Goal: Navigation & Orientation: Find specific page/section

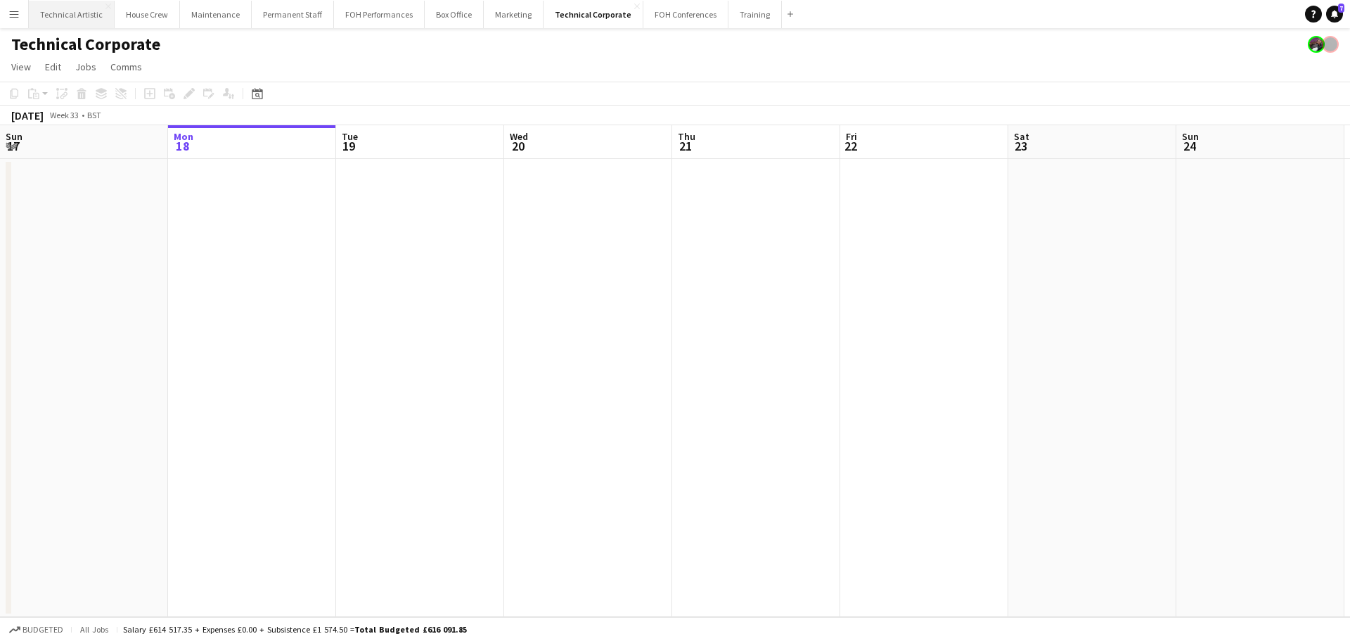
click at [85, 15] on button "Technical Artistic Close" at bounding box center [72, 14] width 86 height 27
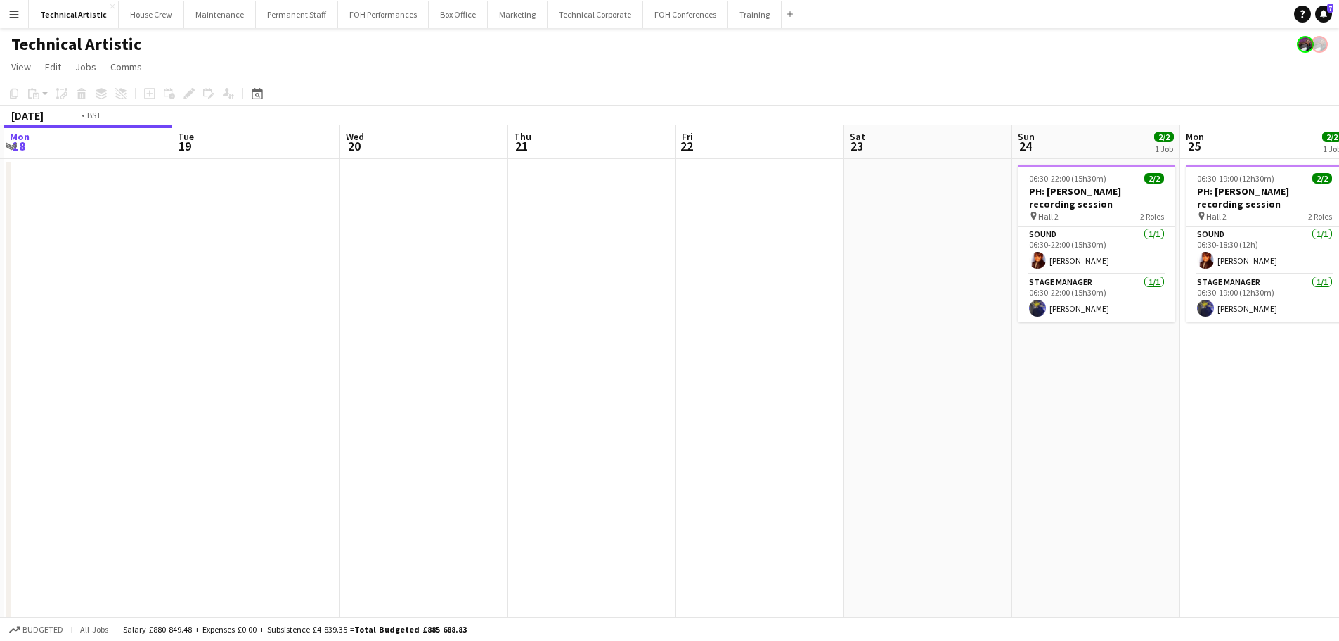
drag, startPoint x: 1001, startPoint y: 319, endPoint x: 298, endPoint y: 237, distance: 707.9
click at [298, 237] on app-calendar-viewport "Fri 15 Sat 16 Sun 17 Mon 18 Tue 19 Wed 20 Thu 21 Fri 22 Sat 23 Sun 24 2/2 1 Job…" at bounding box center [669, 396] width 1339 height 542
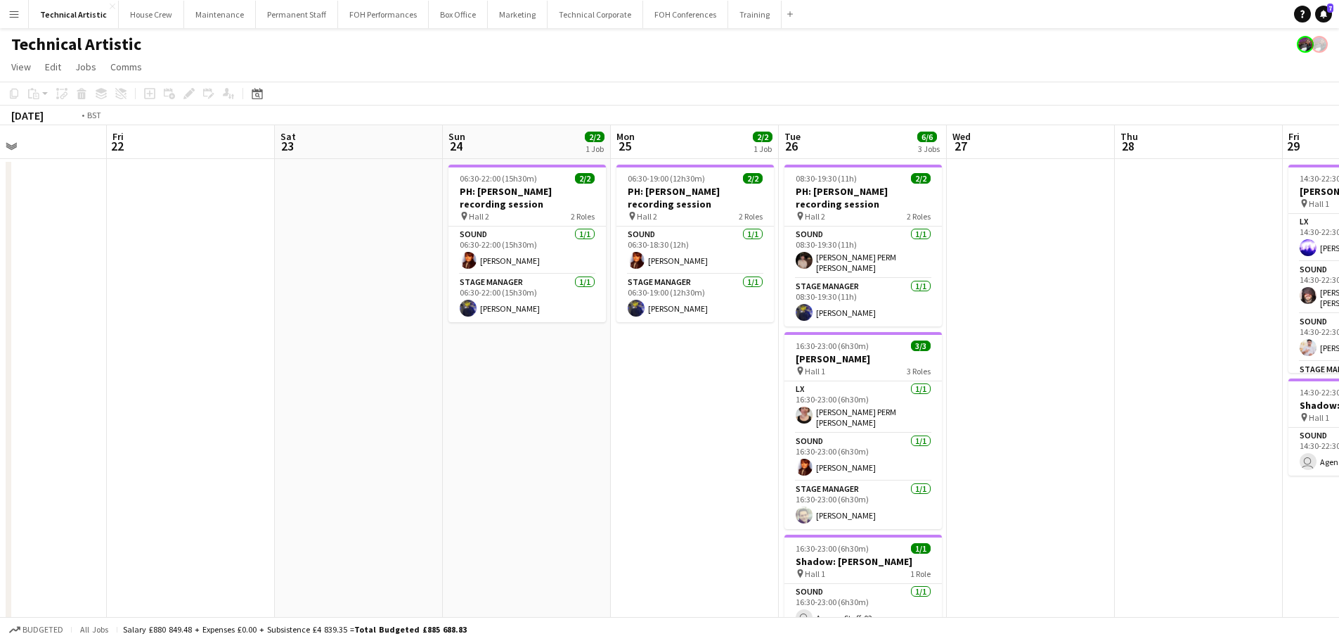
drag, startPoint x: 431, startPoint y: 184, endPoint x: 397, endPoint y: 199, distance: 36.8
click at [21, 184] on app-calendar-viewport "Tue 19 Wed 20 Thu 21 Fri 22 Sat 23 Sun 24 2/2 1 Job Mon 25 2/2 1 Job Tue 26 6/6…" at bounding box center [669, 396] width 1339 height 542
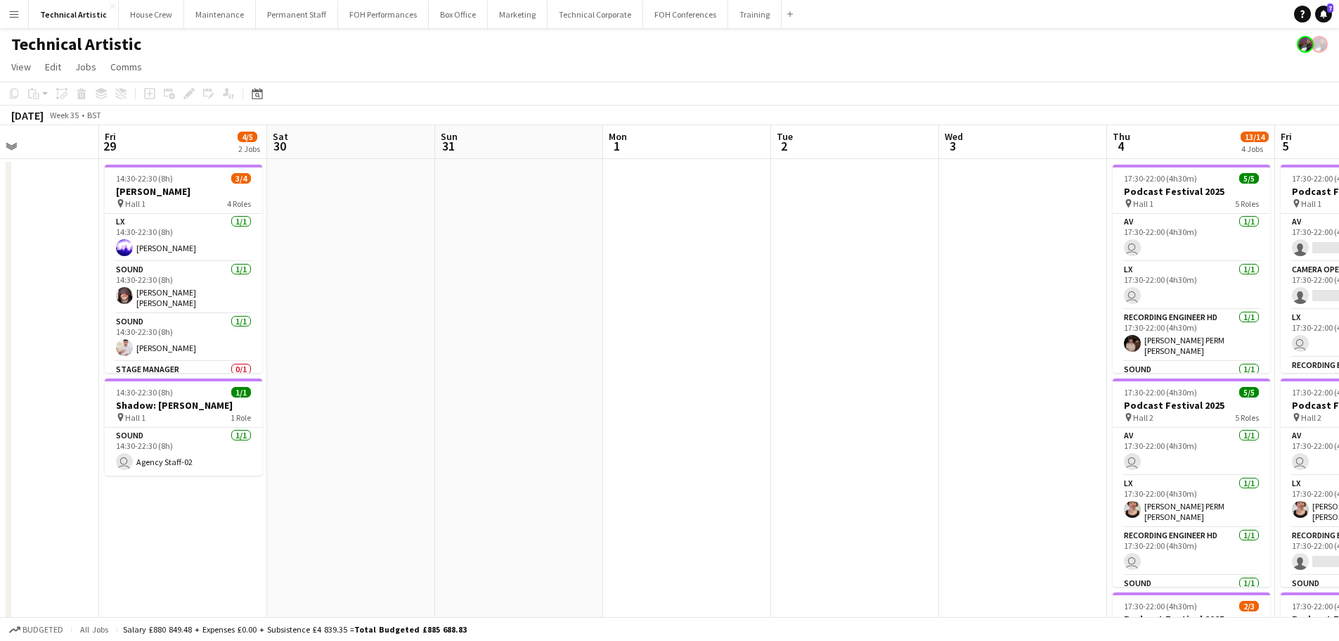
click at [3, 153] on app-calendar-viewport "Tue 26 6/6 3 Jobs Wed 27 Thu 28 Fri 29 4/5 2 Jobs Sat 30 Sun 31 Mon 1 Tue 2 Wed…" at bounding box center [669, 568] width 1339 height 886
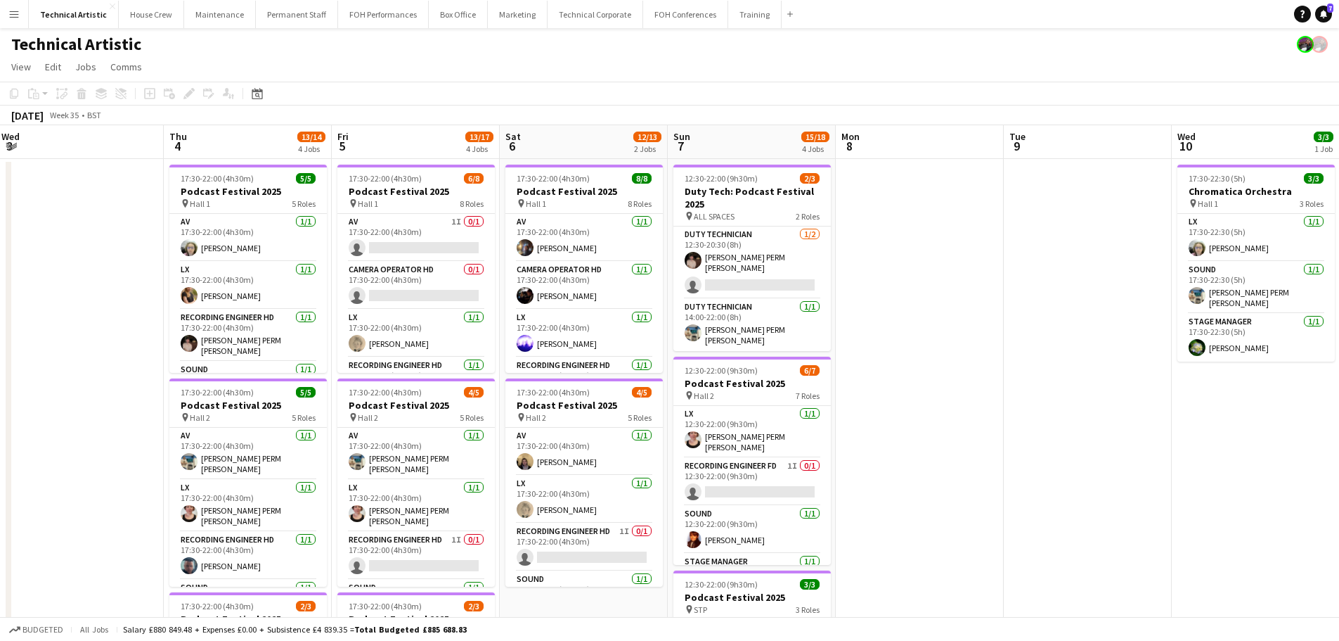
drag, startPoint x: 650, startPoint y: 206, endPoint x: 430, endPoint y: 172, distance: 222.7
click at [138, 158] on app-calendar-viewport "Sun 31 Mon 1 Tue 2 Wed 3 Thu 4 13/14 4 Jobs Fri 5 13/17 4 Jobs Sat 6 12/13 2 Jo…" at bounding box center [669, 568] width 1339 height 886
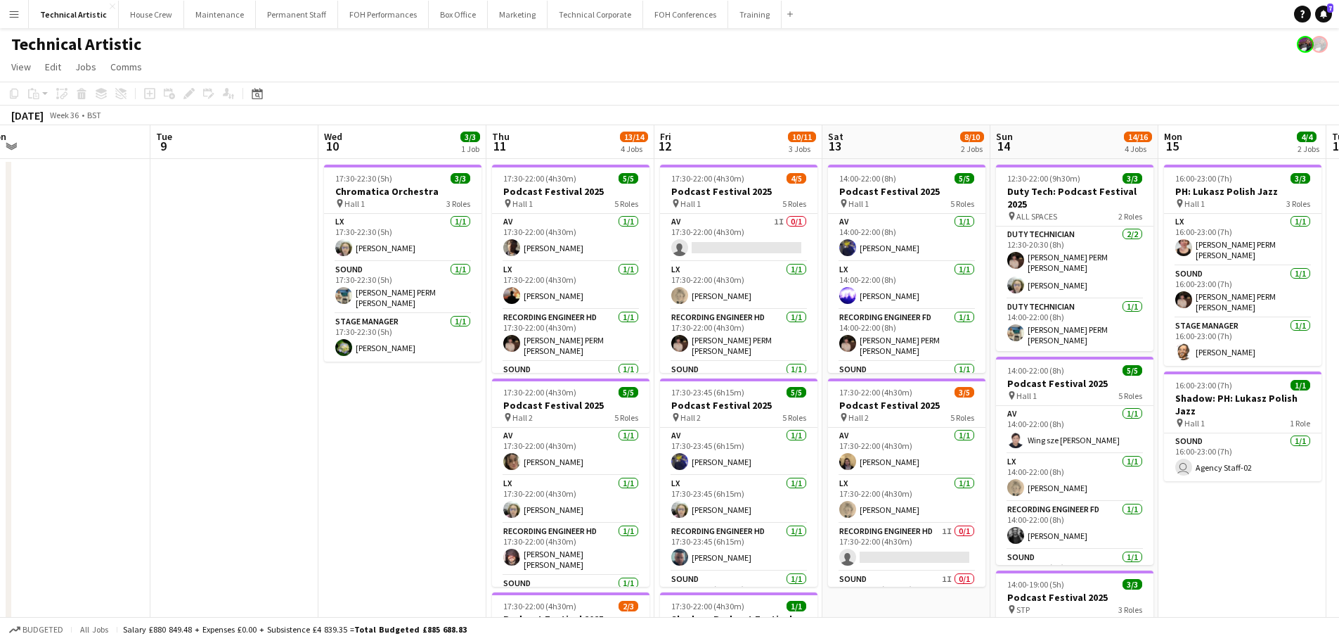
drag, startPoint x: 669, startPoint y: 231, endPoint x: 354, endPoint y: 178, distance: 319.4
click at [101, 165] on app-calendar-viewport "Fri 5 13/17 4 Jobs Sat 6 12/13 2 Jobs Sun 7 15/18 4 Jobs Mon 8 Tue 9 Wed 10 3/3…" at bounding box center [669, 568] width 1339 height 886
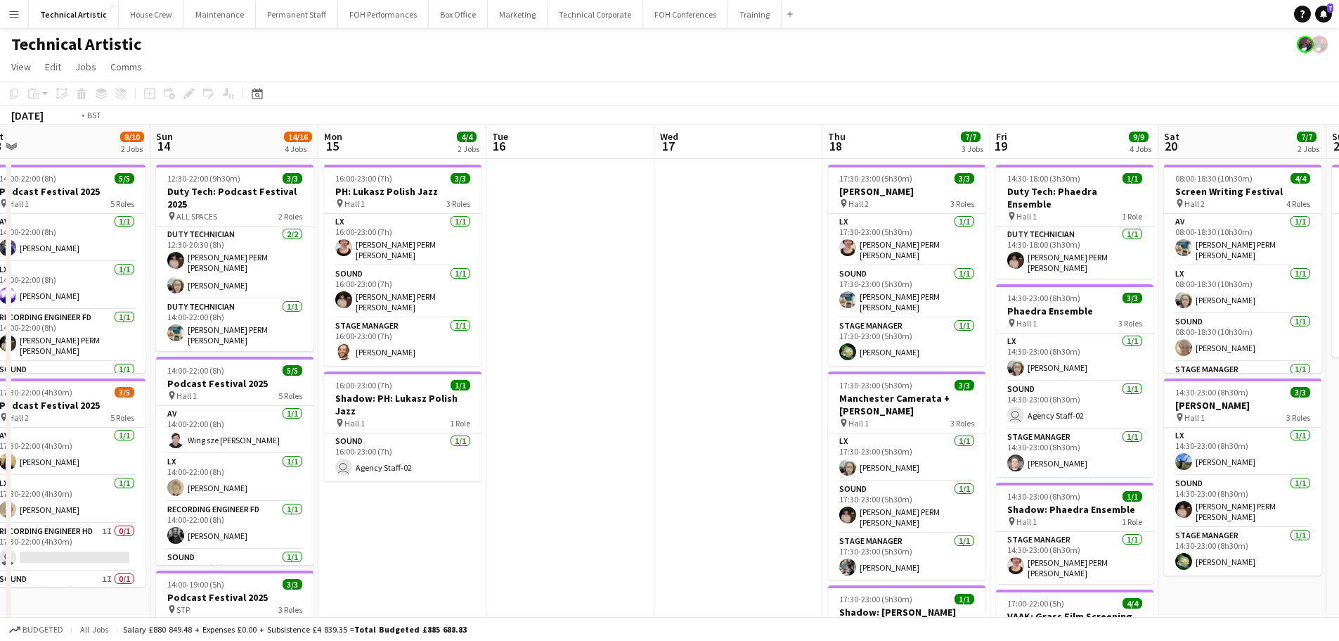
drag, startPoint x: 495, startPoint y: 226, endPoint x: 259, endPoint y: 199, distance: 237.8
click at [158, 199] on app-calendar-viewport "Thu 11 13/14 4 Jobs Fri 12 10/11 3 Jobs Sat 13 8/10 2 Jobs Sun 14 14/16 4 Jobs …" at bounding box center [669, 568] width 1339 height 886
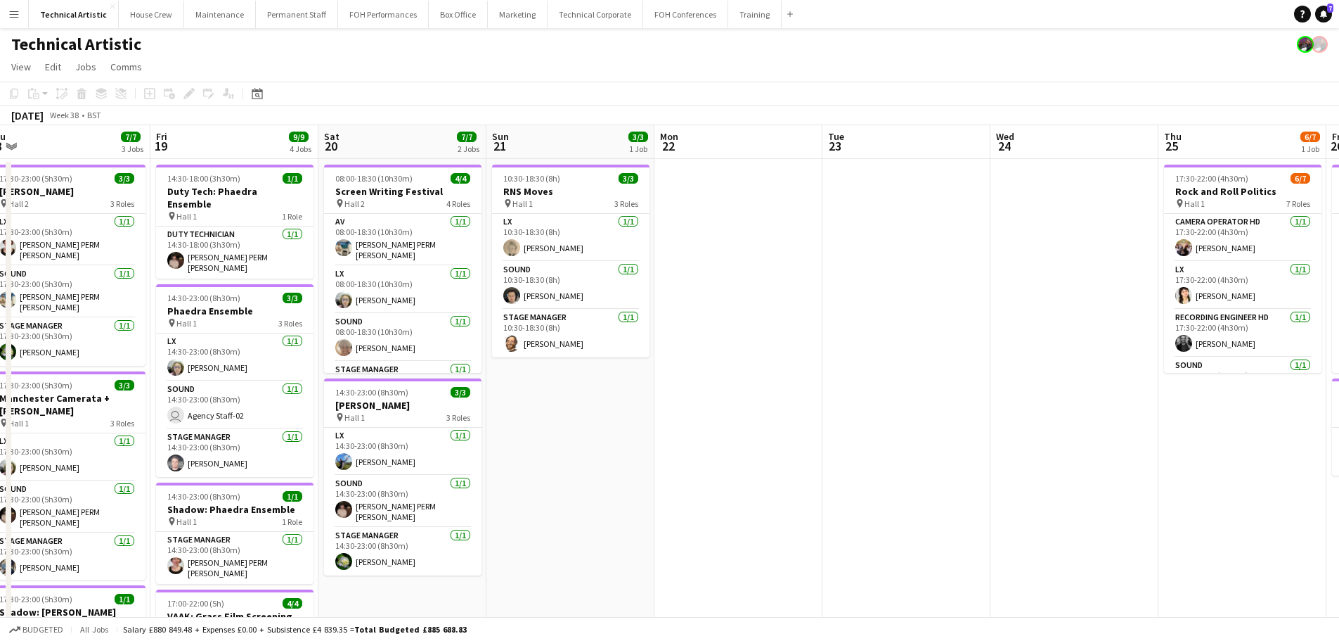
drag, startPoint x: 910, startPoint y: 287, endPoint x: 132, endPoint y: 198, distance: 782.7
click at [132, 198] on app-calendar-viewport "Tue 16 Wed 17 Thu 18 7/7 3 Jobs Fri 19 9/9 4 Jobs Sat 20 7/7 2 Jobs Sun 21 3/3 …" at bounding box center [669, 568] width 1339 height 886
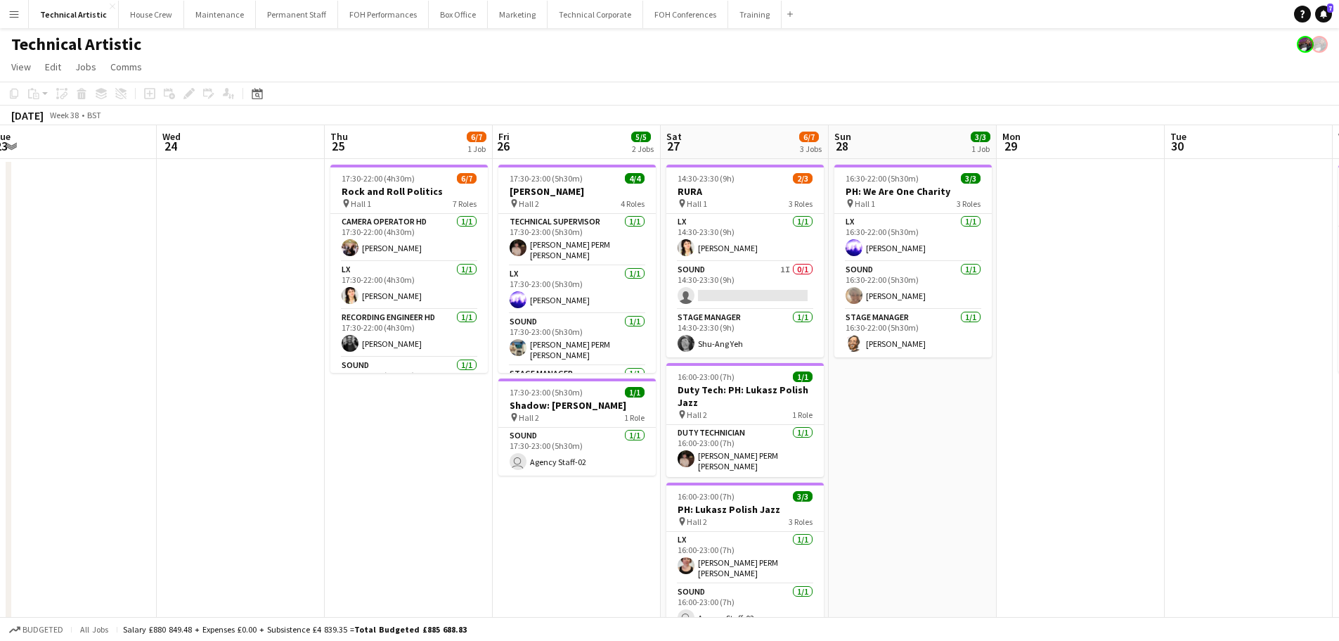
click at [65, 203] on app-calendar-viewport "Sat 20 7/7 2 Jobs Sun 21 3/3 1 Job Mon 22 Tue 23 Wed 24 Thu 25 6/7 1 Job Fri 26…" at bounding box center [669, 568] width 1339 height 886
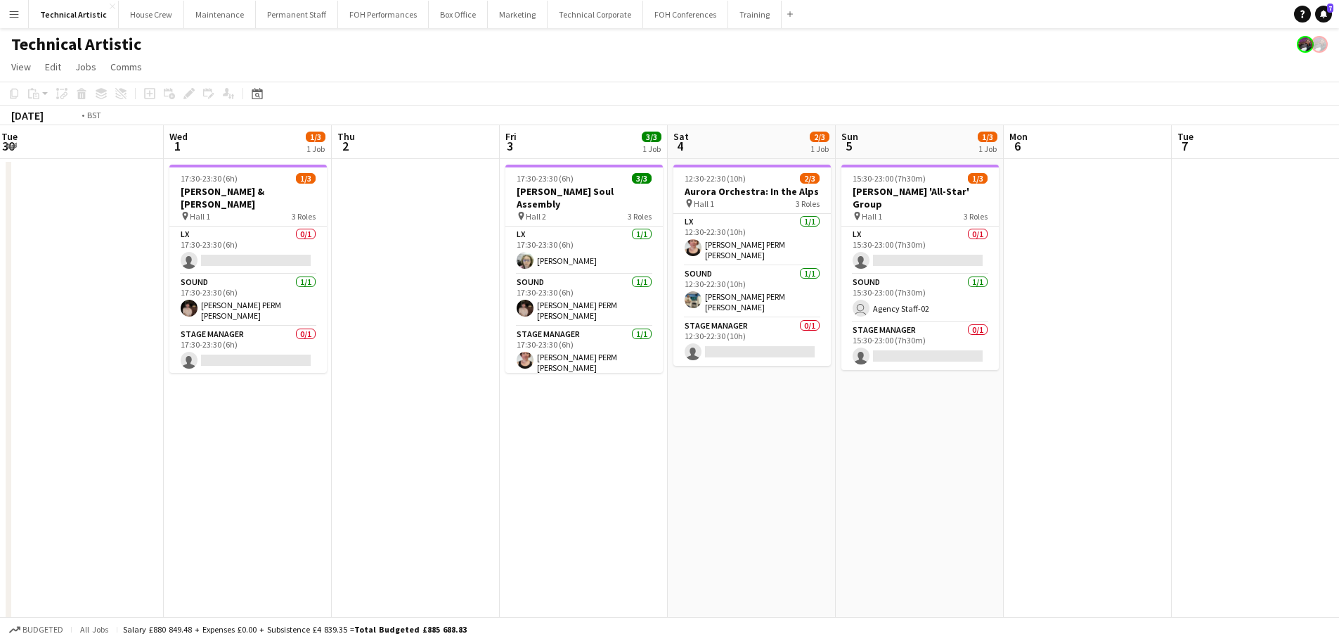
drag, startPoint x: 1063, startPoint y: 311, endPoint x: 114, endPoint y: 207, distance: 954.8
click at [95, 211] on app-calendar-viewport "Fri 26 5/5 2 Jobs Sat 27 6/7 3 Jobs Sun 28 3/3 1 Job Mon 29 Tue 30 Wed 1 1/3 1 …" at bounding box center [669, 568] width 1339 height 886
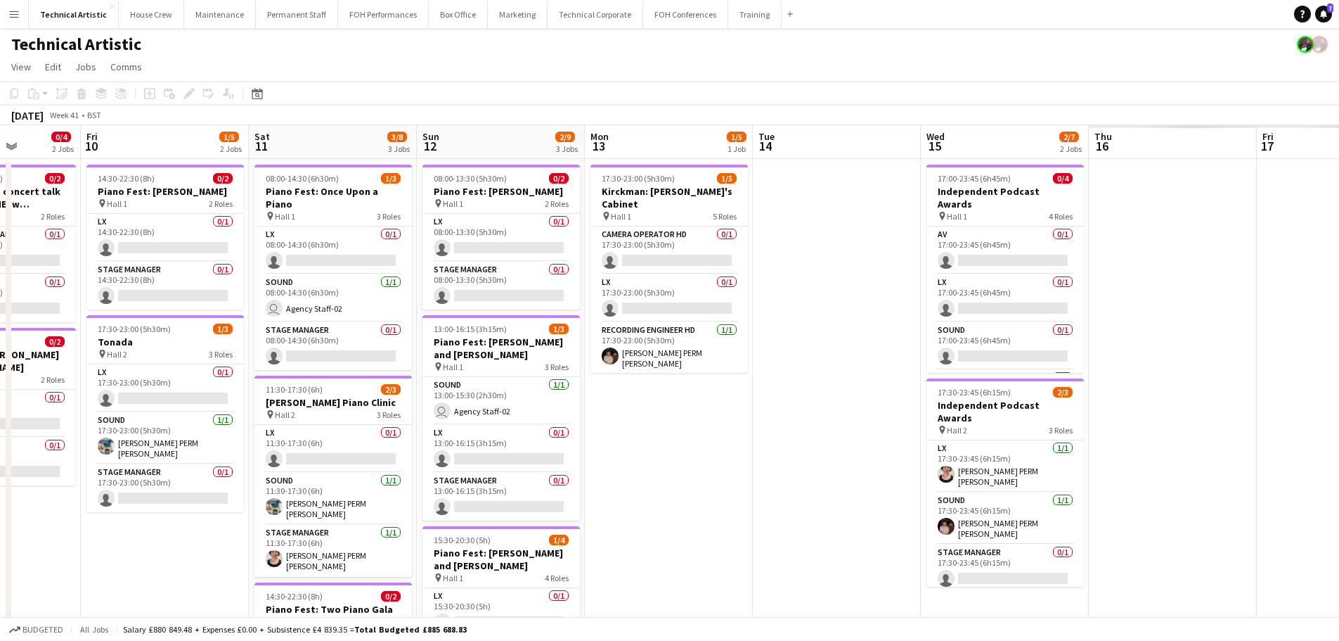
click at [125, 204] on app-calendar-viewport "Sun 5 1/3 1 Job Mon 6 Tue 7 Wed 8 Thu 9 0/4 2 Jobs Fri 10 1/5 2 Jobs Sat 11 3/8…" at bounding box center [669, 568] width 1339 height 886
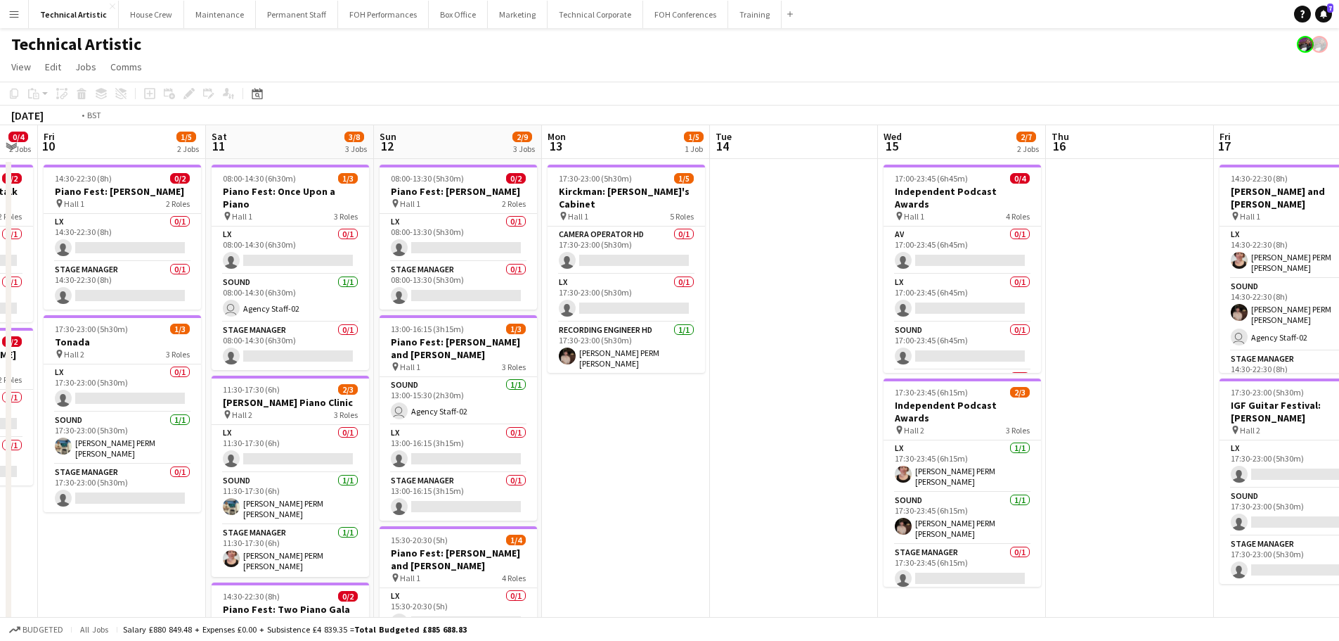
drag, startPoint x: 942, startPoint y: 321, endPoint x: 306, endPoint y: 242, distance: 640.6
click at [305, 245] on app-calendar-viewport "Tue 7 Wed 8 Thu 9 0/4 2 Jobs Fri 10 1/5 2 Jobs Sat 11 3/8 3 Jobs Sun 12 2/9 3 J…" at bounding box center [669, 568] width 1339 height 886
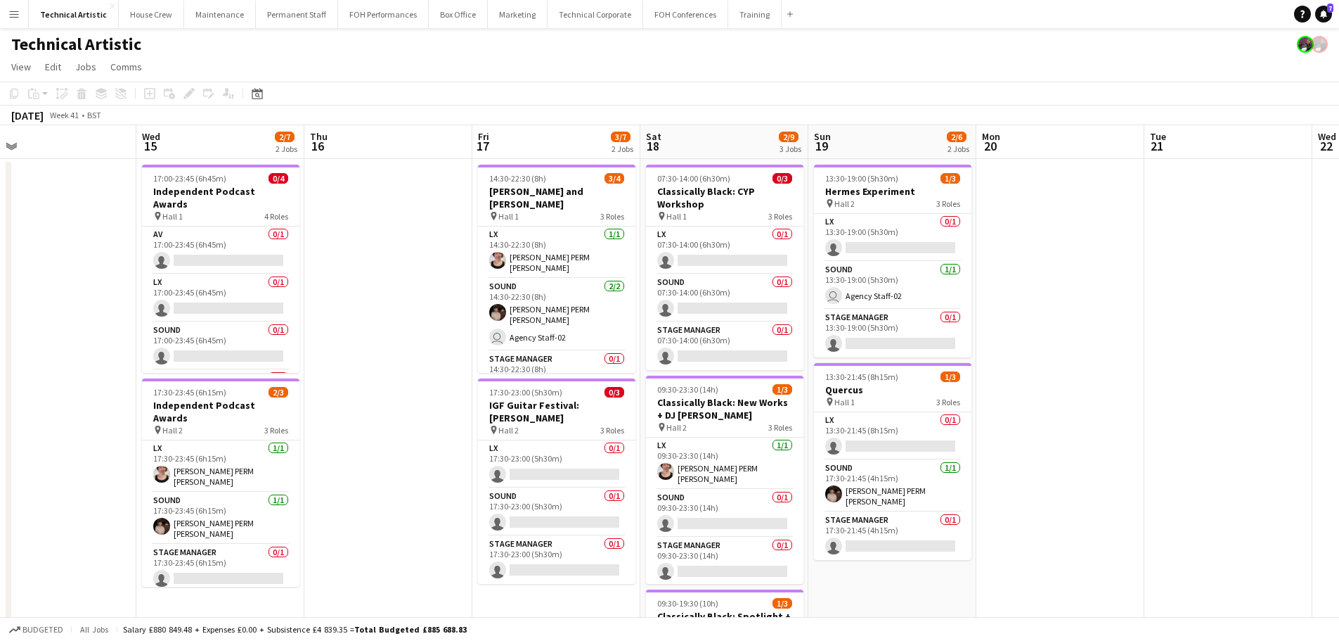
drag, startPoint x: 933, startPoint y: 283, endPoint x: 115, endPoint y: 198, distance: 822.2
click at [115, 198] on app-calendar-viewport "Sat 11 3/8 3 Jobs Sun 12 2/9 3 Jobs Mon 13 1/5 1 Job Tue 14 Wed 15 2/7 2 Jobs T…" at bounding box center [669, 568] width 1339 height 886
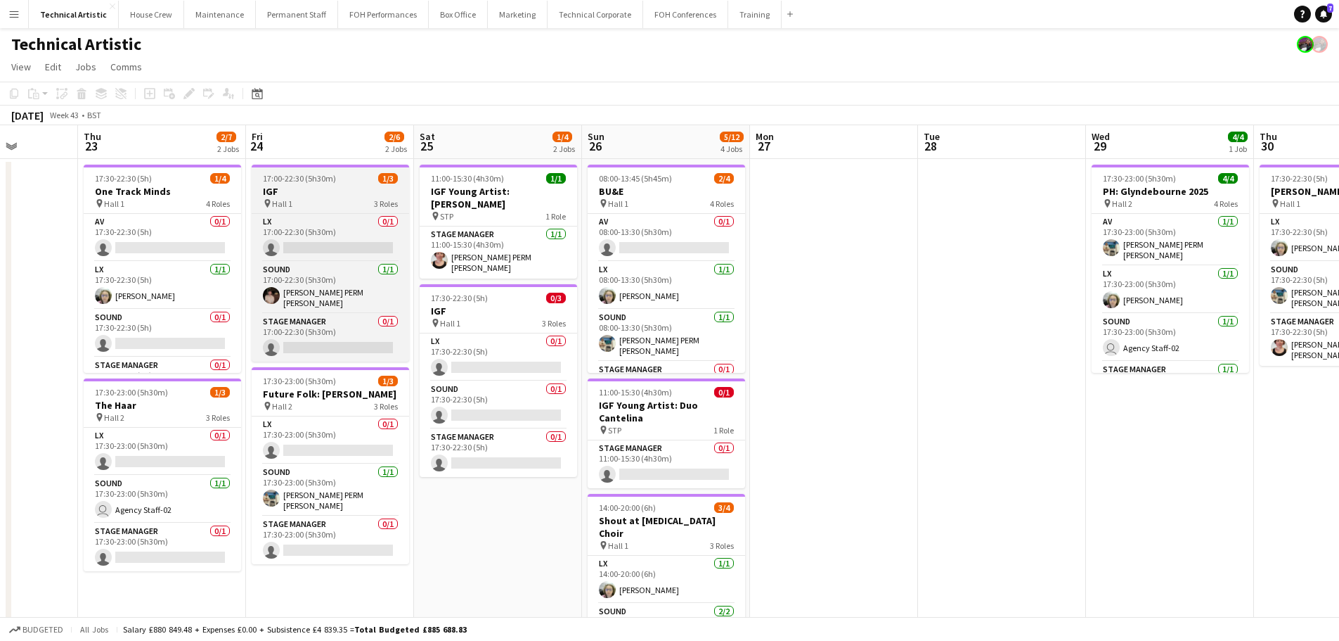
drag, startPoint x: 444, startPoint y: 227, endPoint x: 103, endPoint y: 184, distance: 343.8
click at [103, 185] on app-calendar-viewport "Mon 20 Tue 21 Wed 22 Thu 23 2/7 2 Jobs Fri 24 2/6 2 Jobs Sat 25 1/4 2 Jobs Sun …" at bounding box center [669, 568] width 1339 height 886
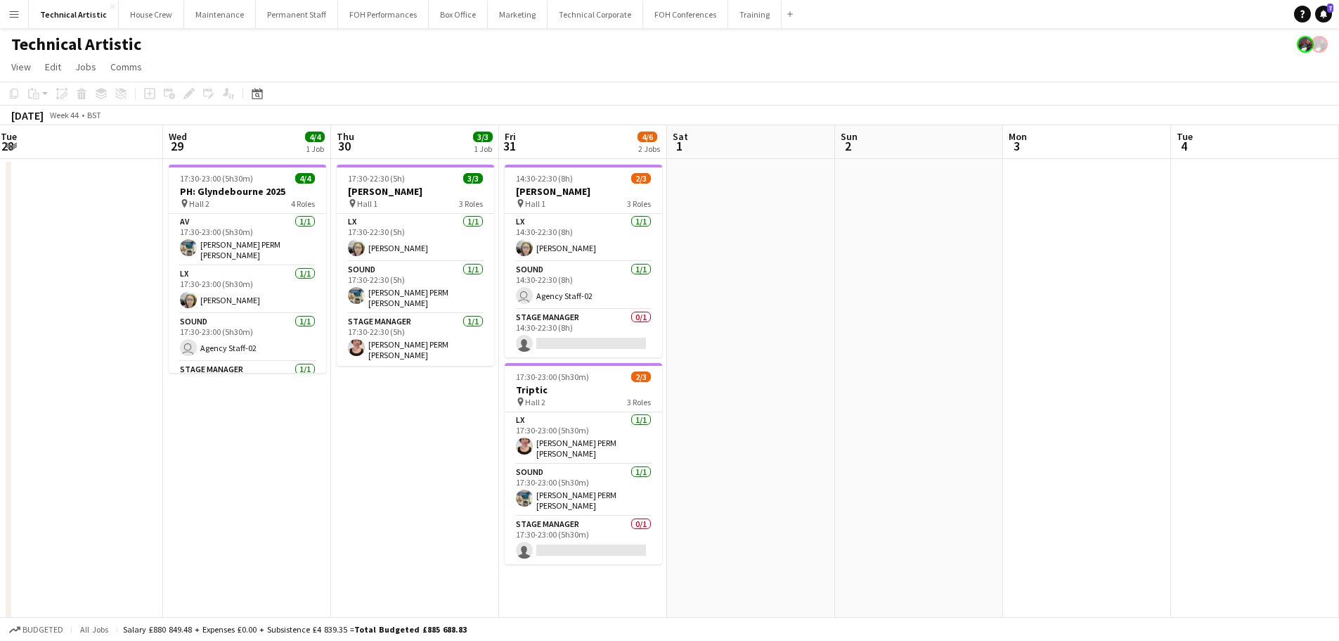
drag, startPoint x: 664, startPoint y: 243, endPoint x: 133, endPoint y: 199, distance: 533.4
click at [132, 200] on app-calendar-viewport "Sat 25 1/4 2 Jobs Sun 26 5/12 4 Jobs Mon 27 Tue 28 Wed 29 4/4 1 Job Thu 30 3/3 …" at bounding box center [669, 568] width 1339 height 886
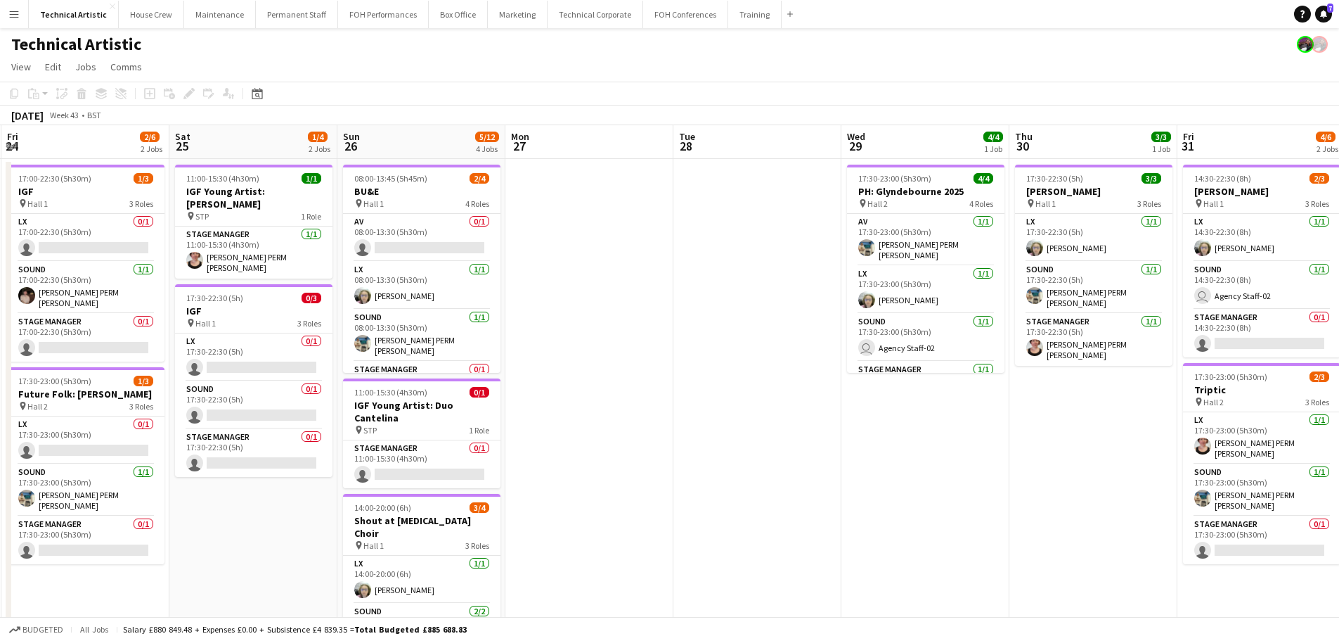
scroll to position [0, 413]
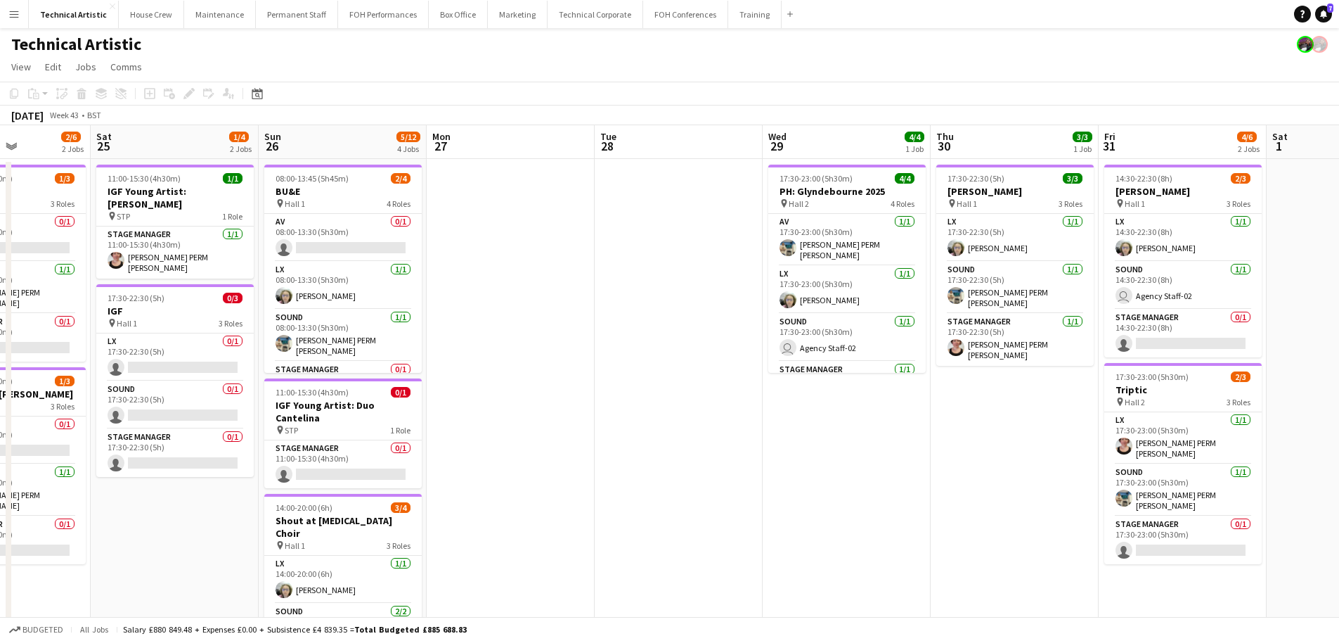
drag, startPoint x: 242, startPoint y: 239, endPoint x: 844, endPoint y: 239, distance: 601.9
click at [844, 239] on app-calendar-viewport "Wed 22 Thu 23 2/7 2 Jobs Fri 24 2/6 2 Jobs Sat 25 1/4 2 Jobs Sun 26 5/12 4 Jobs…" at bounding box center [669, 568] width 1339 height 886
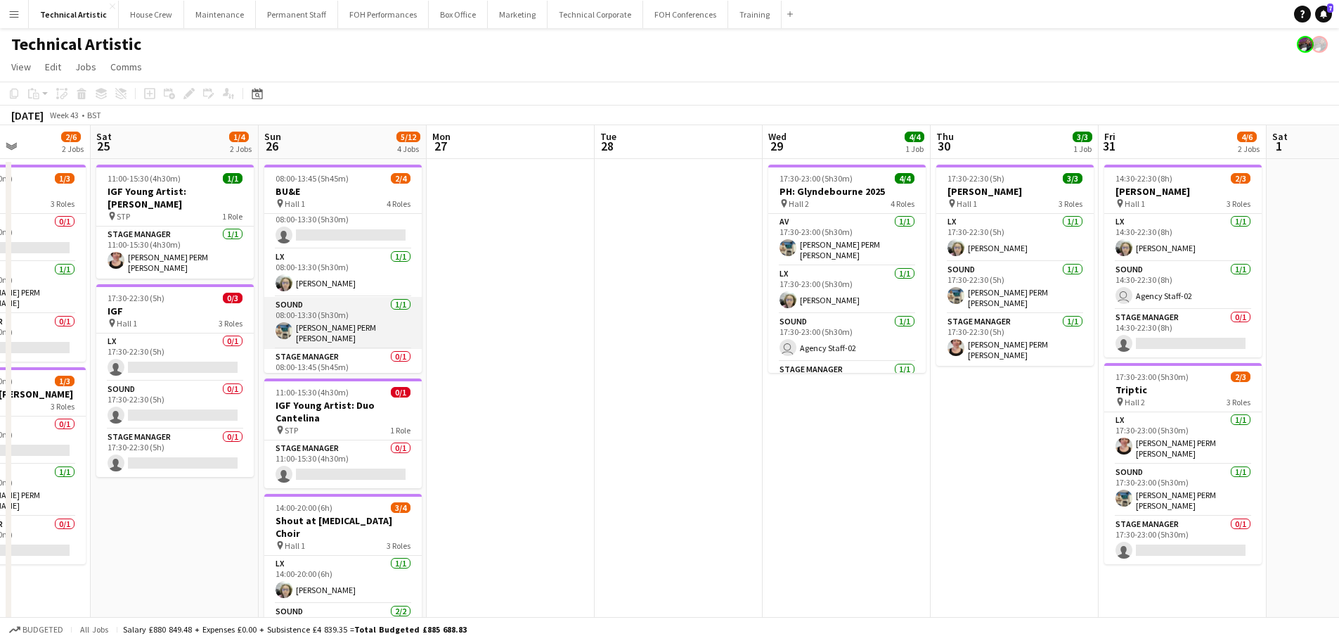
scroll to position [32, 0]
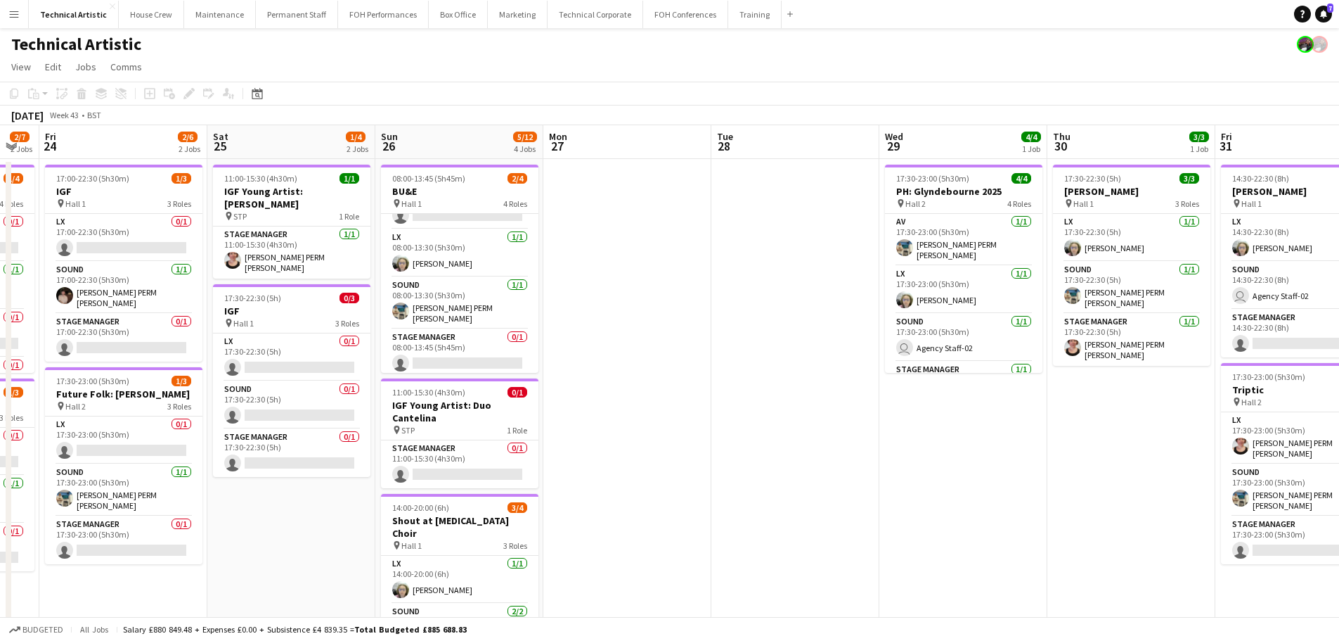
drag, startPoint x: 538, startPoint y: 356, endPoint x: 725, endPoint y: 356, distance: 187.0
click at [725, 356] on app-calendar-viewport "Wed 22 Thu 23 2/7 2 Jobs Fri 24 2/6 2 Jobs Sat 25 1/4 2 Jobs Sun 26 5/12 4 Jobs…" at bounding box center [669, 568] width 1339 height 886
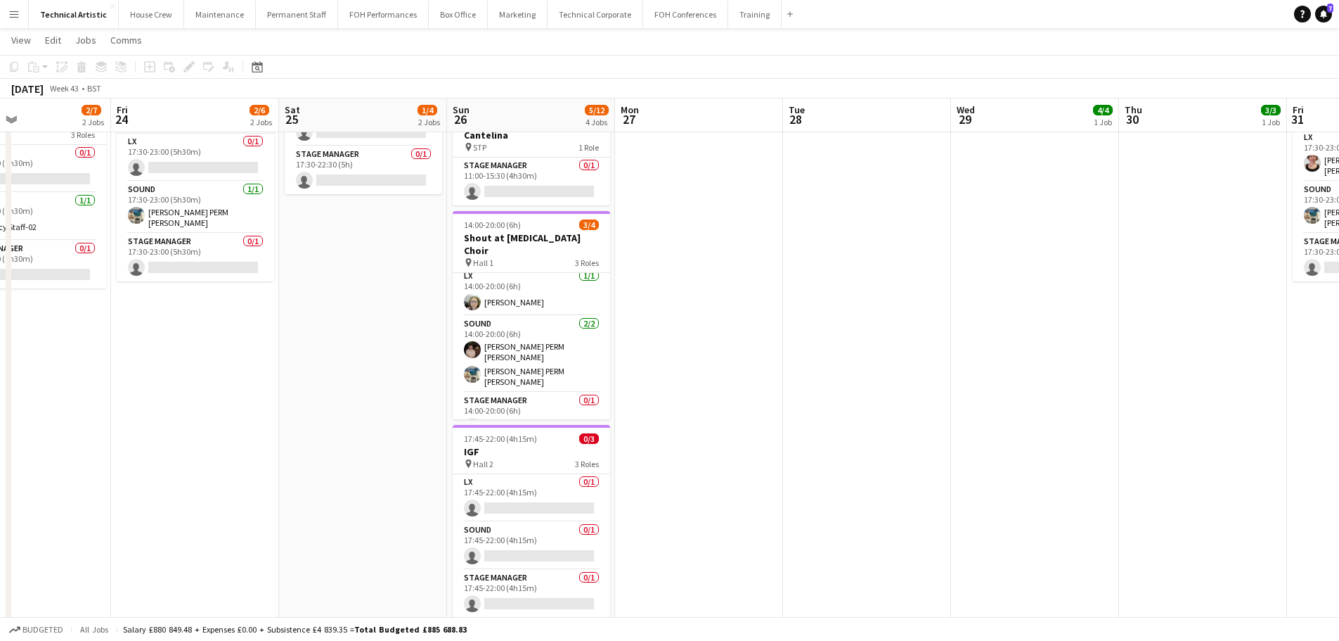
scroll to position [0, 403]
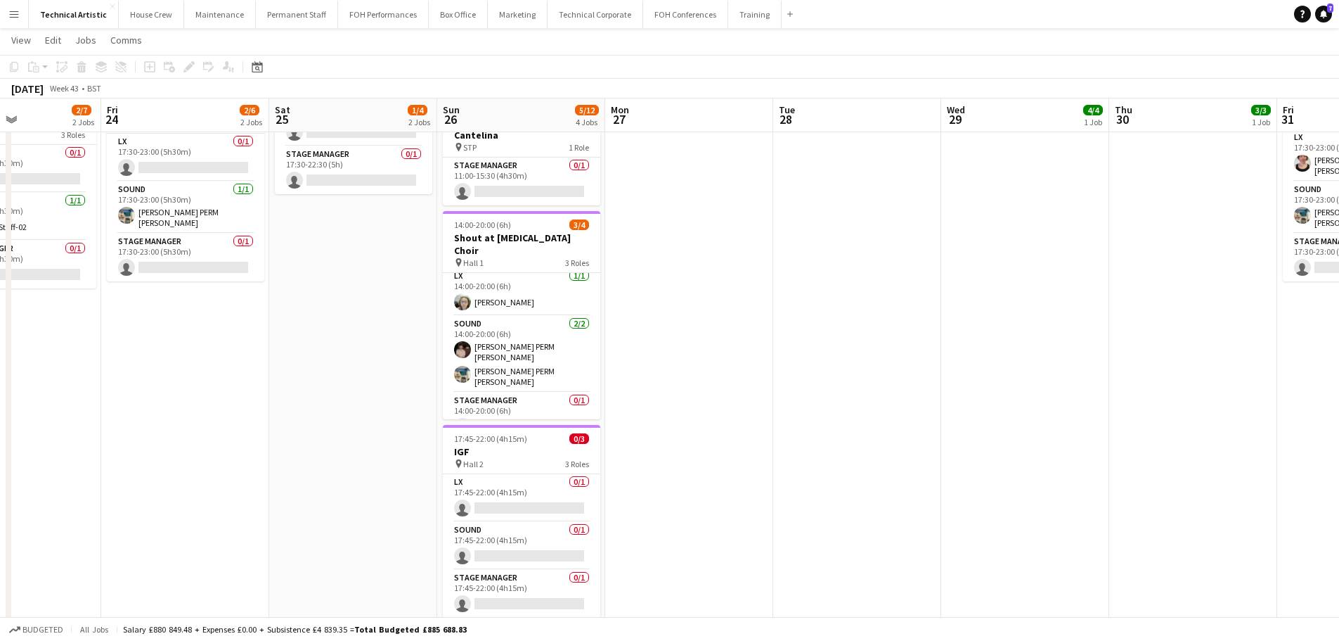
drag, startPoint x: 525, startPoint y: 356, endPoint x: 915, endPoint y: 359, distance: 391.0
click at [915, 359] on app-calendar-viewport "Tue 21 Wed 22 Thu 23 2/7 2 Jobs Fri 24 2/6 2 Jobs Sat 25 1/4 2 Jobs Sun 26 5/12…" at bounding box center [669, 251] width 1339 height 955
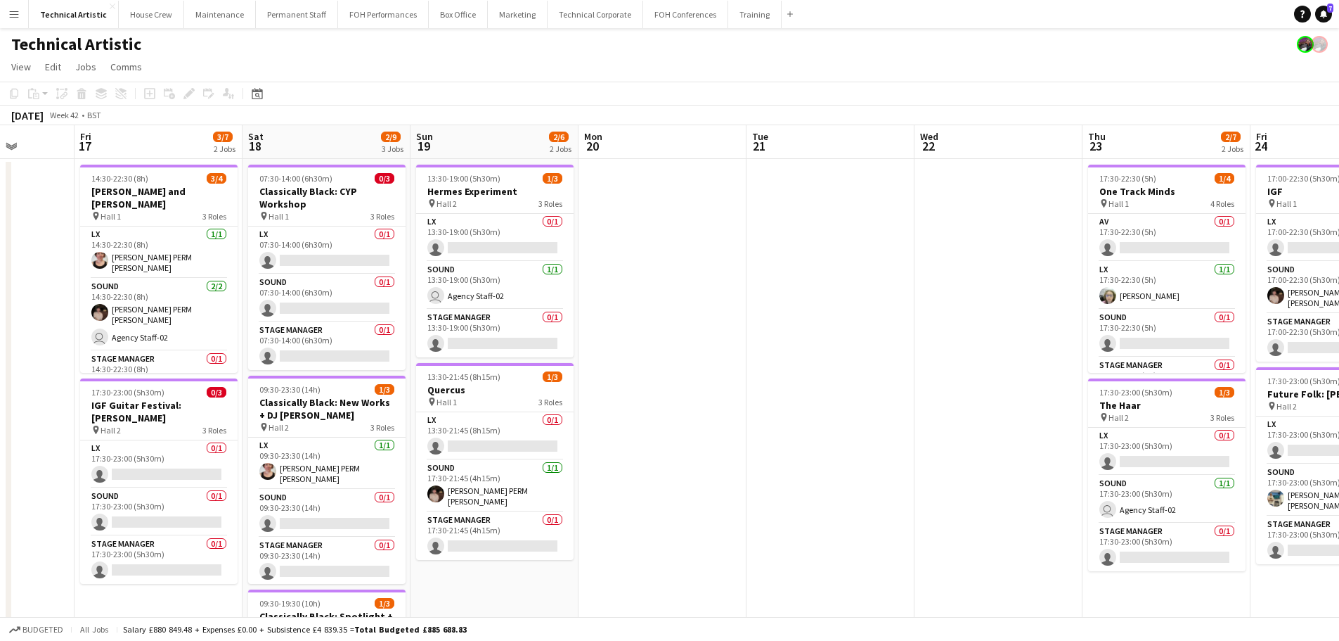
scroll to position [0, 361]
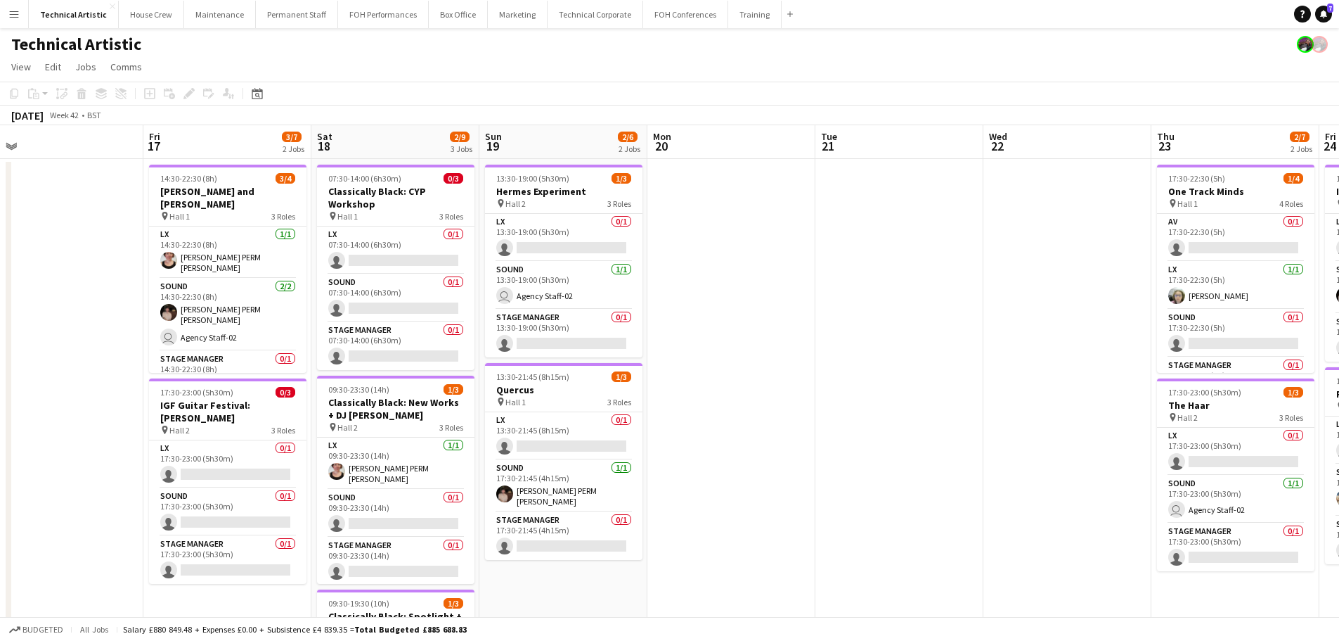
drag, startPoint x: 582, startPoint y: 361, endPoint x: 1139, endPoint y: 347, distance: 557.1
click at [1139, 347] on app-calendar-viewport "Tue 14 Wed 15 2/7 2 Jobs Thu 16 Fri 17 3/7 2 Jobs Sat 18 2/9 3 Jobs Sun 19 2/6 …" at bounding box center [669, 568] width 1339 height 886
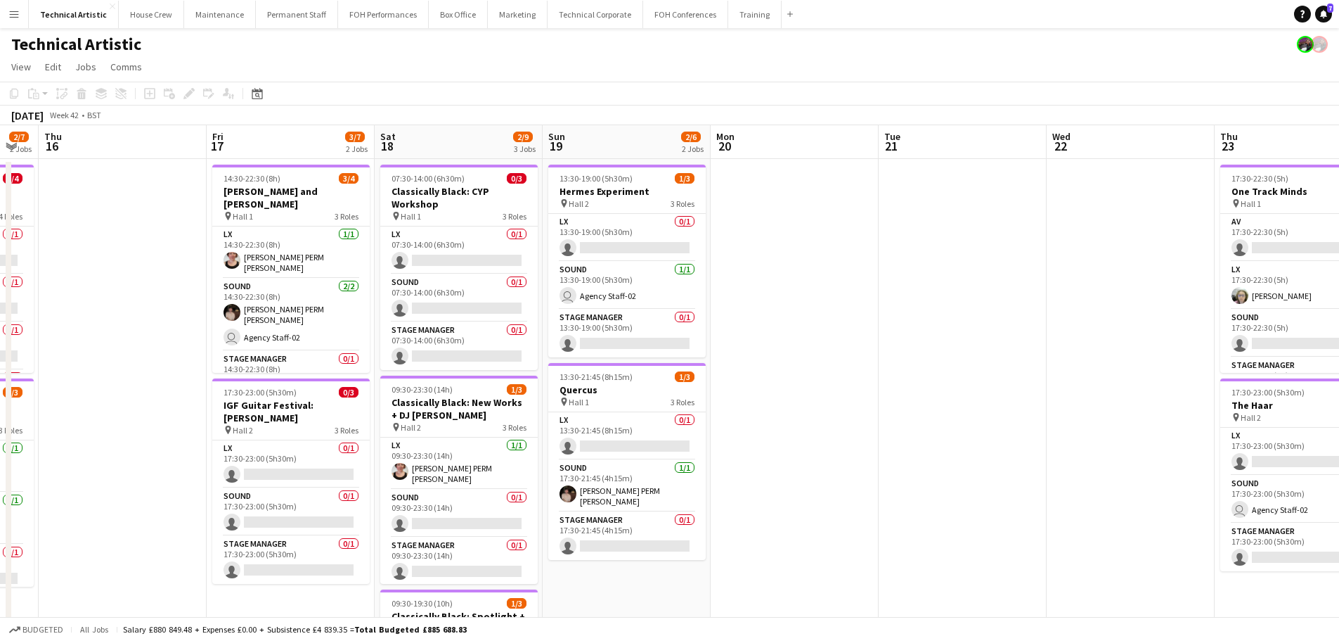
drag, startPoint x: 767, startPoint y: 385, endPoint x: 833, endPoint y: 371, distance: 67.4
click at [833, 371] on app-calendar-viewport "Tue 14 Wed 15 2/7 2 Jobs Thu 16 Fri 17 3/7 2 Jobs Sat 18 2/9 3 Jobs Sun 19 2/6 …" at bounding box center [669, 568] width 1339 height 886
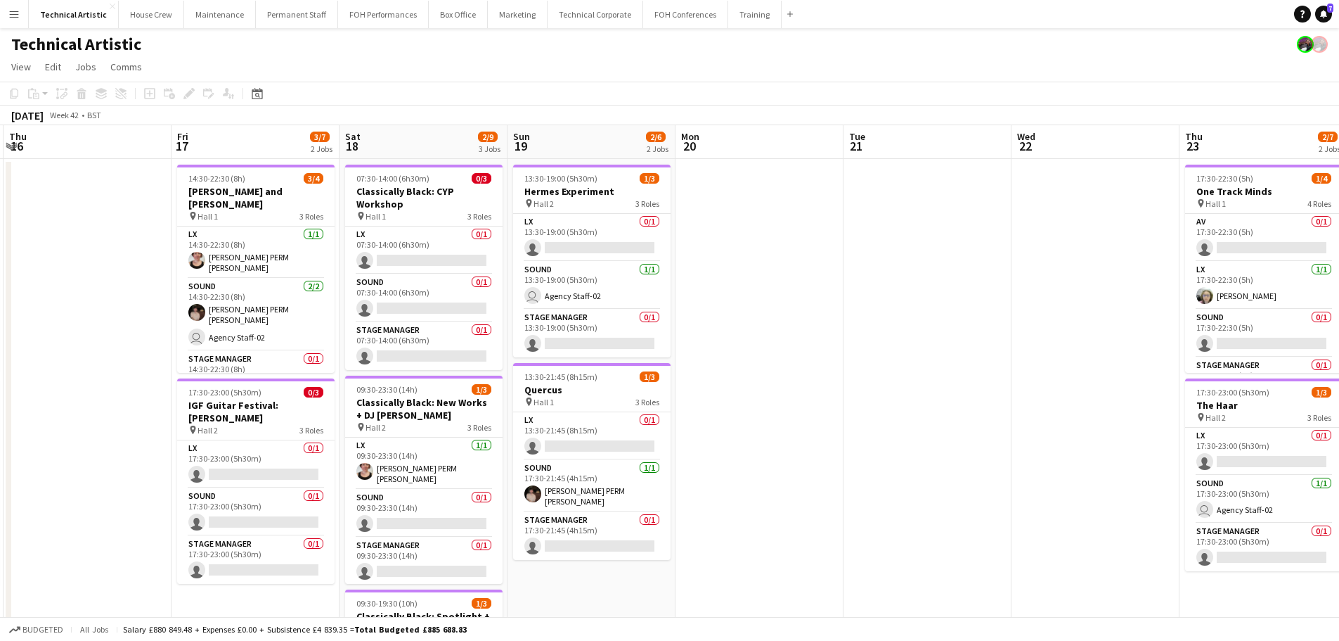
drag, startPoint x: 735, startPoint y: 391, endPoint x: 926, endPoint y: 383, distance: 190.7
click at [926, 383] on app-calendar-viewport "Tue 14 Wed 15 2/7 2 Jobs Thu 16 Fri 17 3/7 2 Jobs Sat 18 2/9 3 Jobs Sun 19 2/6 …" at bounding box center [669, 568] width 1339 height 886
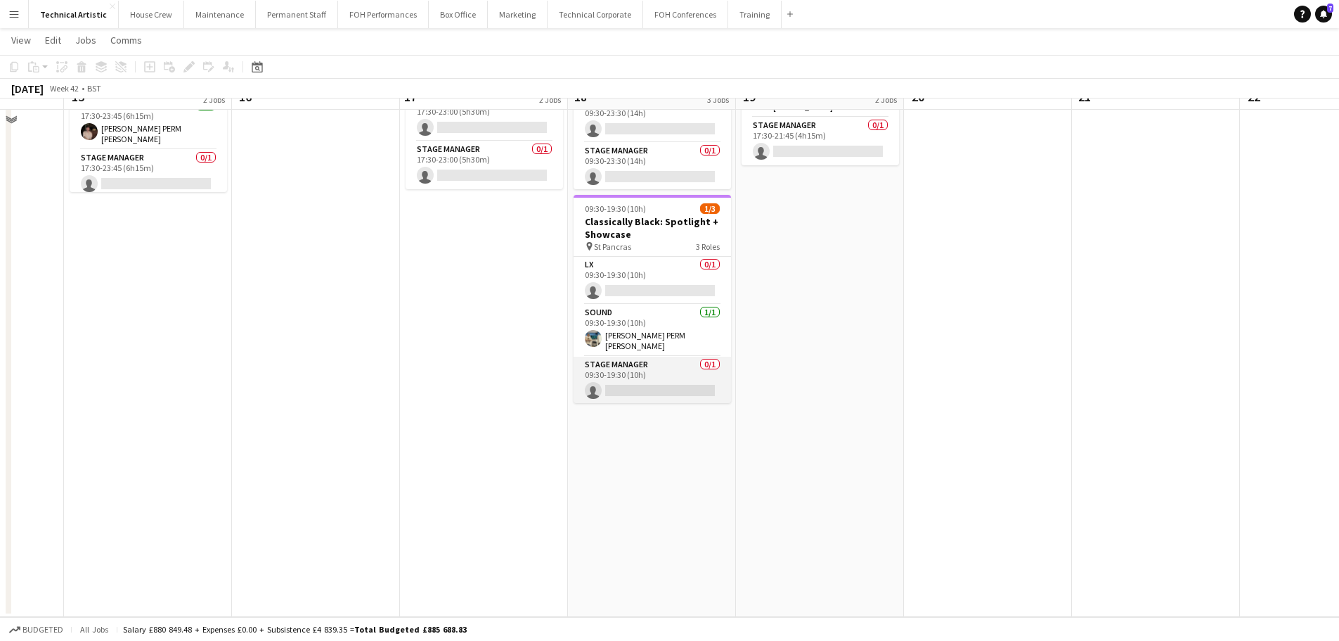
scroll to position [0, 0]
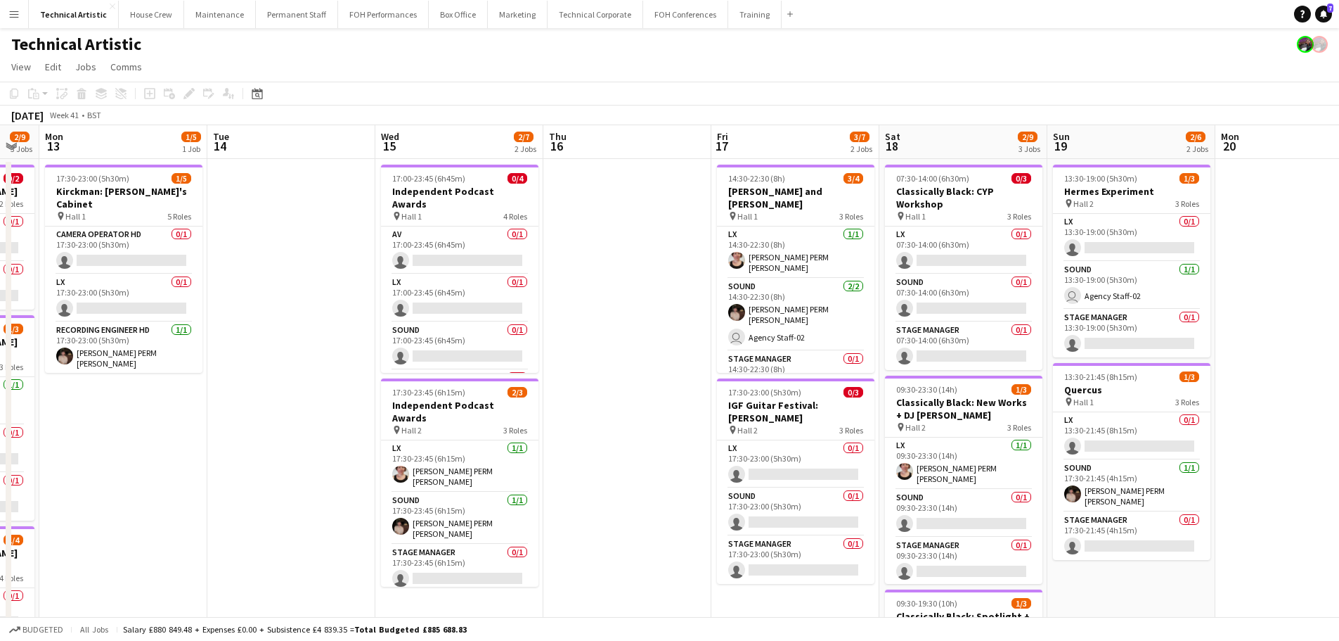
drag, startPoint x: 356, startPoint y: 397, endPoint x: 699, endPoint y: 390, distance: 342.5
click at [699, 390] on app-calendar-viewport "Sat 11 3/8 3 Jobs Sun 12 2/9 3 Jobs Mon 13 1/5 1 Job Tue 14 Wed 15 2/7 2 Jobs T…" at bounding box center [669, 568] width 1339 height 886
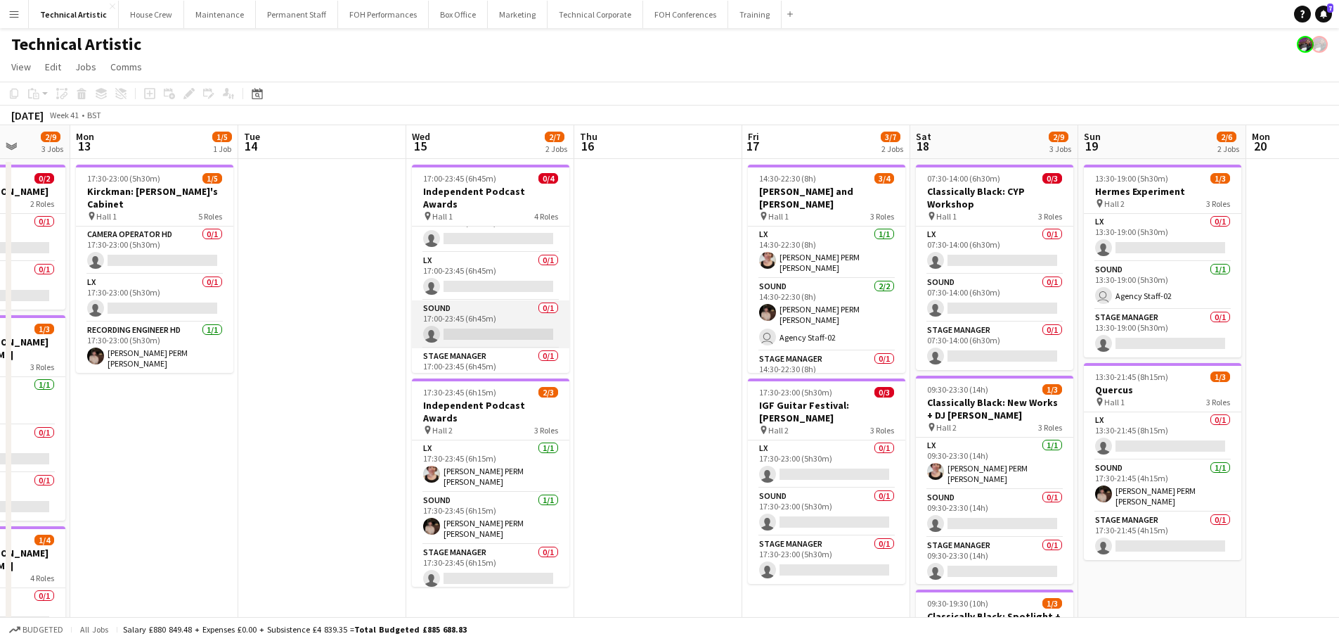
scroll to position [32, 0]
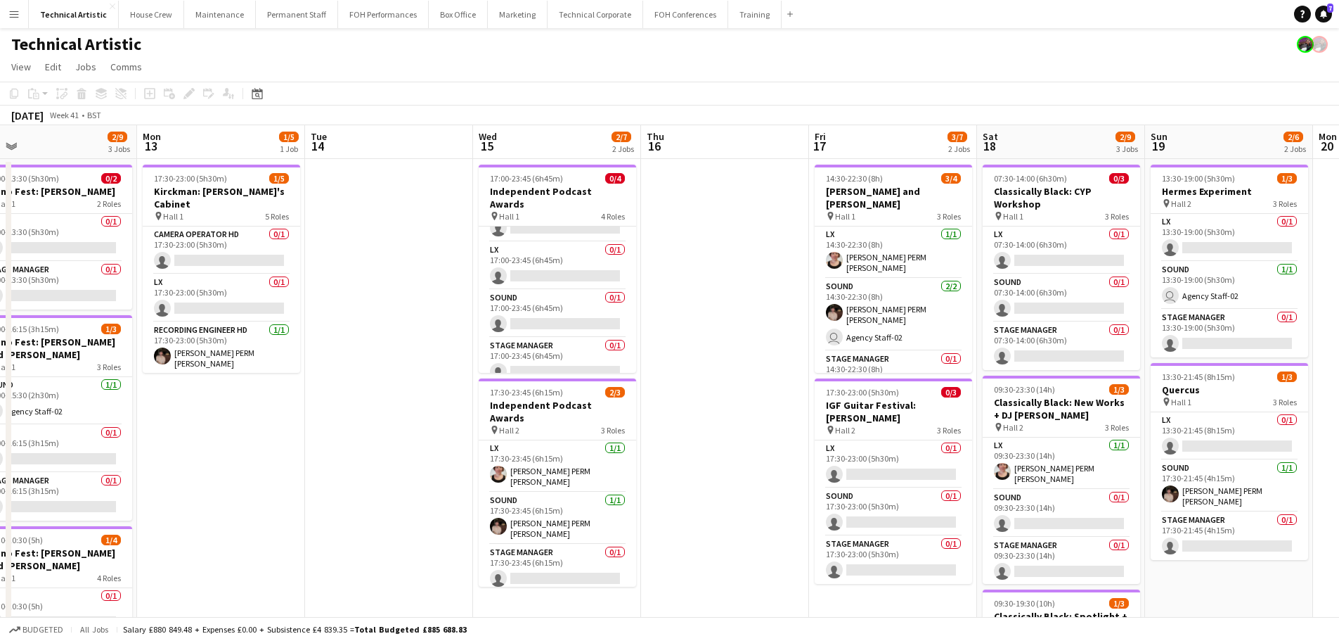
drag, startPoint x: 351, startPoint y: 333, endPoint x: 593, endPoint y: 333, distance: 241.9
click at [595, 333] on app-calendar-viewport "Fri 10 1/5 2 Jobs Sat 11 3/8 3 Jobs Sun 12 2/9 3 Jobs Mon 13 1/5 1 Job Tue 14 W…" at bounding box center [669, 568] width 1339 height 886
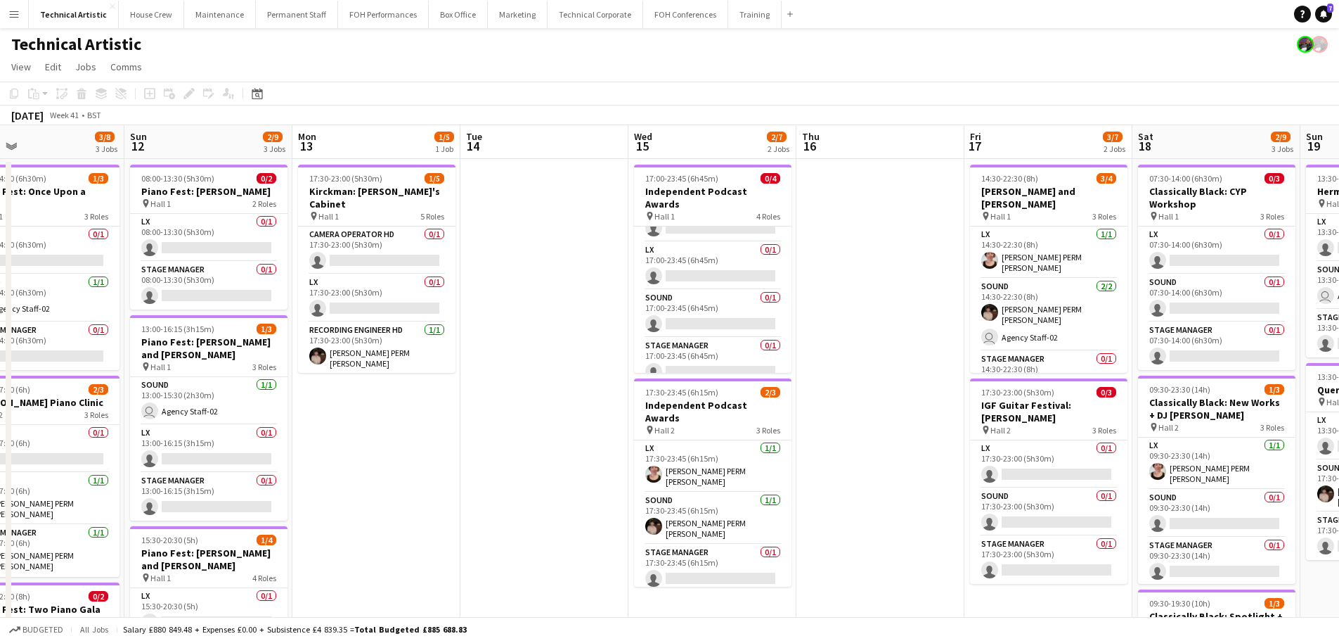
scroll to position [0, 406]
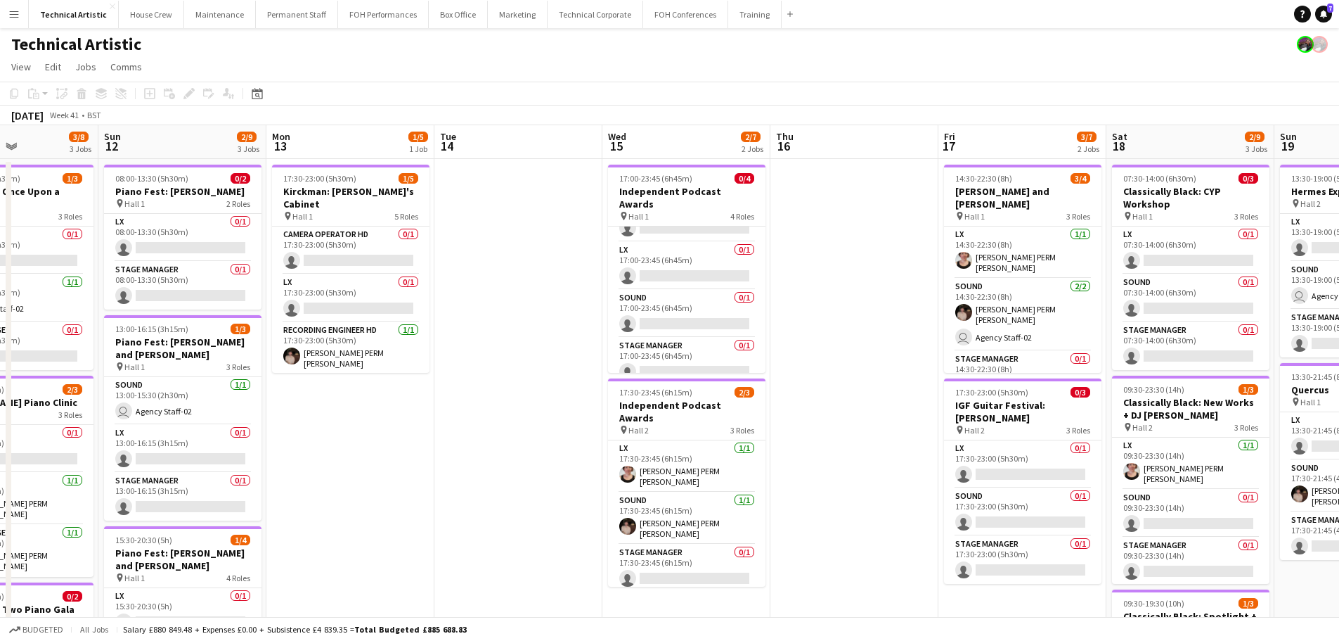
drag, startPoint x: 590, startPoint y: 353, endPoint x: 787, endPoint y: 364, distance: 197.2
click at [787, 364] on app-calendar-viewport "Thu 9 0/4 2 Jobs Fri 10 1/5 2 Jobs Sat 11 3/8 3 Jobs Sun 12 2/9 3 Jobs Mon 13 1…" at bounding box center [669, 568] width 1339 height 886
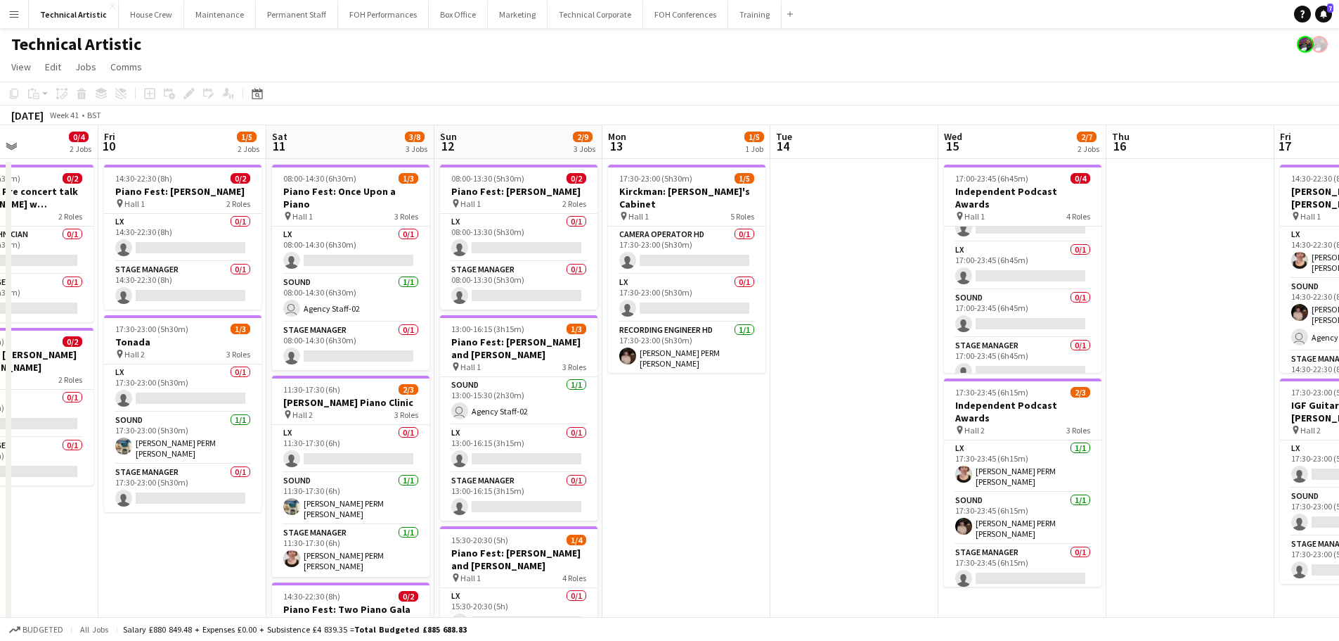
scroll to position [0, 378]
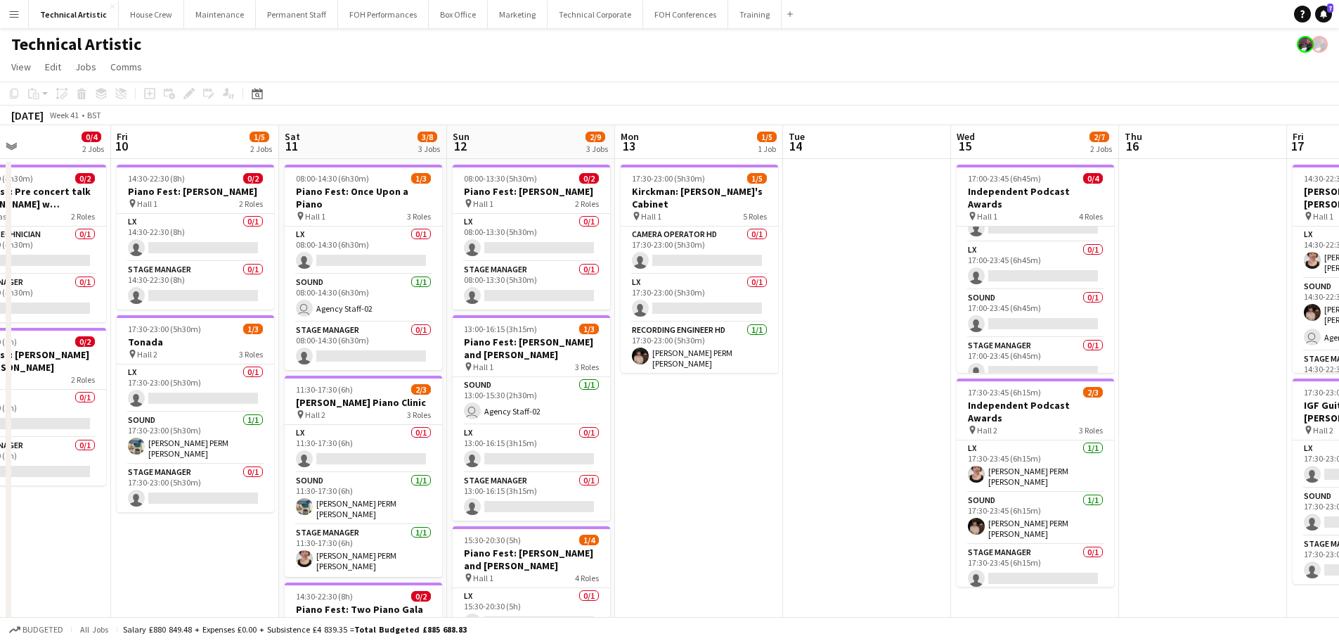
drag, startPoint x: 705, startPoint y: 454, endPoint x: 851, endPoint y: 453, distance: 146.3
click at [851, 453] on app-calendar-viewport "Tue 7 Wed 8 Thu 9 0/4 2 Jobs Fri 10 1/5 2 Jobs Sat 11 3/8 3 Jobs Sun 12 2/9 3 J…" at bounding box center [669, 568] width 1339 height 886
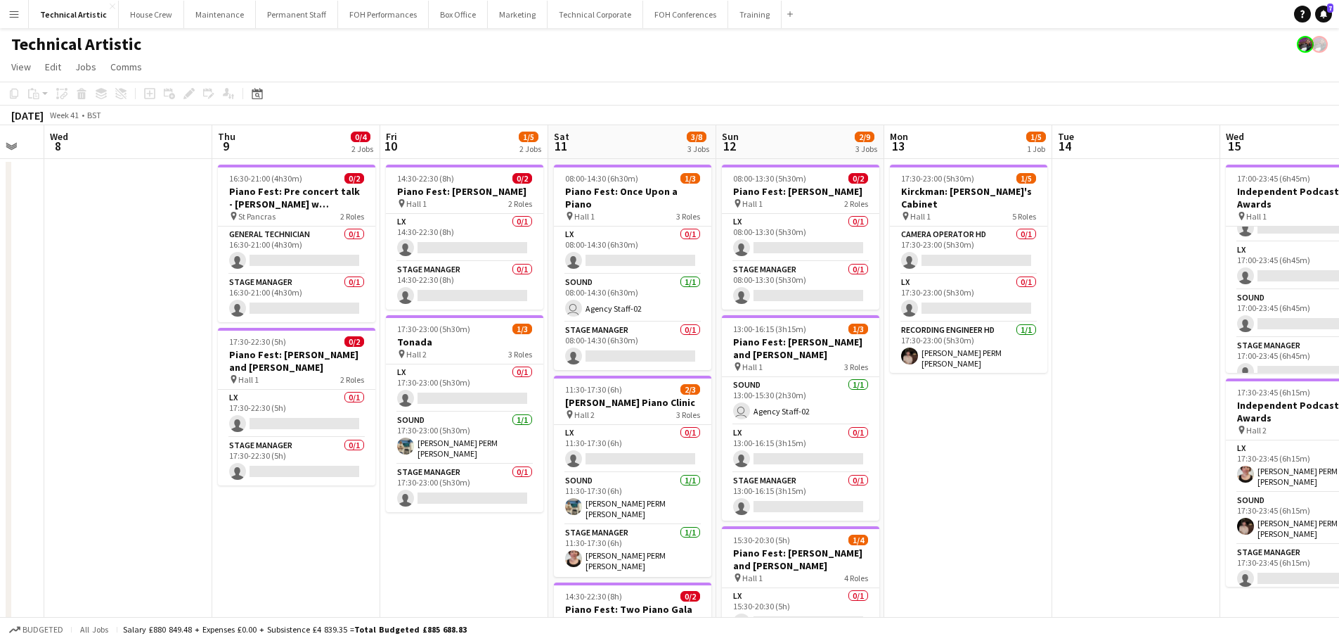
scroll to position [0, 366]
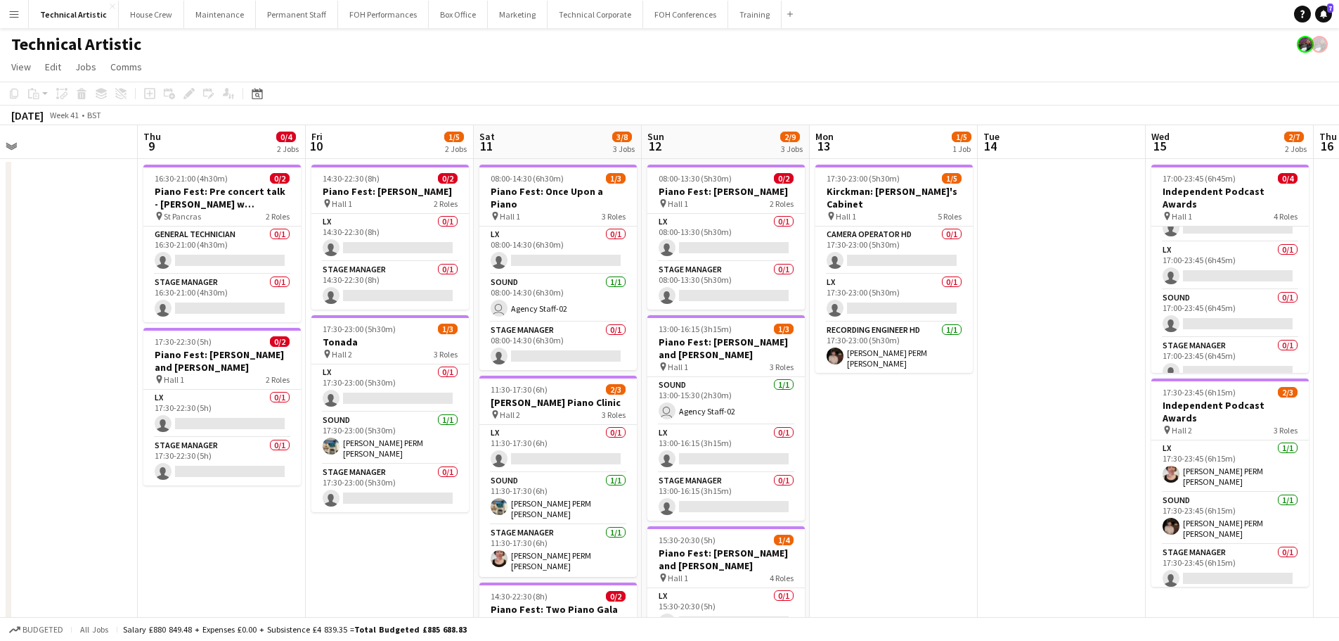
drag, startPoint x: 239, startPoint y: 512, endPoint x: 538, endPoint y: 498, distance: 299.2
click at [538, 498] on app-calendar-viewport "Mon 6 Tue 7 Wed 8 Thu 9 0/4 2 Jobs Fri 10 1/5 2 Jobs Sat 11 3/8 3 Jobs Sun 12 2…" at bounding box center [669, 568] width 1339 height 886
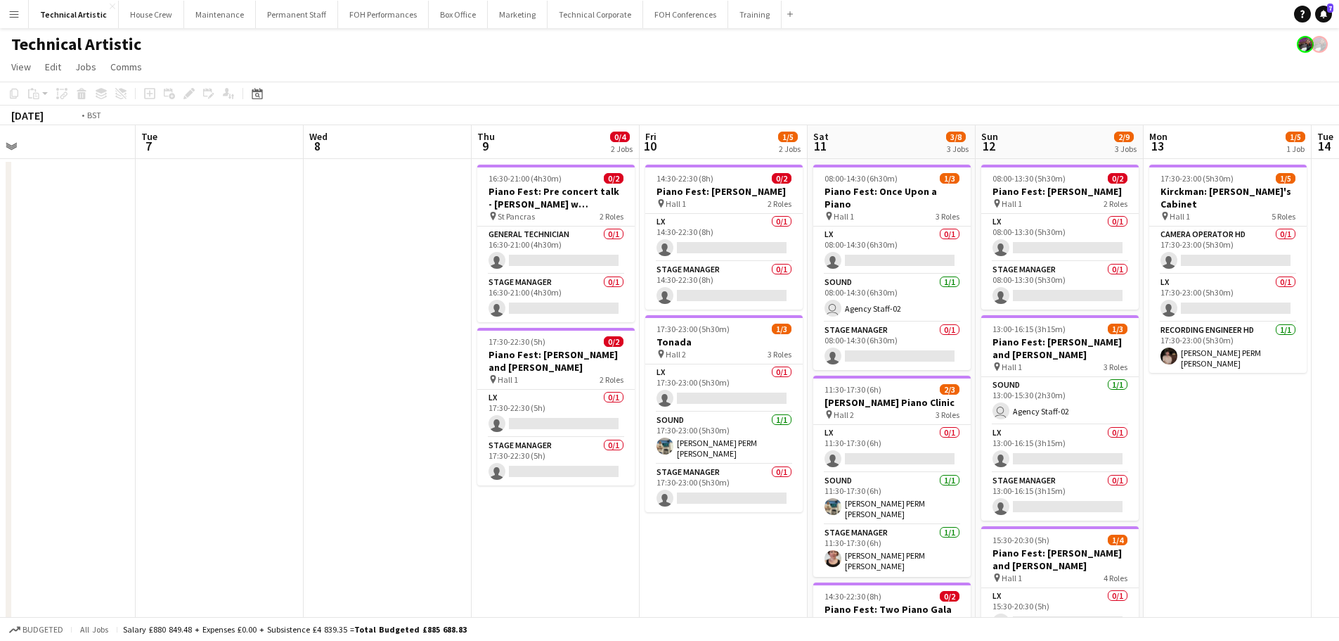
drag, startPoint x: 312, startPoint y: 345, endPoint x: 814, endPoint y: 343, distance: 502.0
click at [814, 343] on app-calendar-viewport "Sat 4 2/3 1 Job Sun 5 1/3 1 Job Mon 6 Tue 7 Wed 8 Thu 9 0/4 2 Jobs Fri 10 1/5 2…" at bounding box center [669, 568] width 1339 height 886
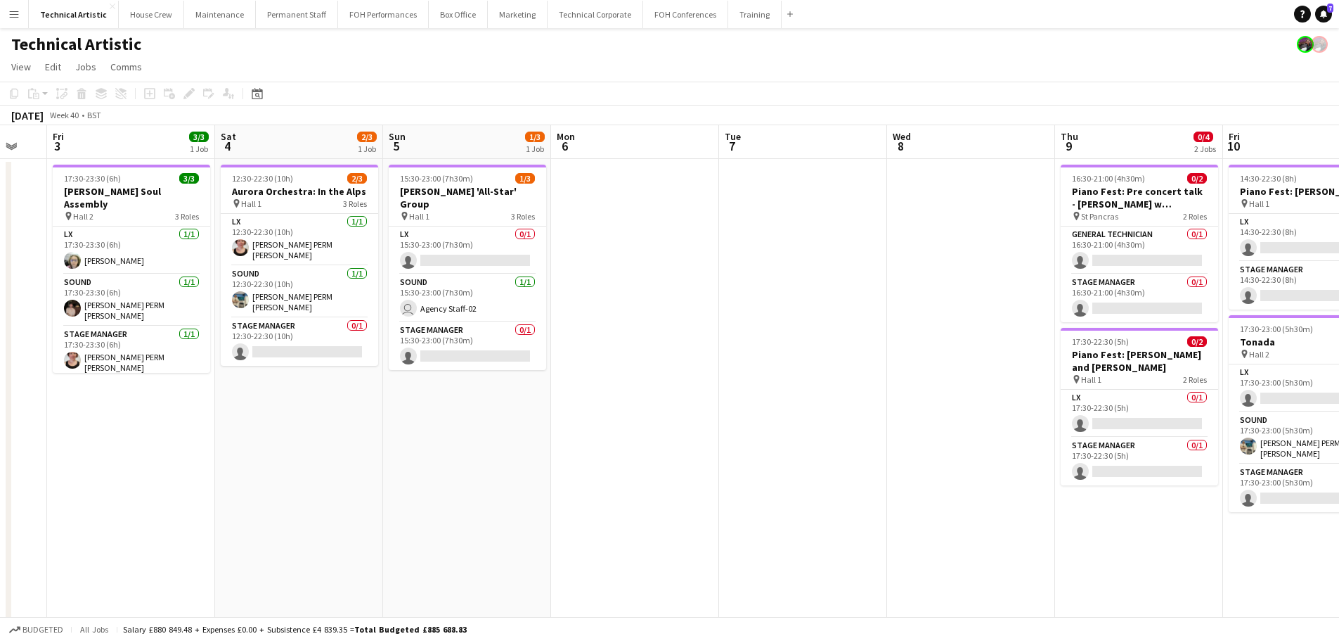
drag, startPoint x: 978, startPoint y: 326, endPoint x: 995, endPoint y: 323, distance: 17.1
click at [995, 323] on app-calendar-viewport "Wed 1 1/3 1 Job Thu 2 Fri 3 3/3 1 Job Sat 4 2/3 1 Job Sun 5 1/3 1 Job Mon 6 Tue…" at bounding box center [669, 568] width 1339 height 886
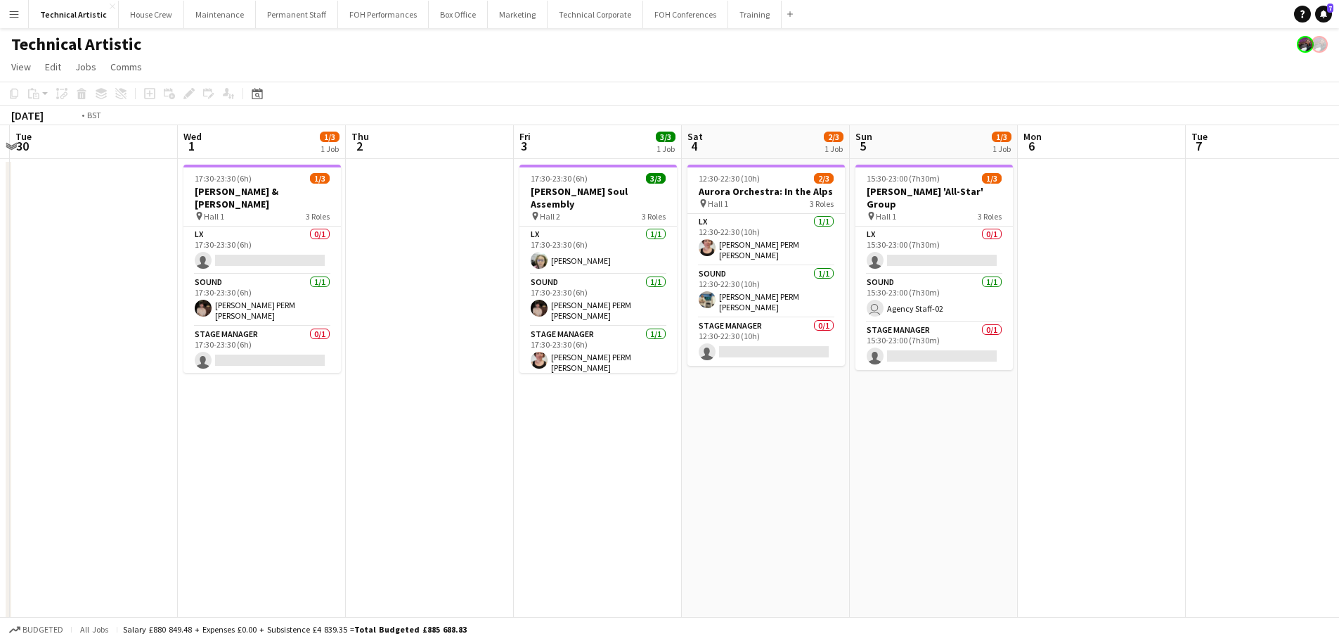
drag, startPoint x: 871, startPoint y: 413, endPoint x: 1142, endPoint y: 404, distance: 270.9
click at [1142, 404] on app-calendar-viewport "Sun 28 3/3 1 Job Mon 29 Tue 30 Wed 1 1/3 1 Job Thu 2 Fri 3 3/3 1 Job Sat 4 2/3 …" at bounding box center [669, 568] width 1339 height 886
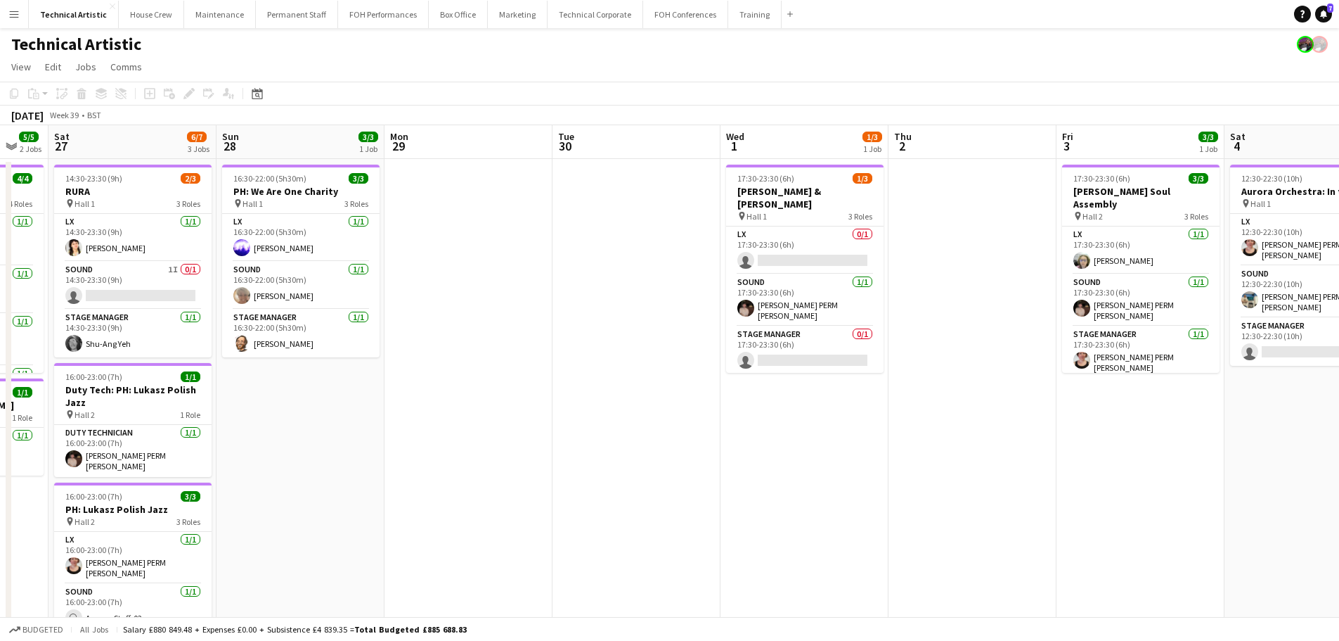
drag, startPoint x: 394, startPoint y: 323, endPoint x: 670, endPoint y: 291, distance: 278.1
click at [670, 291] on app-calendar-viewport "Thu 25 6/7 1 Job Fri 26 5/5 2 Jobs Sat 27 6/7 3 Jobs Sun 28 3/3 1 Job Mon 29 Tu…" at bounding box center [669, 568] width 1339 height 886
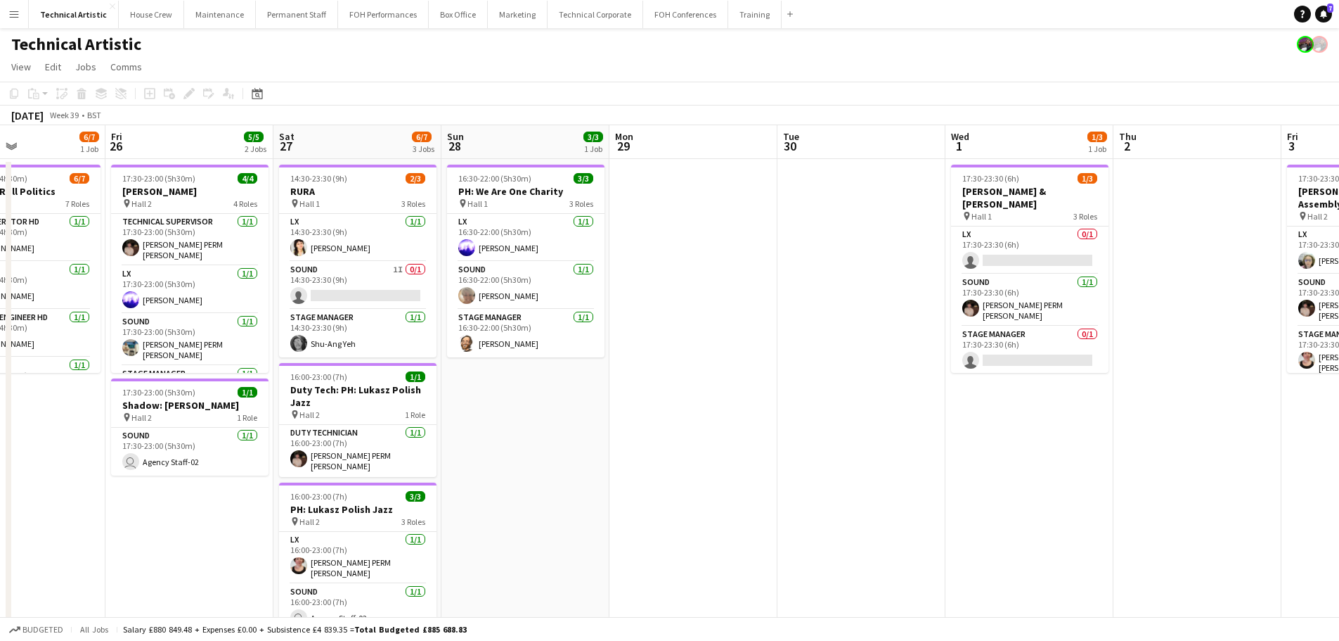
drag, startPoint x: 506, startPoint y: 387, endPoint x: 660, endPoint y: 337, distance: 161.9
click at [660, 337] on app-calendar-viewport "Tue 23 Wed 24 Thu 25 6/7 1 Job Fri 26 5/5 2 Jobs Sat 27 6/7 3 Jobs Sun 28 3/3 1…" at bounding box center [669, 568] width 1339 height 886
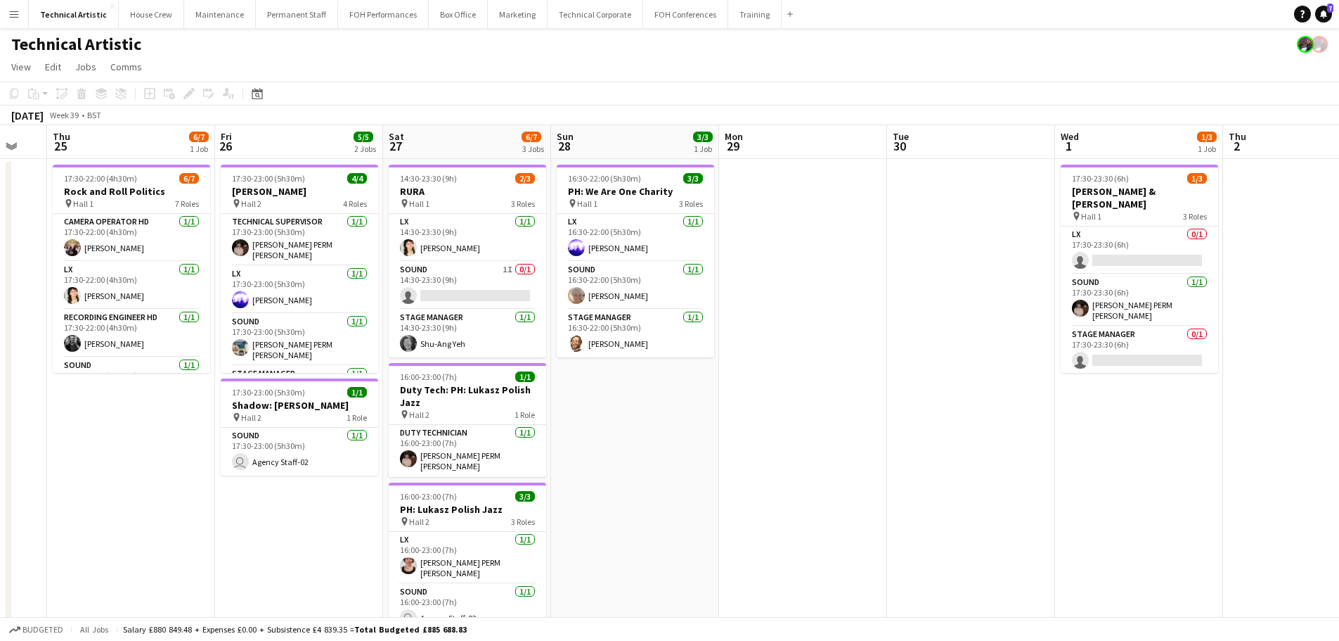
drag, startPoint x: 523, startPoint y: 509, endPoint x: 631, endPoint y: 493, distance: 109.5
click at [631, 493] on app-calendar-viewport "Tue 23 Wed 24 Thu 25 6/7 1 Job Fri 26 5/5 2 Jobs Sat 27 6/7 3 Jobs Sun 28 3/3 1…" at bounding box center [669, 568] width 1339 height 886
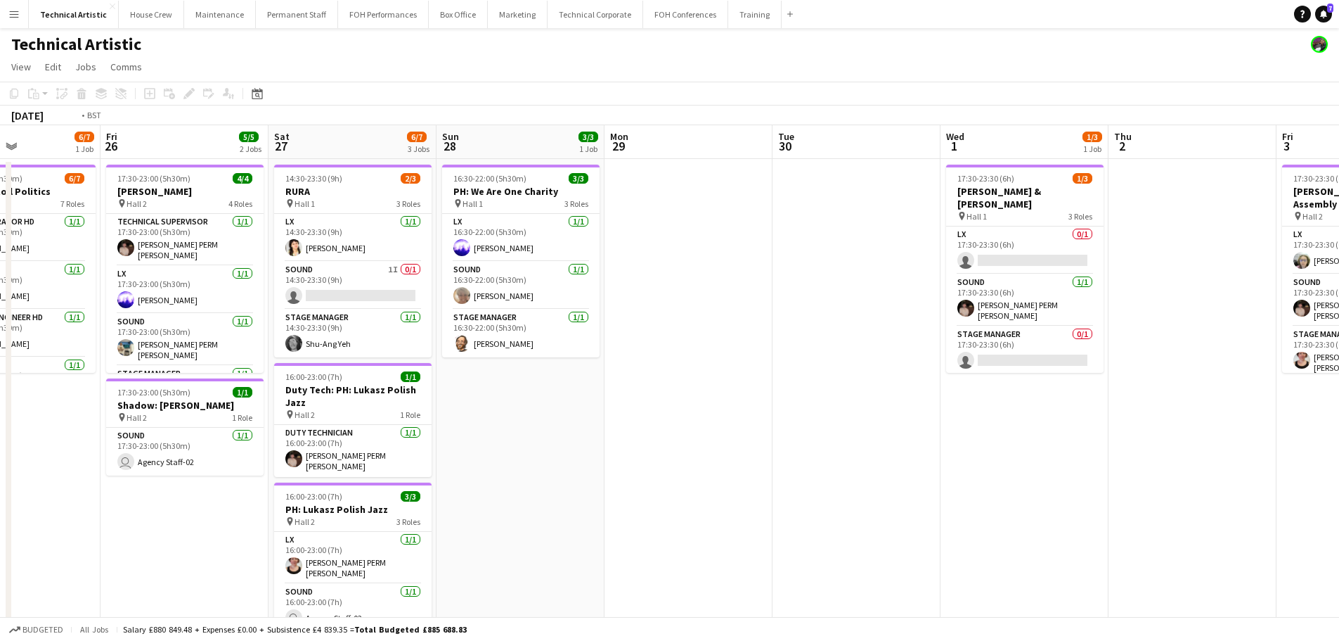
drag, startPoint x: 1044, startPoint y: 444, endPoint x: 312, endPoint y: 354, distance: 737.6
click at [312, 354] on app-calendar-viewport "Tue 23 Wed 24 Thu 25 6/7 1 Job Fri 26 5/5 2 Jobs Sat 27 6/7 3 Jobs Sun 28 3/3 1…" at bounding box center [669, 568] width 1339 height 886
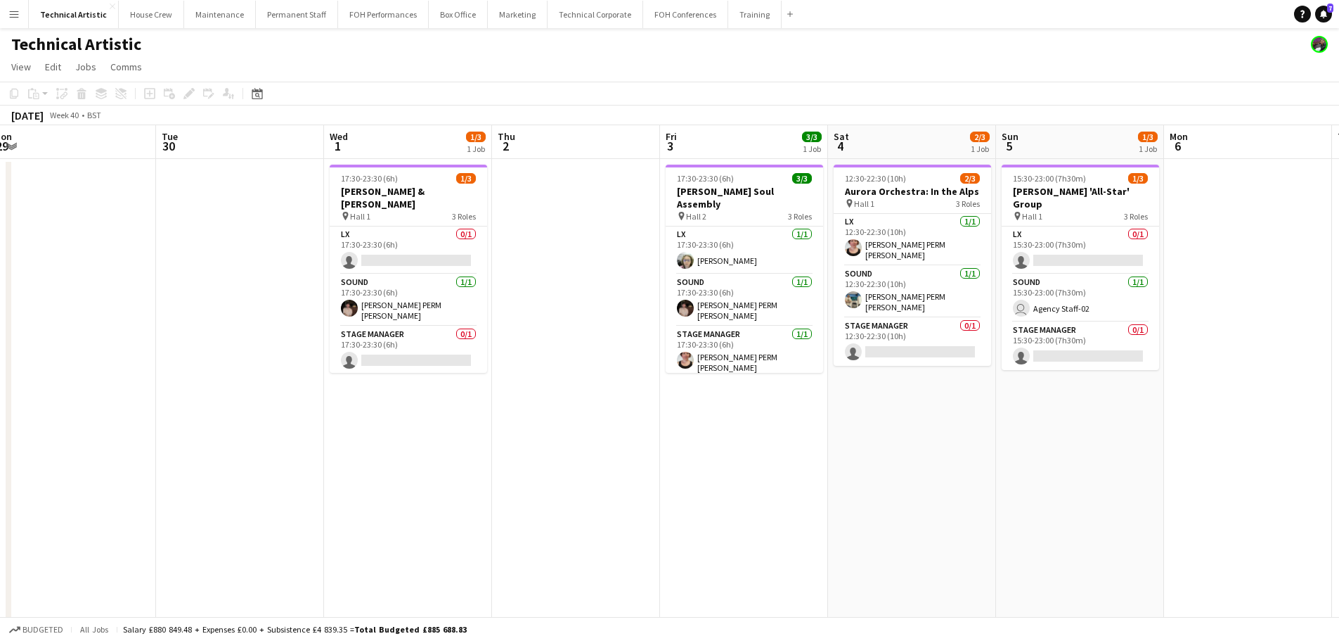
drag, startPoint x: 792, startPoint y: 462, endPoint x: 367, endPoint y: 404, distance: 428.7
click at [364, 406] on app-calendar-viewport "Fri 26 5/5 2 Jobs Sat 27 6/7 3 Jobs Sun 28 3/3 1 Job Mon 29 Tue 30 Wed 1 1/3 1 …" at bounding box center [669, 568] width 1339 height 886
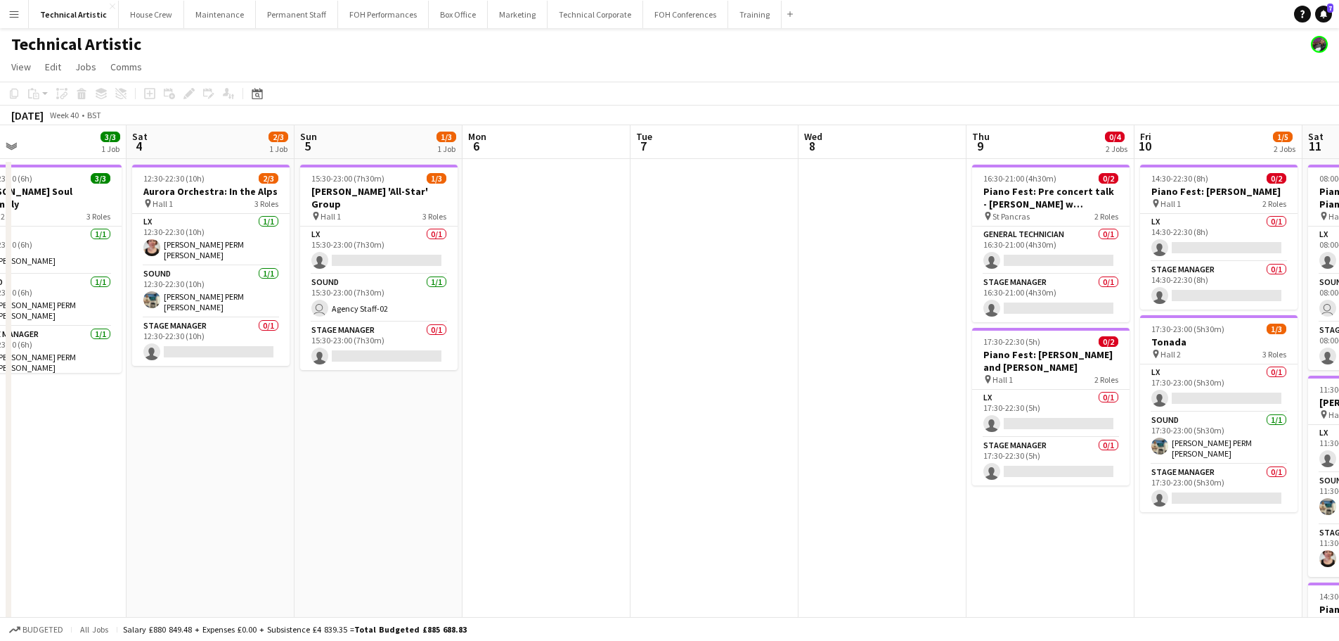
scroll to position [0, 458]
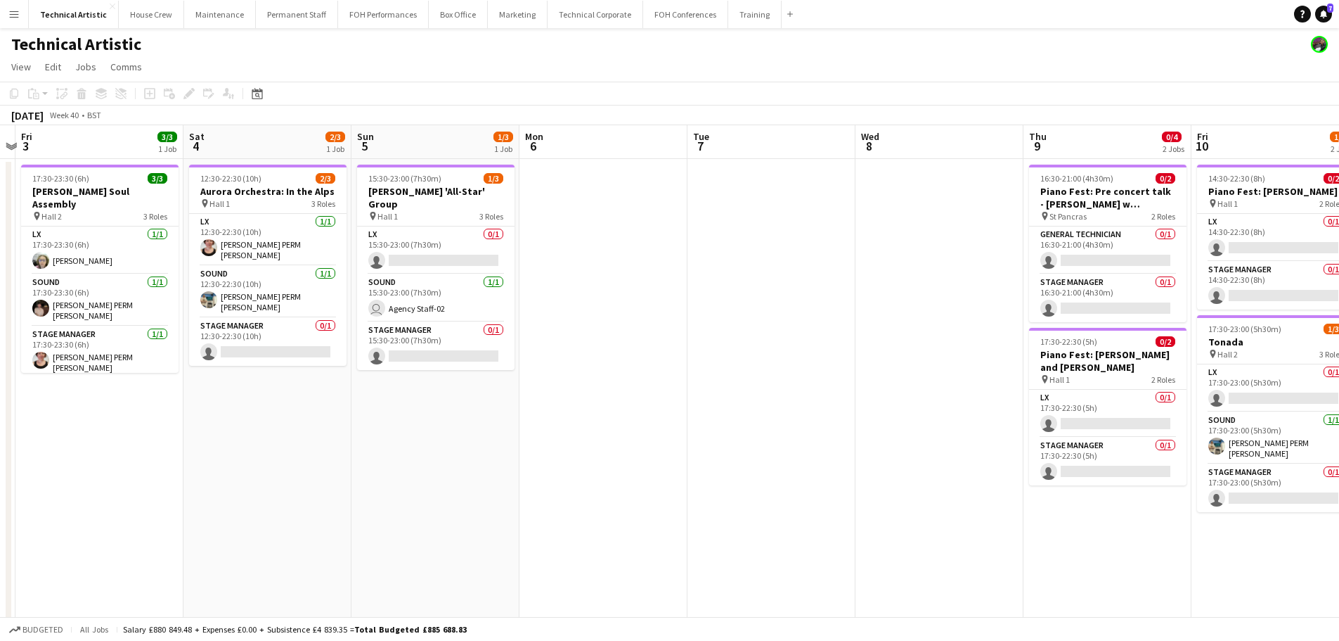
drag, startPoint x: 716, startPoint y: 439, endPoint x: 255, endPoint y: 411, distance: 462.1
click at [255, 411] on app-calendar-viewport "Tue 30 Wed 1 1/3 1 Job Thu 2 Fri 3 3/3 1 Job Sat 4 2/3 1 Job Sun 5 1/3 1 Job Mo…" at bounding box center [669, 568] width 1339 height 886
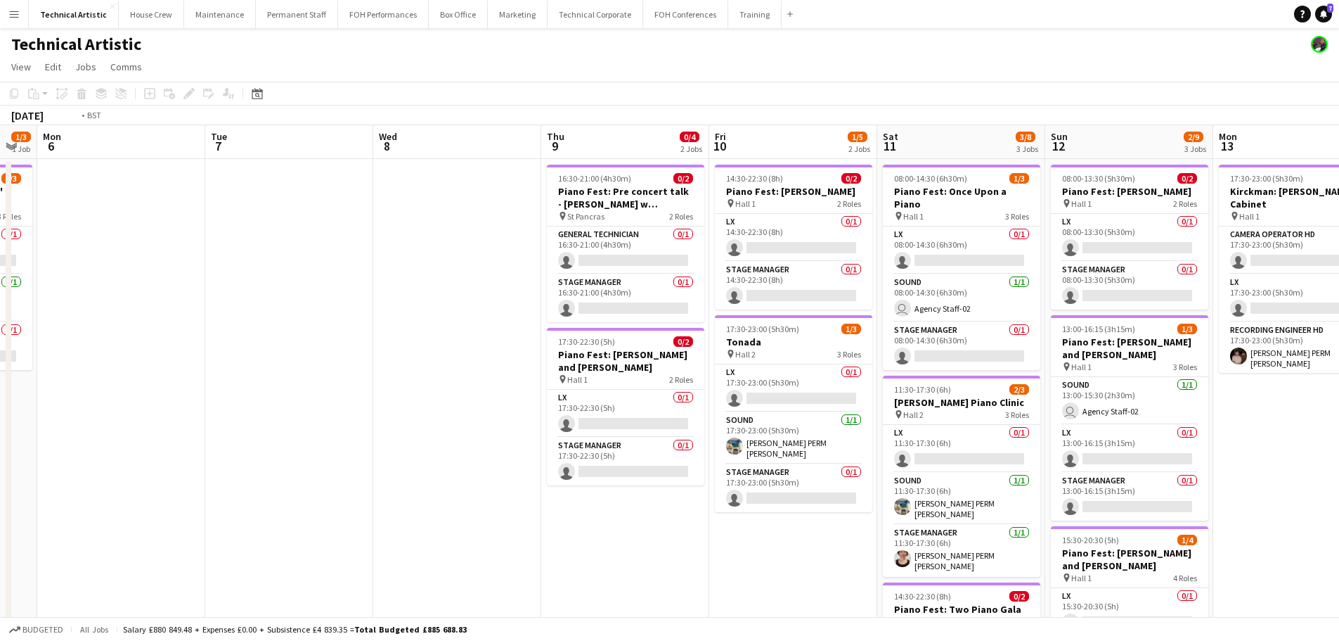
drag, startPoint x: 502, startPoint y: 447, endPoint x: 323, endPoint y: 423, distance: 180.9
click at [323, 423] on app-calendar-viewport "Fri 3 3/3 1 Job Sat 4 2/3 1 Job Sun 5 1/3 1 Job Mon 6 Tue 7 Wed 8 Thu 9 0/4 2 J…" at bounding box center [669, 568] width 1339 height 886
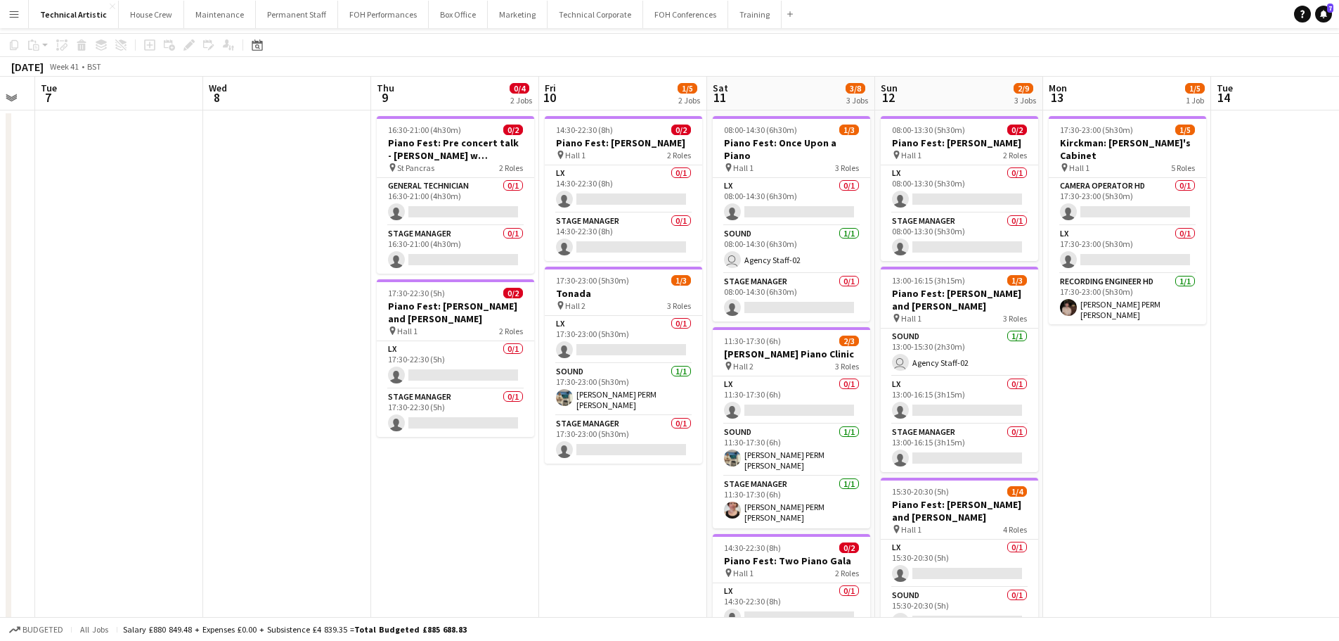
scroll to position [0, 0]
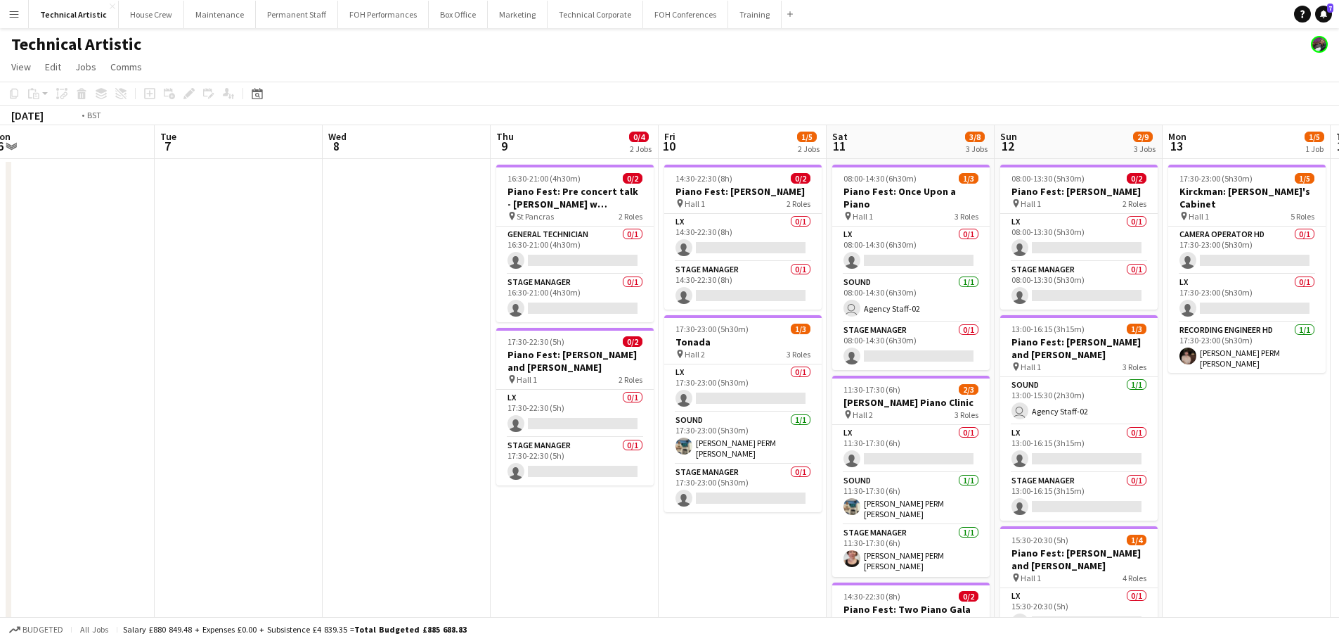
drag, startPoint x: 437, startPoint y: 439, endPoint x: 960, endPoint y: 390, distance: 526.1
click at [960, 390] on app-calendar-viewport "Sat 4 2/3 1 Job Sun 5 1/3 1 Job Mon 6 Tue 7 Wed 8 Thu 9 0/4 2 Jobs Fri 10 1/5 2…" at bounding box center [669, 568] width 1339 height 886
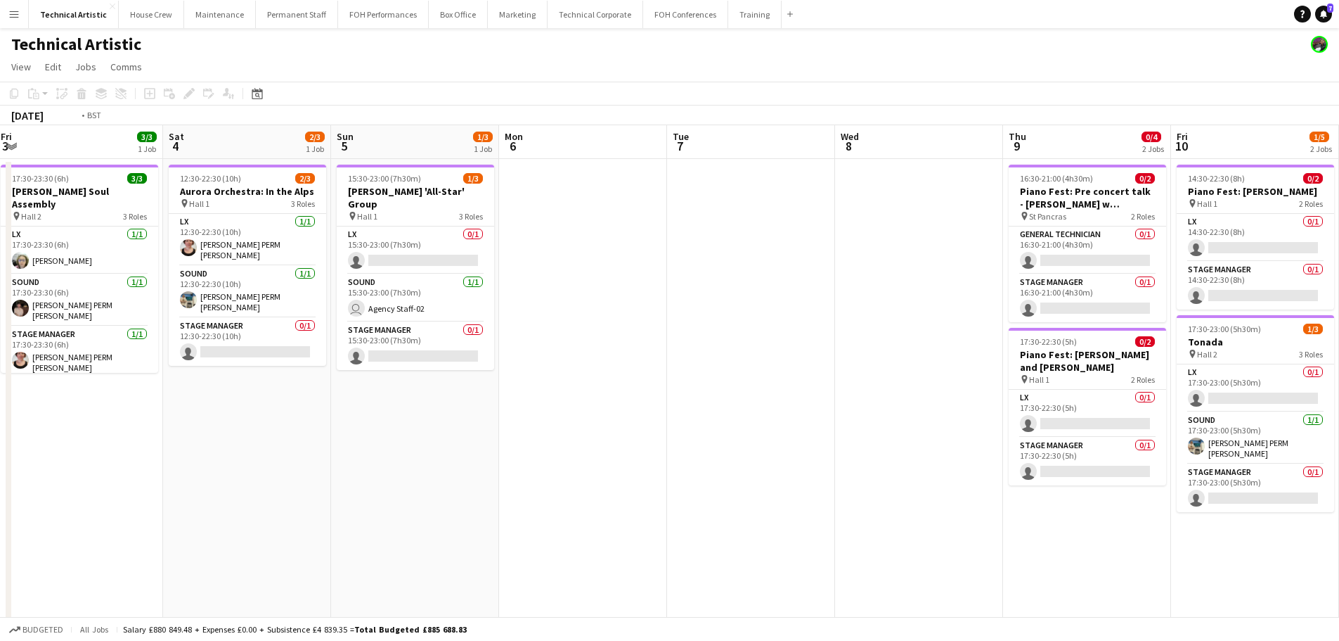
click at [1108, 380] on app-calendar-viewport "Wed 1 1/3 1 Job Thu 2 Fri 3 3/3 1 Job Sat 4 2/3 1 Job Sun 5 1/3 1 Job Mon 6 Tue…" at bounding box center [669, 568] width 1339 height 886
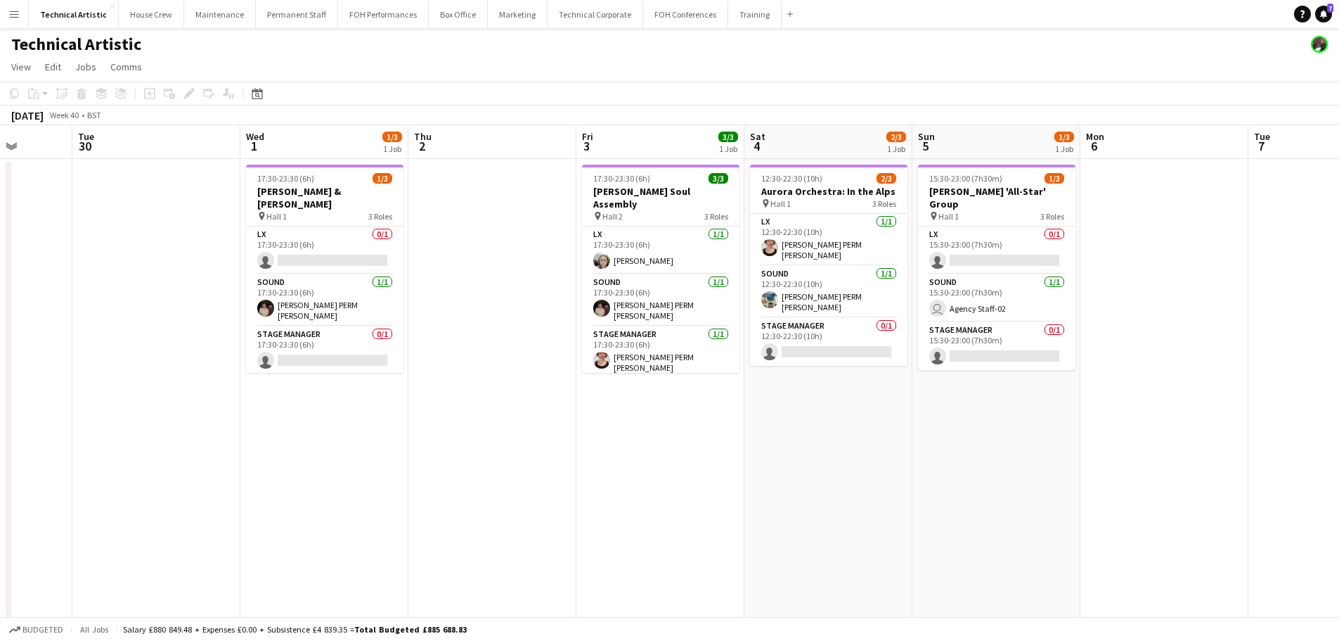
drag, startPoint x: 424, startPoint y: 424, endPoint x: 1080, endPoint y: 378, distance: 657.7
click at [1339, 377] on html "Menu Boards Boards Boards All jobs Status Workforce Workforce My Workforce Recr…" at bounding box center [669, 517] width 1339 height 1035
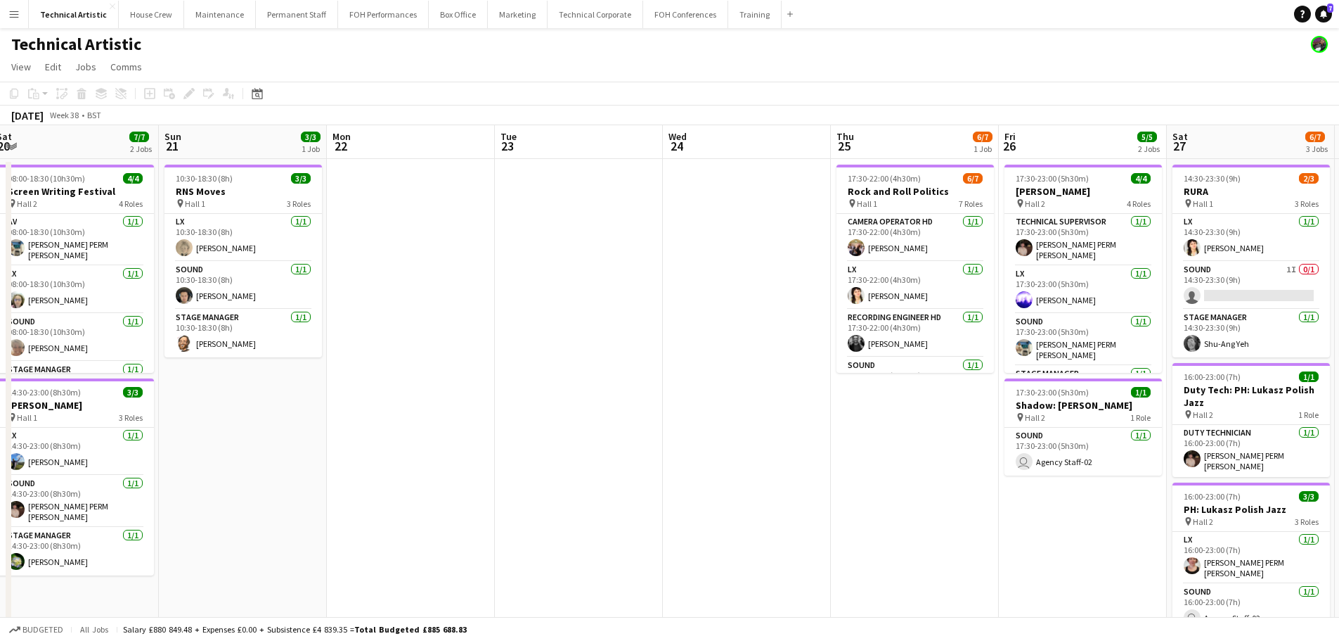
drag, startPoint x: 555, startPoint y: 390, endPoint x: 1179, endPoint y: 390, distance: 624.4
click at [1179, 390] on app-calendar-viewport "Fri 19 9/9 4 Jobs Sat 20 7/7 2 Jobs Sun 21 3/3 1 Job Mon 22 Tue 23 Wed 24 Thu 2…" at bounding box center [669, 568] width 1339 height 886
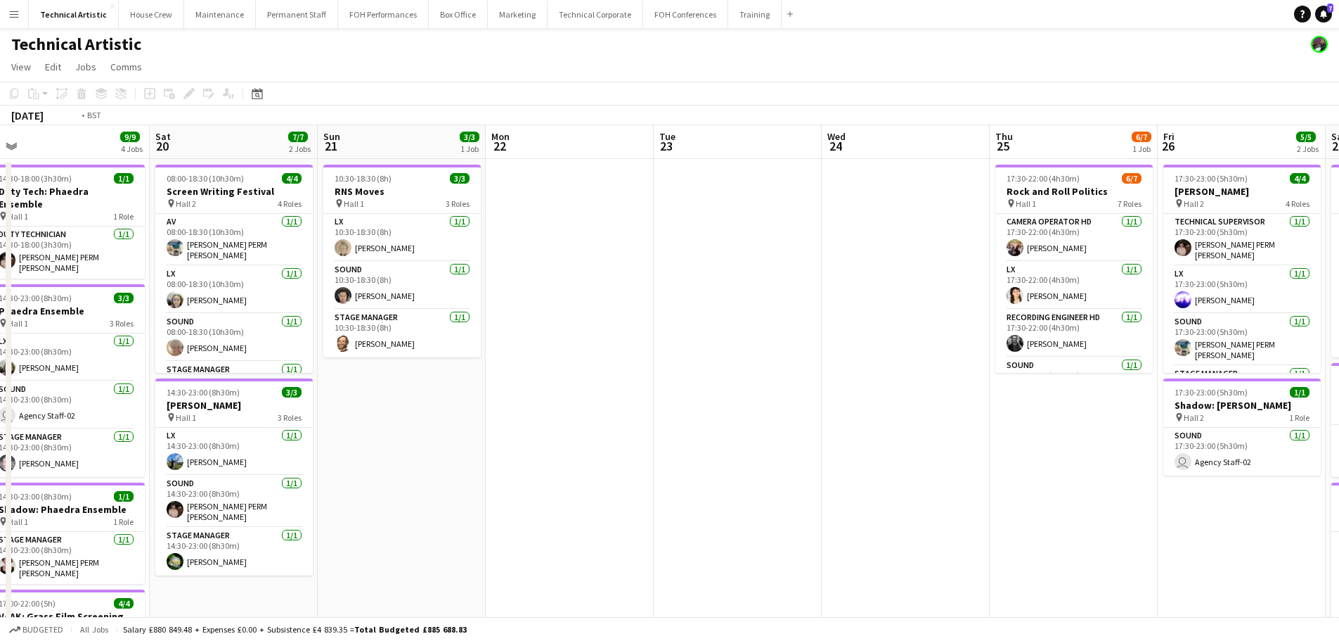
drag, startPoint x: 614, startPoint y: 418, endPoint x: 192, endPoint y: 409, distance: 422.0
click at [192, 409] on app-calendar-viewport "Tue 16 Wed 17 Thu 18 7/7 3 Jobs Fri 19 9/9 4 Jobs Sat 20 7/7 2 Jobs Sun 21 3/3 …" at bounding box center [669, 568] width 1339 height 886
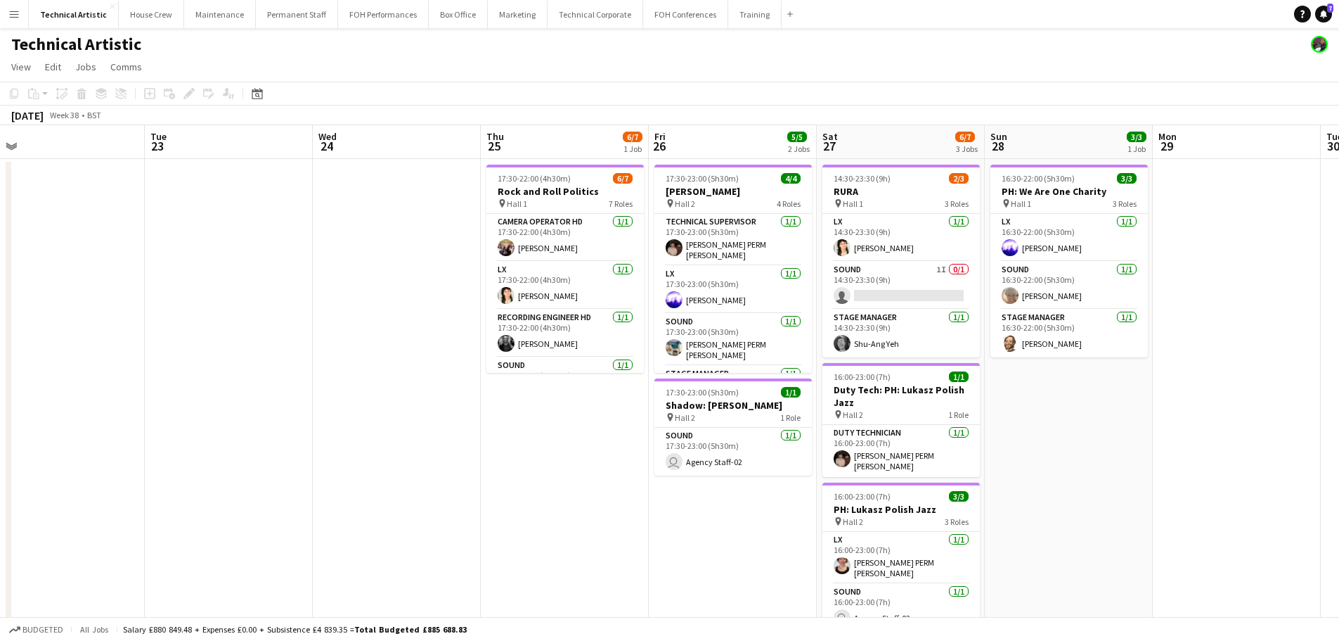
scroll to position [0, 390]
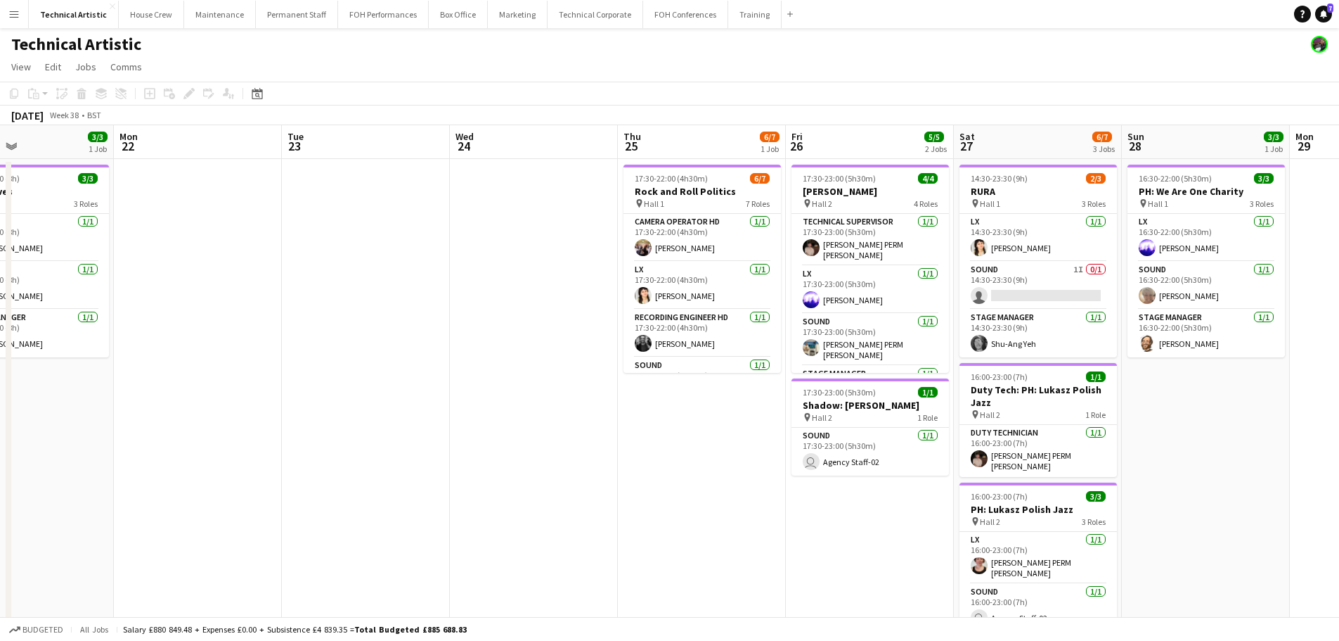
drag, startPoint x: 634, startPoint y: 456, endPoint x: 435, endPoint y: 441, distance: 199.5
click at [435, 441] on app-calendar-viewport "Fri 19 9/9 4 Jobs Sat 20 7/7 2 Jobs Sun 21 3/3 1 Job Mon 22 Tue 23 Wed 24 Thu 2…" at bounding box center [669, 568] width 1339 height 886
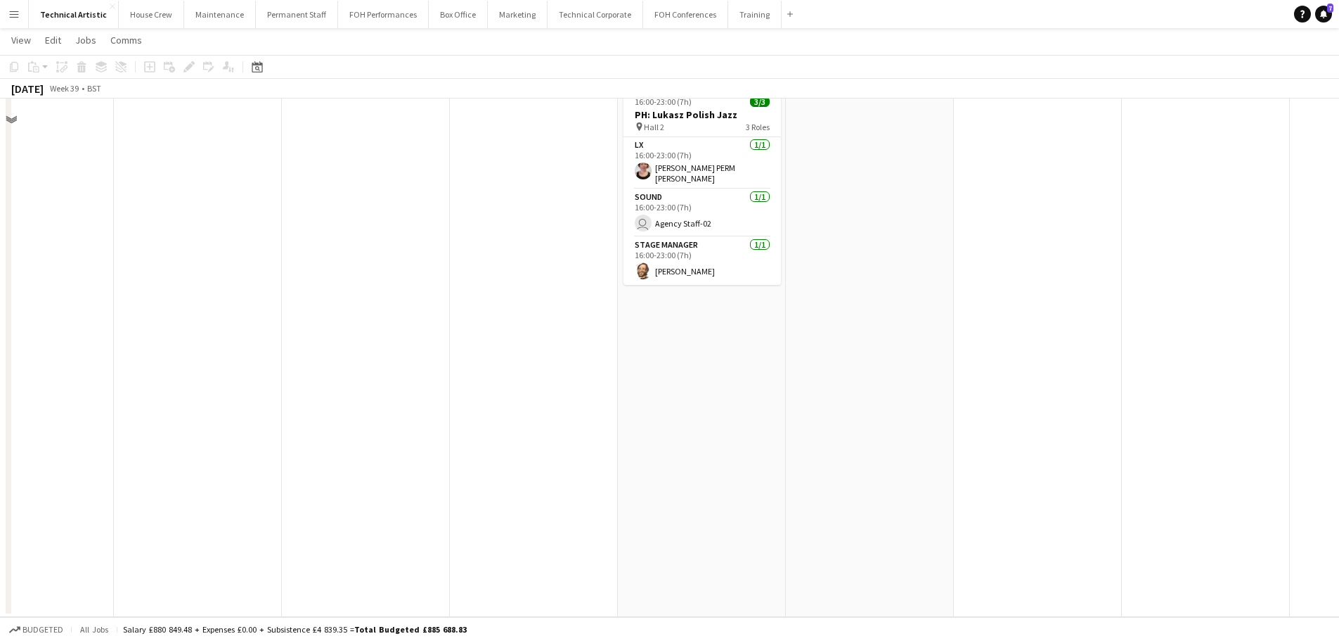
scroll to position [0, 0]
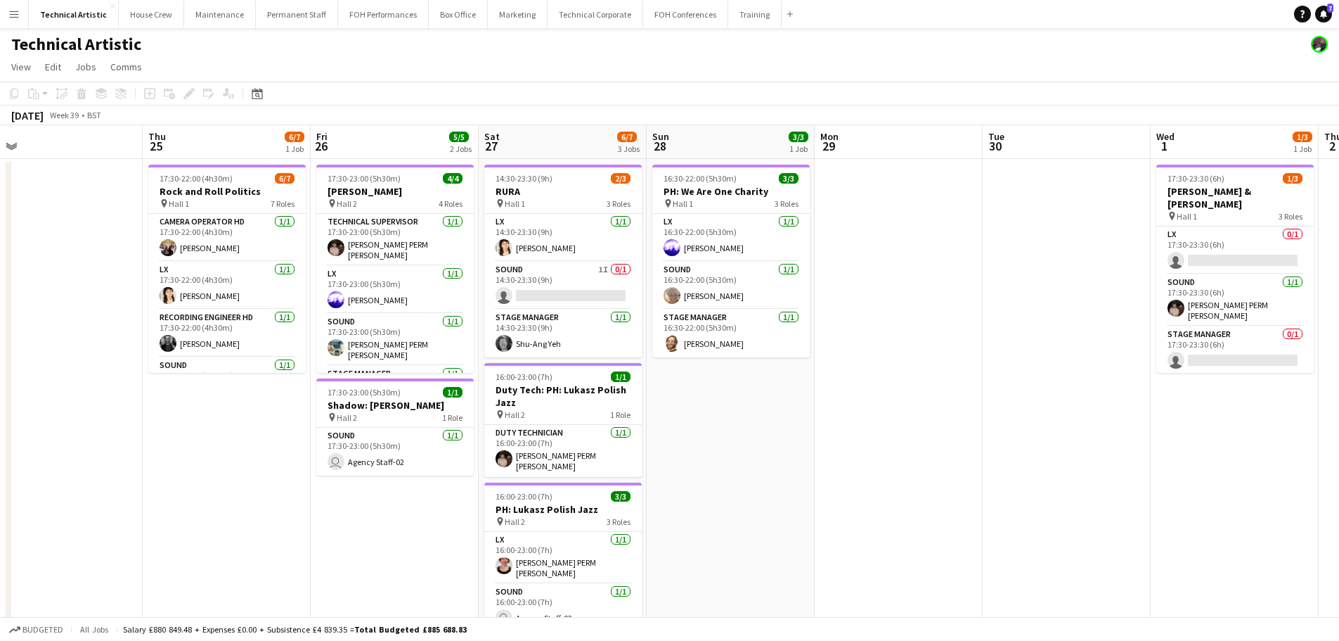
drag, startPoint x: 960, startPoint y: 447, endPoint x: 333, endPoint y: 436, distance: 627.3
click at [333, 436] on app-calendar-viewport "Sun 21 3/3 1 Job Mon 22 Tue 23 Wed 24 Thu 25 6/7 1 Job Fri 26 5/5 2 Jobs Sat 27…" at bounding box center [669, 568] width 1339 height 886
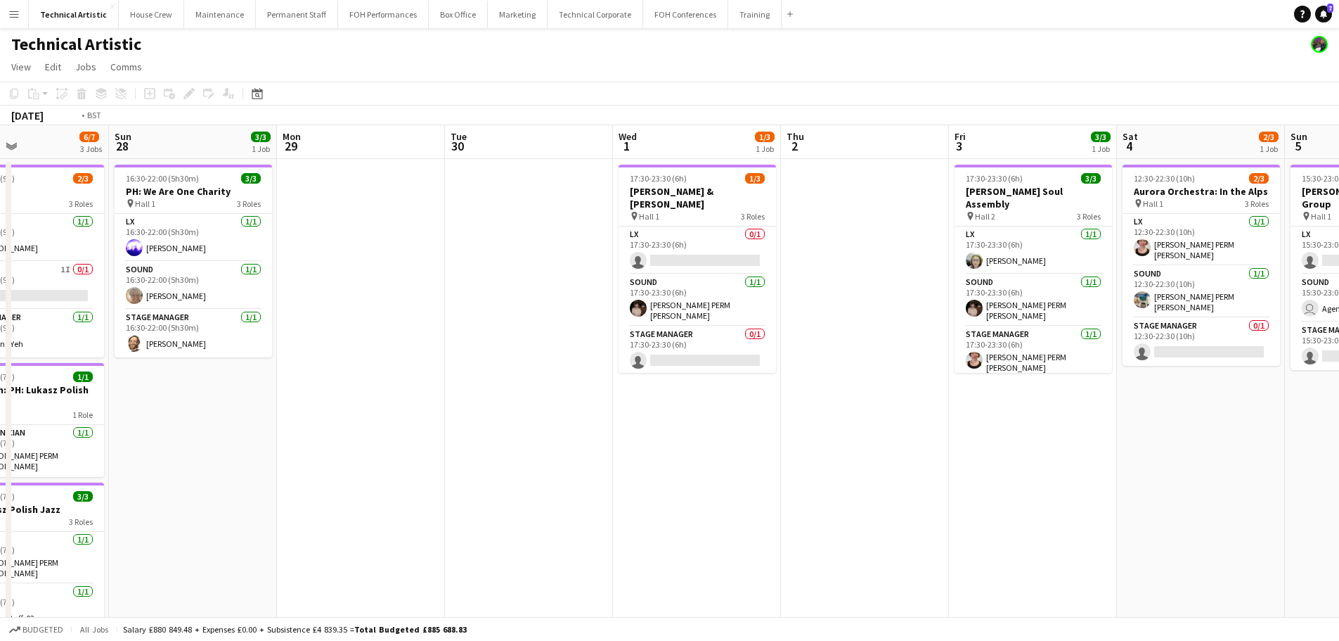
drag, startPoint x: 788, startPoint y: 473, endPoint x: 423, endPoint y: 449, distance: 365.0
click at [423, 449] on app-calendar-viewport "Wed 24 Thu 25 6/7 1 Job Fri 26 5/5 2 Jobs Sat 27 6/7 3 Jobs Sun 28 3/3 1 Job Mo…" at bounding box center [669, 568] width 1339 height 886
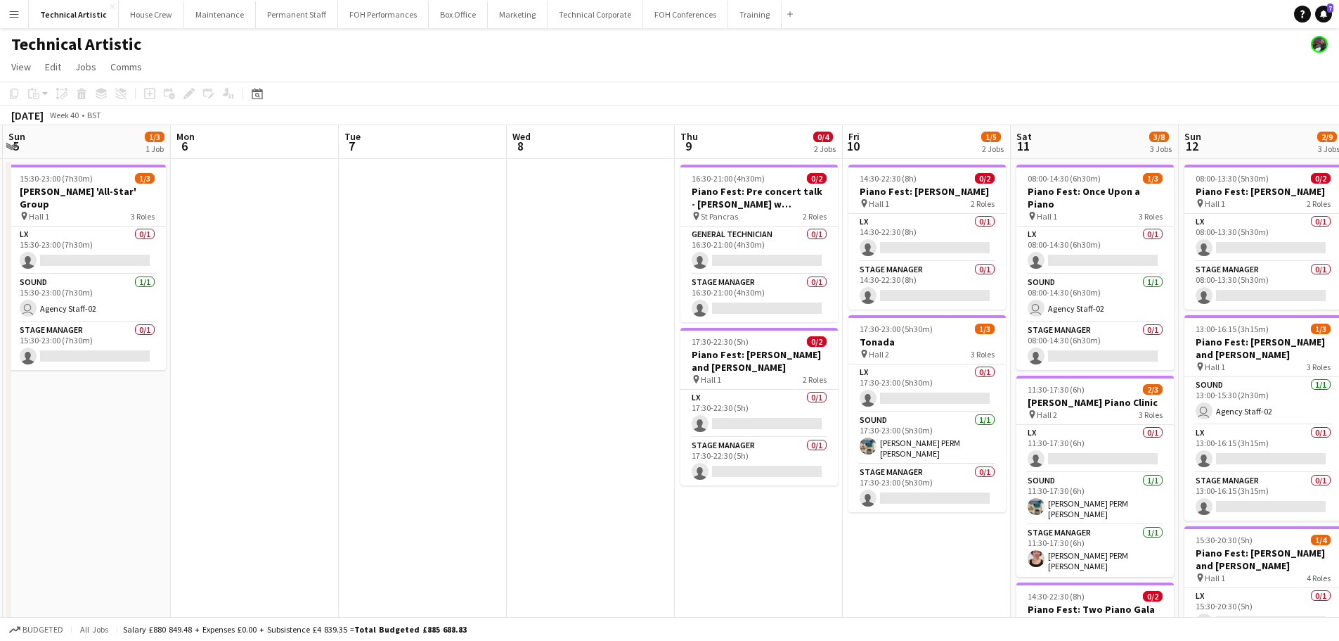
drag, startPoint x: 758, startPoint y: 422, endPoint x: 0, endPoint y: 276, distance: 772.0
click at [0, 276] on app-calendar-viewport "Wed 1 1/3 1 Job Thu 2 Fri 3 3/3 1 Job Sat 4 2/3 1 Job Sun 5 1/3 1 Job Mon 6 Tue…" at bounding box center [669, 568] width 1339 height 886
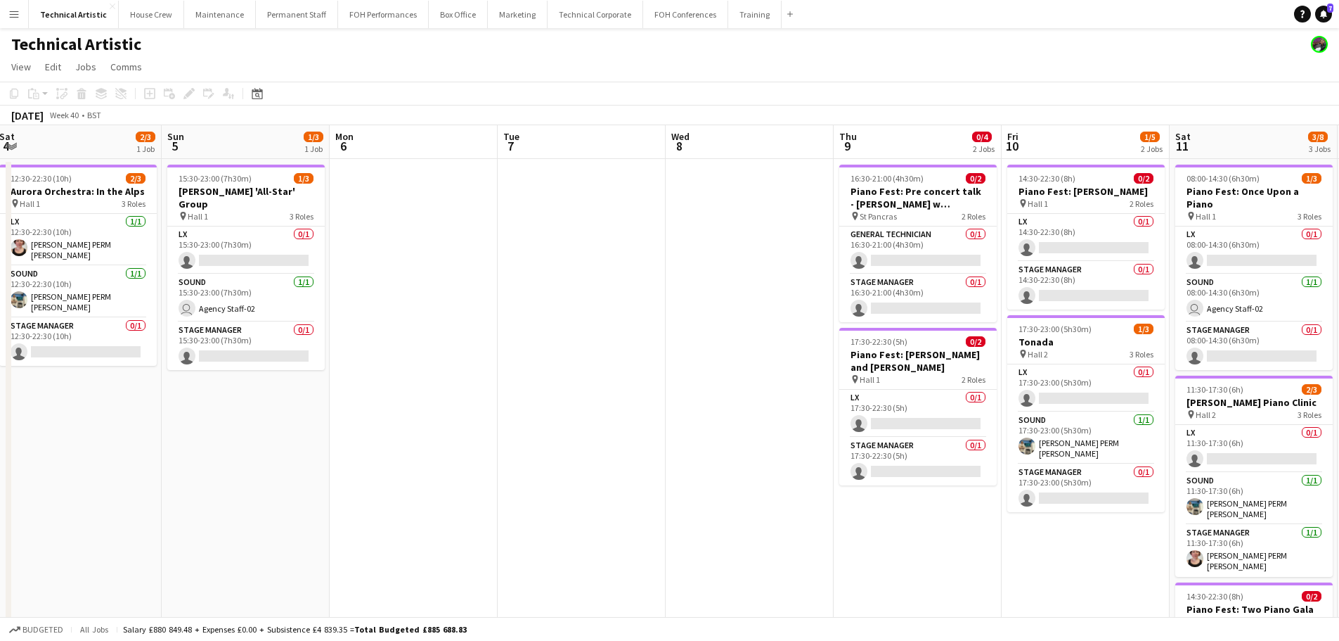
scroll to position [0, 446]
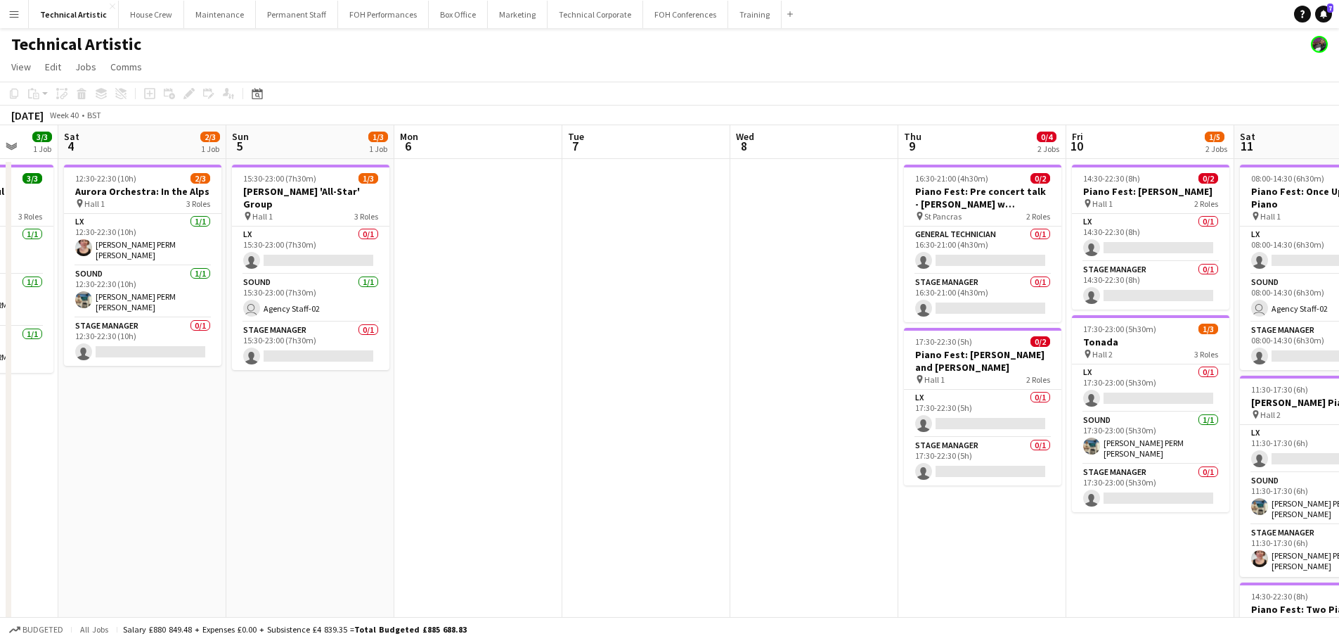
drag, startPoint x: 617, startPoint y: 345, endPoint x: 391, endPoint y: 345, distance: 225.7
click at [391, 345] on app-calendar-viewport "Wed 1 1/3 1 Job Thu 2 Fri 3 3/3 1 Job Sat 4 2/3 1 Job Sun 5 1/3 1 Job Mon 6 Tue…" at bounding box center [669, 568] width 1339 height 886
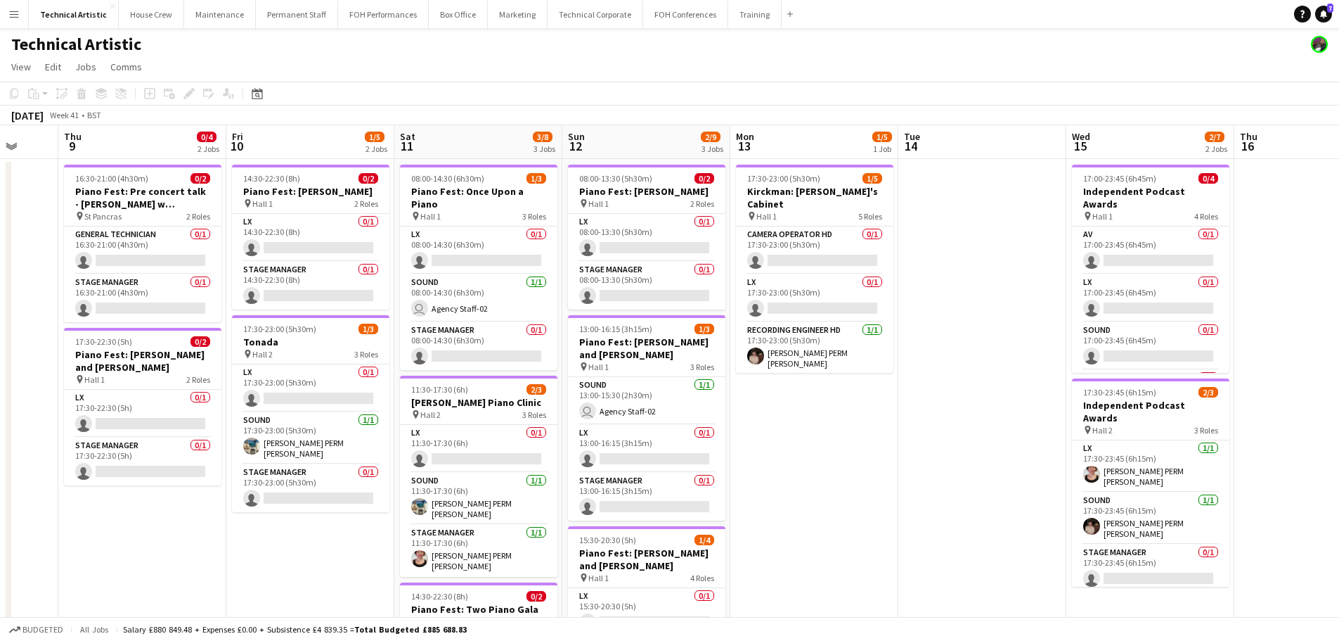
scroll to position [0, 458]
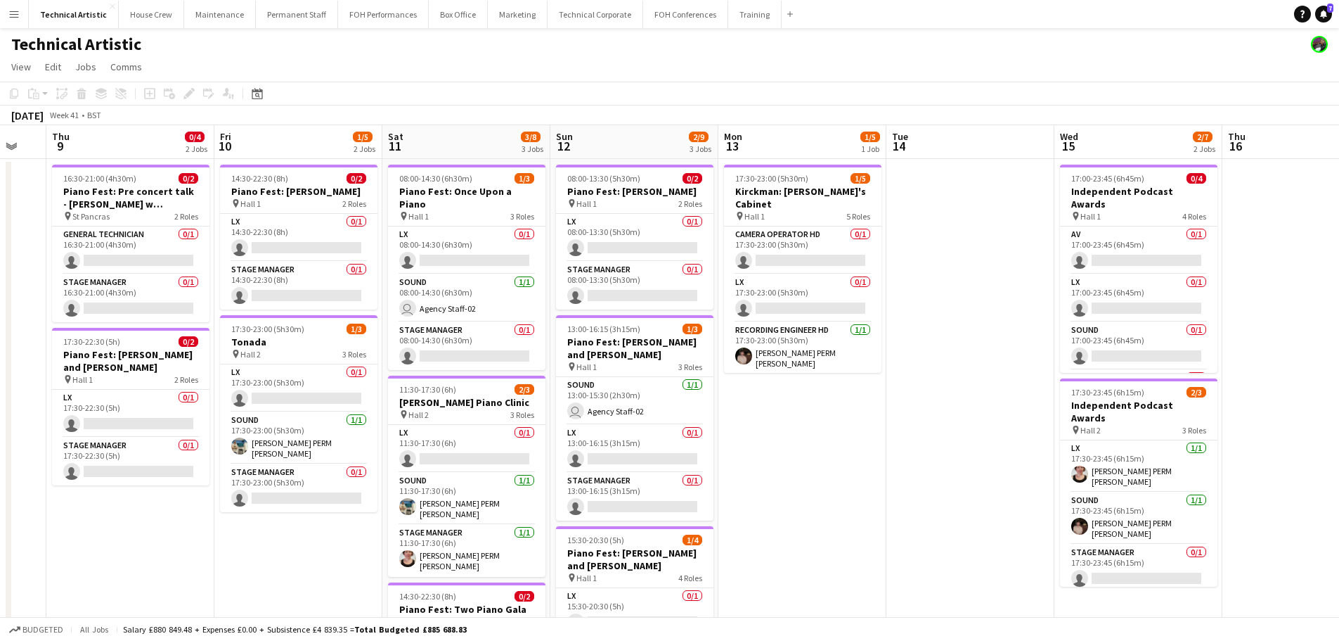
drag, startPoint x: 516, startPoint y: 381, endPoint x: 0, endPoint y: 301, distance: 522.3
click at [0, 301] on app-calendar-viewport "Mon 6 Tue 7 Wed 8 Thu 9 0/4 2 Jobs Fri 10 1/5 2 Jobs Sat 11 3/8 3 Jobs Sun 12 2…" at bounding box center [669, 568] width 1339 height 886
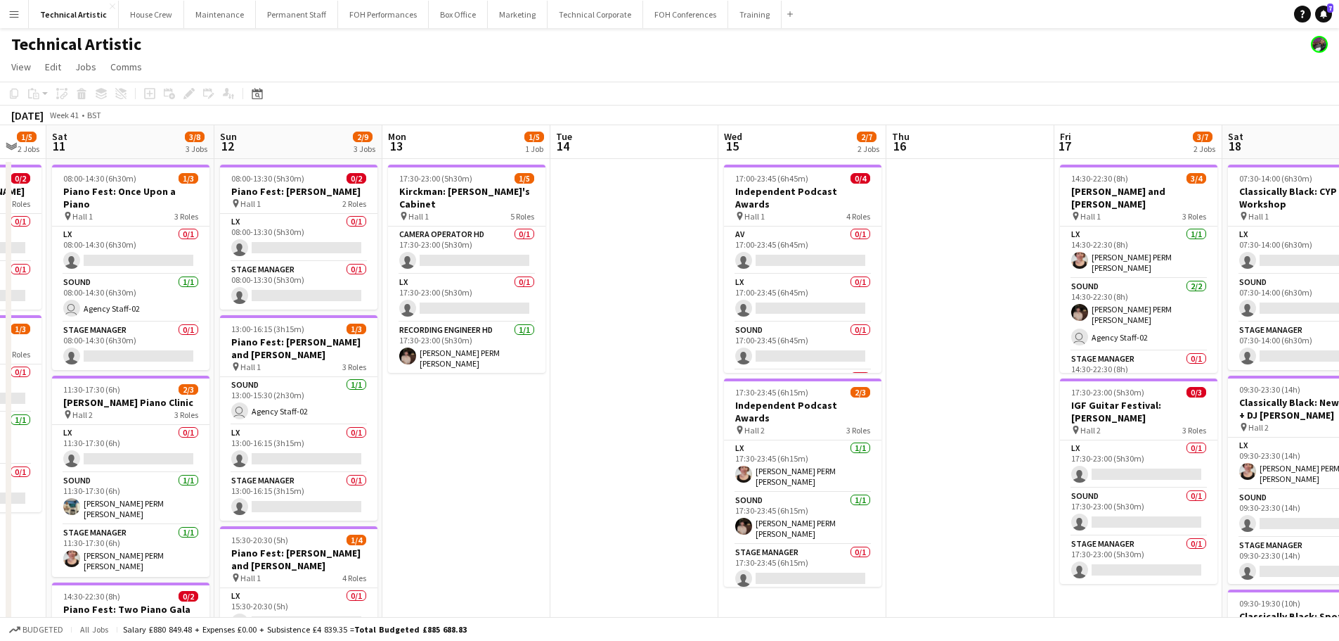
scroll to position [0, 515]
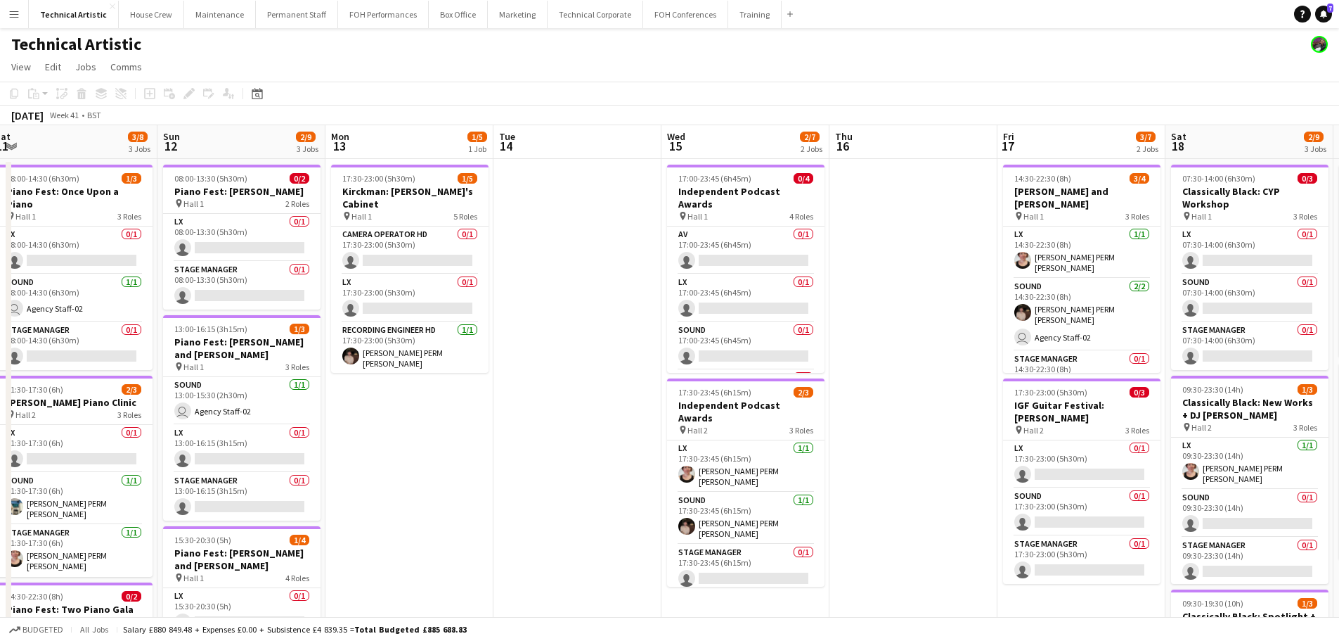
click at [454, 407] on app-calendar-viewport "Wed 8 Thu 9 0/4 2 Jobs Fri 10 1/5 2 Jobs Sat 11 3/8 3 Jobs Sun 12 2/9 3 Jobs Mo…" at bounding box center [669, 568] width 1339 height 886
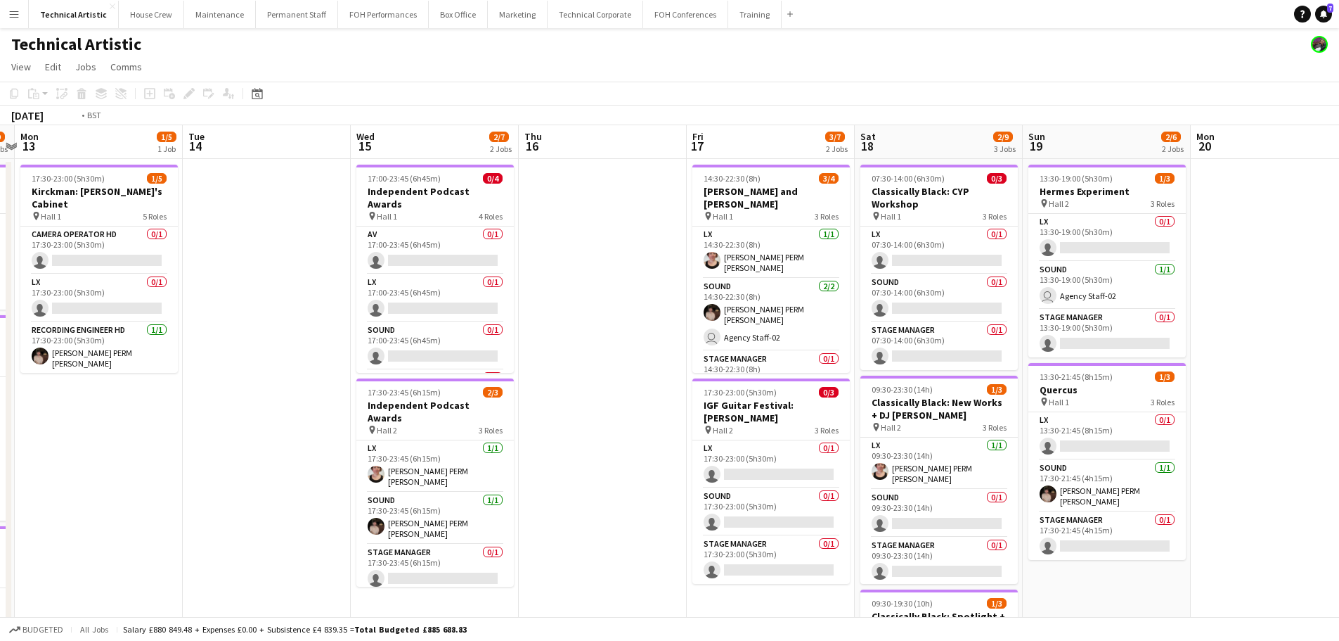
drag, startPoint x: 511, startPoint y: 404, endPoint x: 303, endPoint y: 404, distance: 208.1
click at [303, 404] on app-calendar-viewport "Fri 10 1/5 2 Jobs Sat 11 3/8 3 Jobs Sun 12 2/9 3 Jobs Mon 13 1/5 1 Job Tue 14 W…" at bounding box center [669, 568] width 1339 height 886
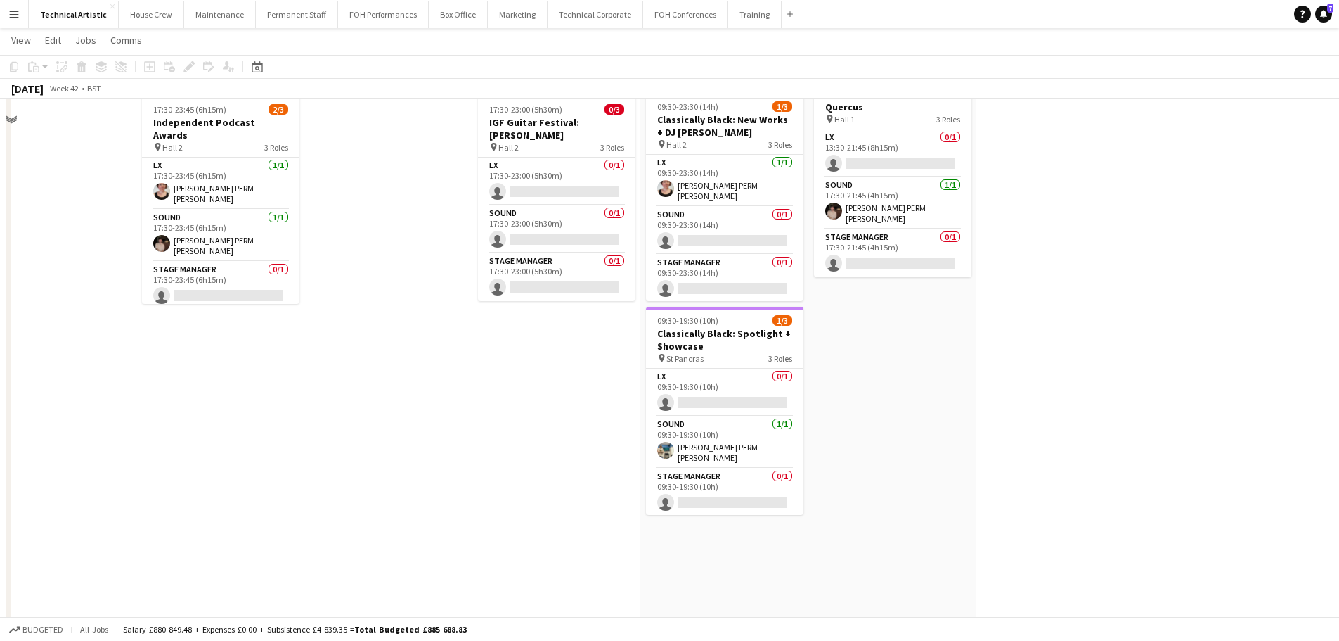
scroll to position [0, 0]
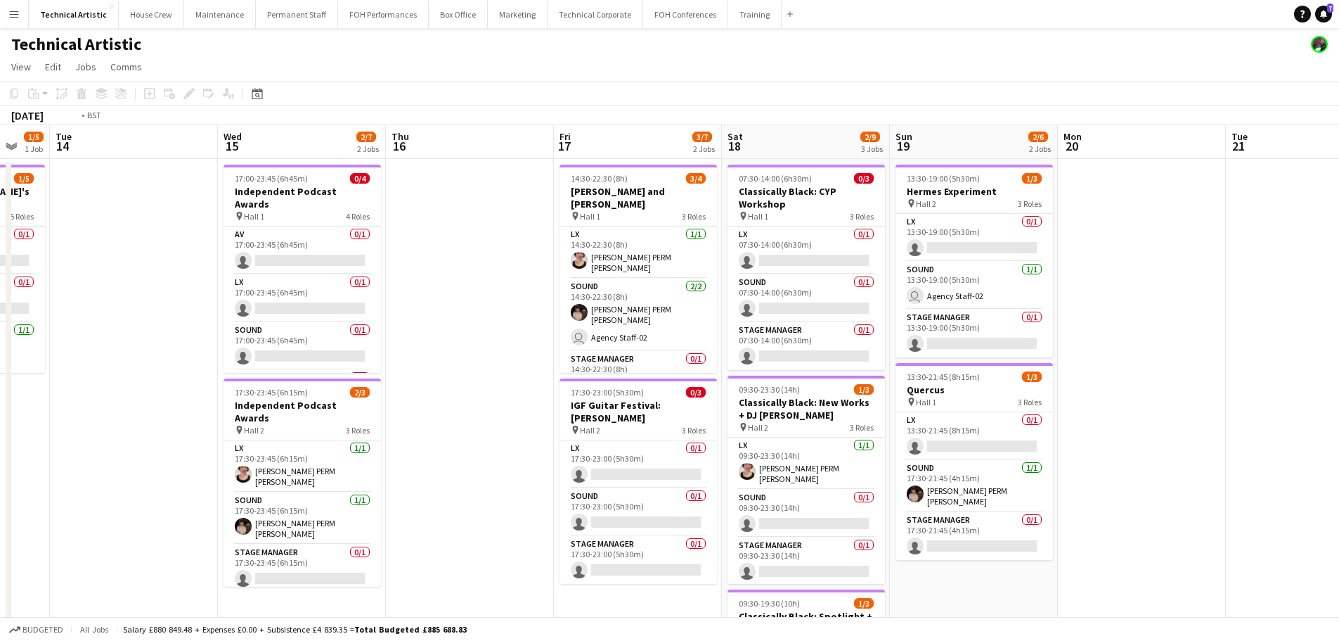
drag, startPoint x: 544, startPoint y: 314, endPoint x: 1095, endPoint y: 318, distance: 551.3
click at [1095, 318] on app-calendar-viewport "Sat 11 3/8 3 Jobs Sun 12 2/9 3 Jobs Mon 13 1/5 1 Job Tue 14 Wed 15 2/7 2 Jobs T…" at bounding box center [669, 568] width 1339 height 886
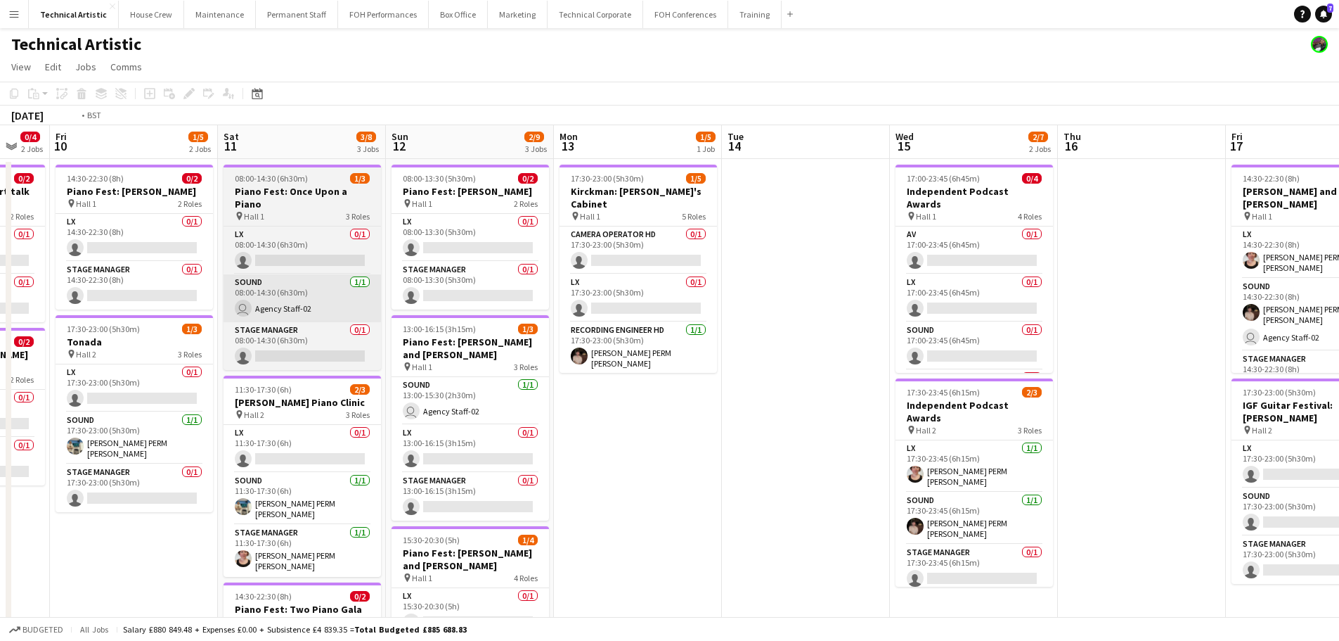
scroll to position [0, 390]
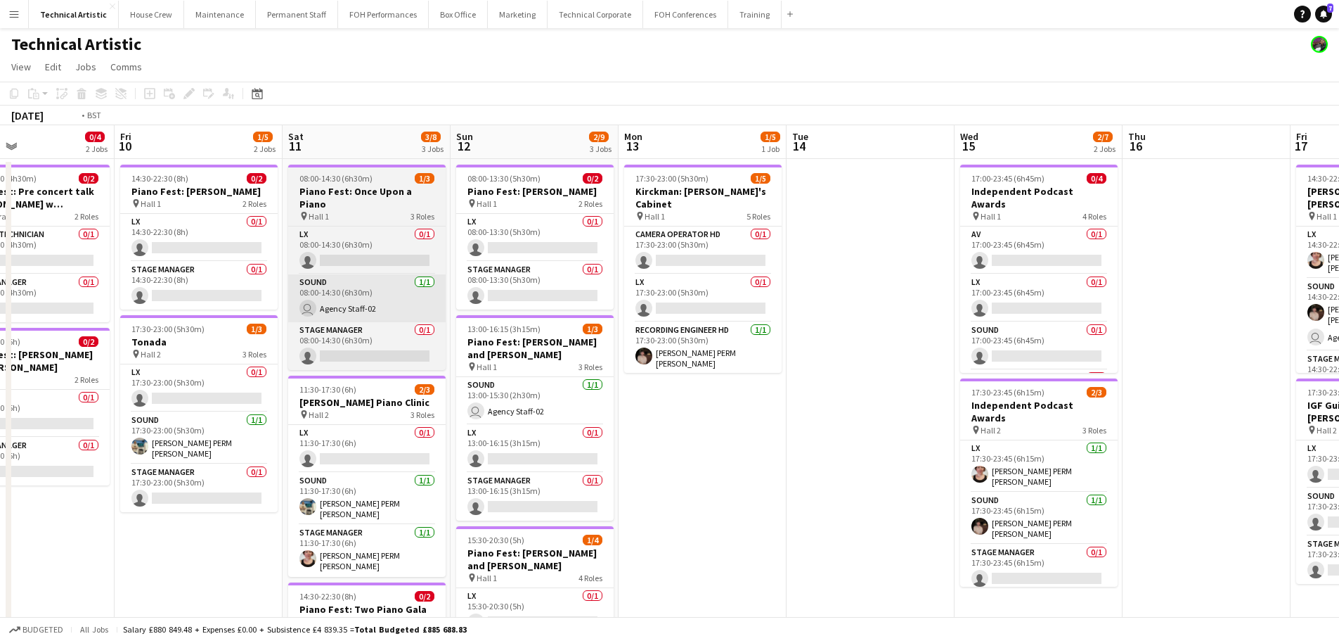
drag, startPoint x: 551, startPoint y: 361, endPoint x: 1145, endPoint y: 297, distance: 598.3
click at [1159, 293] on app-calendar-viewport "Tue 7 Wed 8 Thu 9 0/4 2 Jobs Fri 10 1/5 2 Jobs Sat 11 3/8 3 Jobs Sun 12 2/9 3 J…" at bounding box center [669, 568] width 1339 height 886
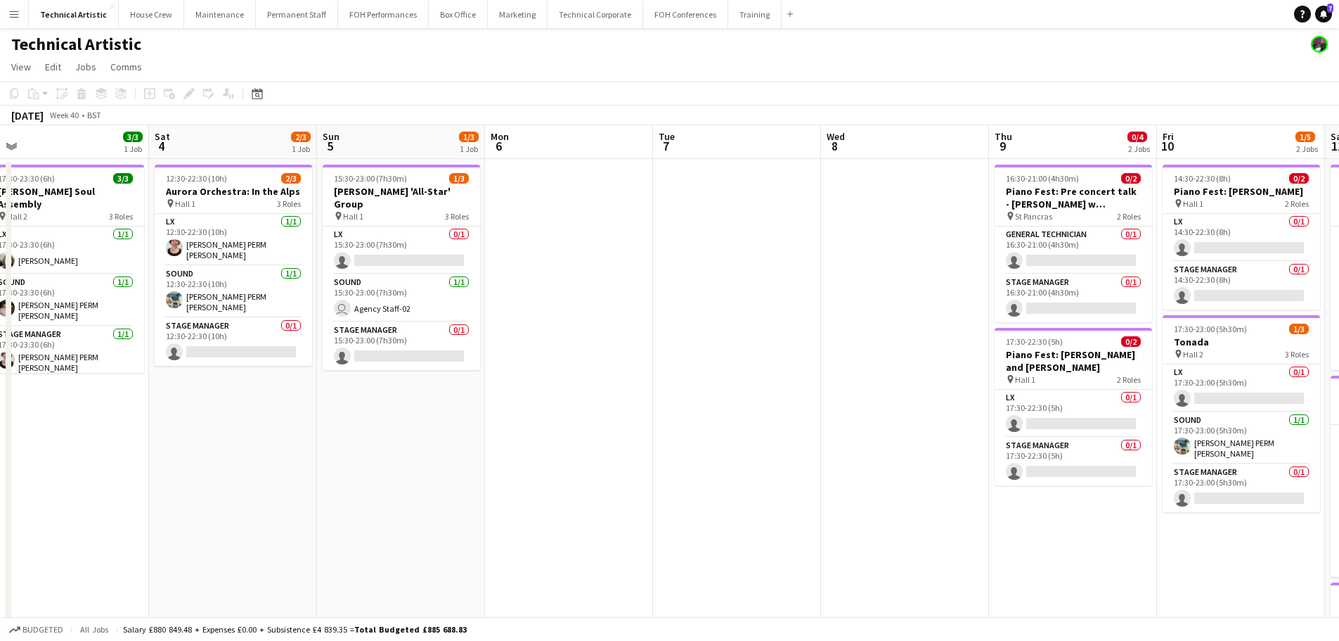
drag, startPoint x: 726, startPoint y: 330, endPoint x: 878, endPoint y: 331, distance: 152.6
click at [878, 330] on app-calendar-viewport "Wed 1 1/3 1 Job Thu 2 Fri 3 3/3 1 Job Sat 4 2/3 1 Job Sun 5 1/3 1 Job Mon 6 Tue…" at bounding box center [669, 568] width 1339 height 886
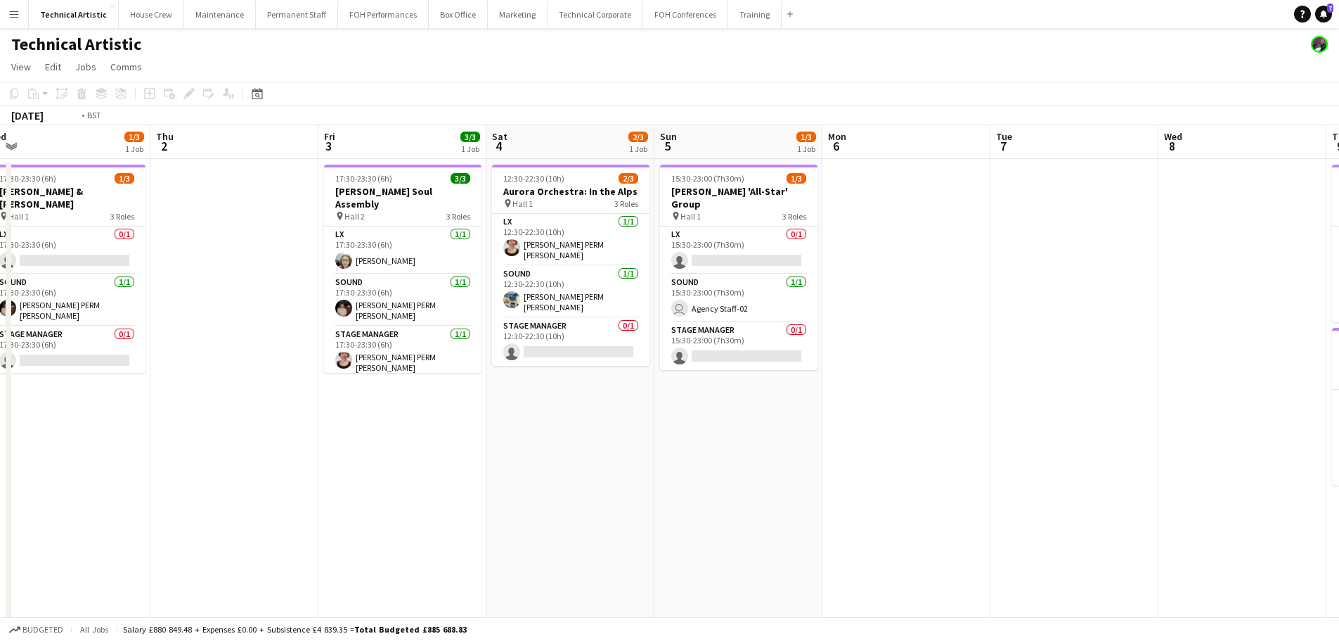
scroll to position [0, 336]
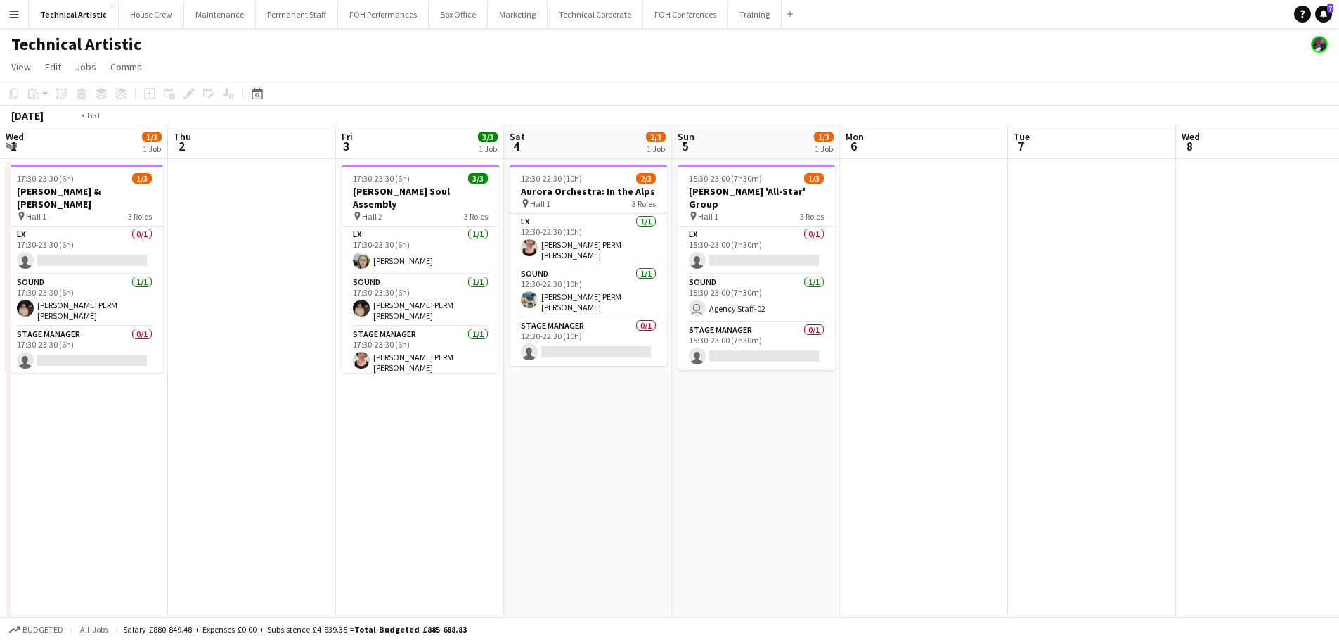
drag, startPoint x: 416, startPoint y: 496, endPoint x: 1349, endPoint y: 556, distance: 935.0
click at [1339, 556] on html "Menu Boards Boards Boards All jobs Status Workforce Workforce My Workforce Recr…" at bounding box center [669, 517] width 1339 height 1035
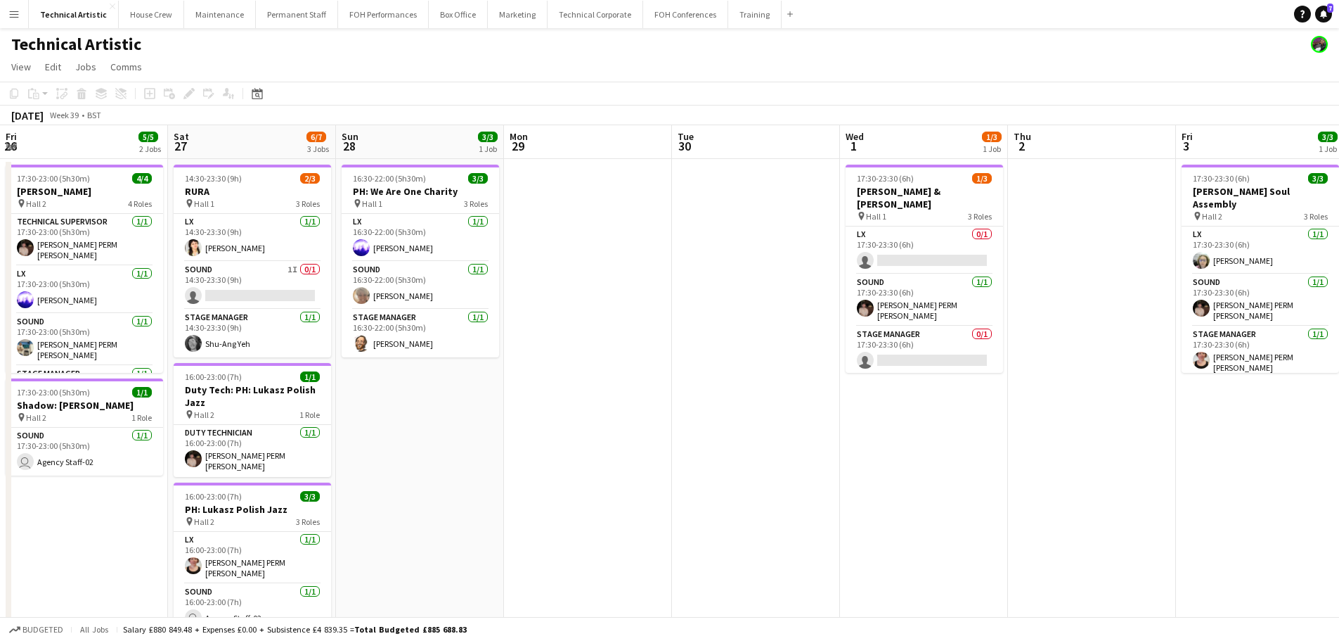
scroll to position [0, 377]
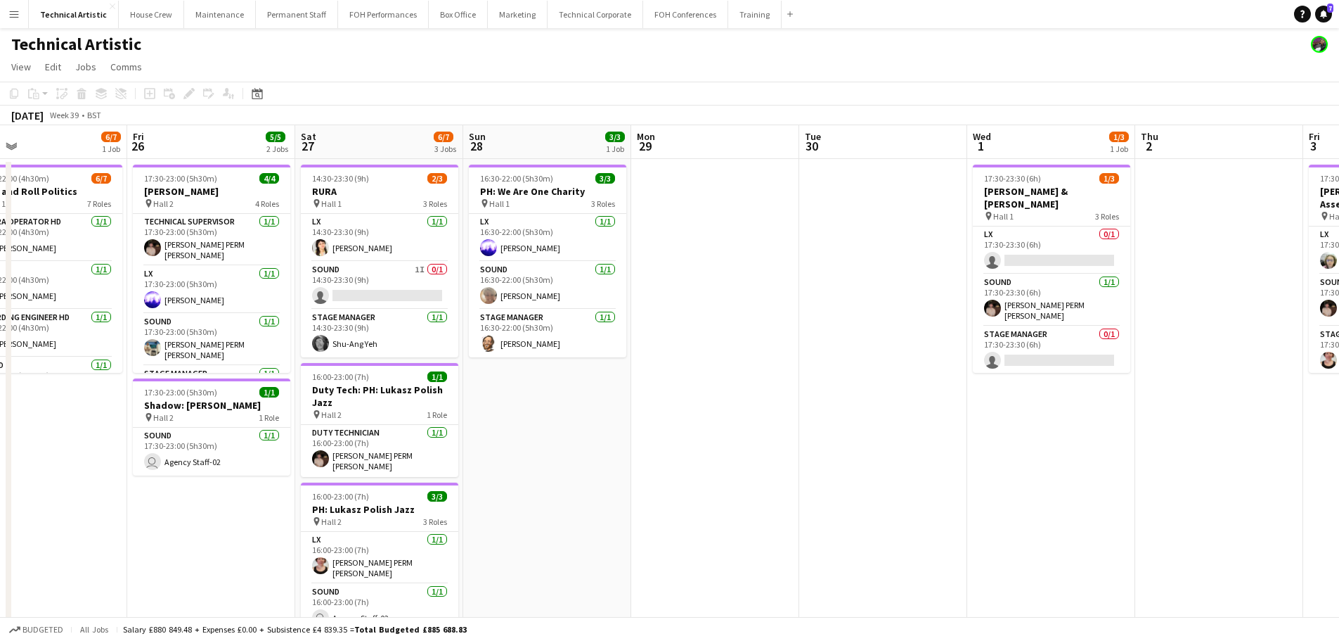
drag, startPoint x: 591, startPoint y: 378, endPoint x: 753, endPoint y: 375, distance: 161.7
click at [753, 375] on app-calendar-viewport "Tue 23 Wed 24 Thu 25 6/7 1 Job Fri 26 5/5 2 Jobs Sat 27 6/7 3 Jobs Sun 28 3/3 1…" at bounding box center [669, 568] width 1339 height 886
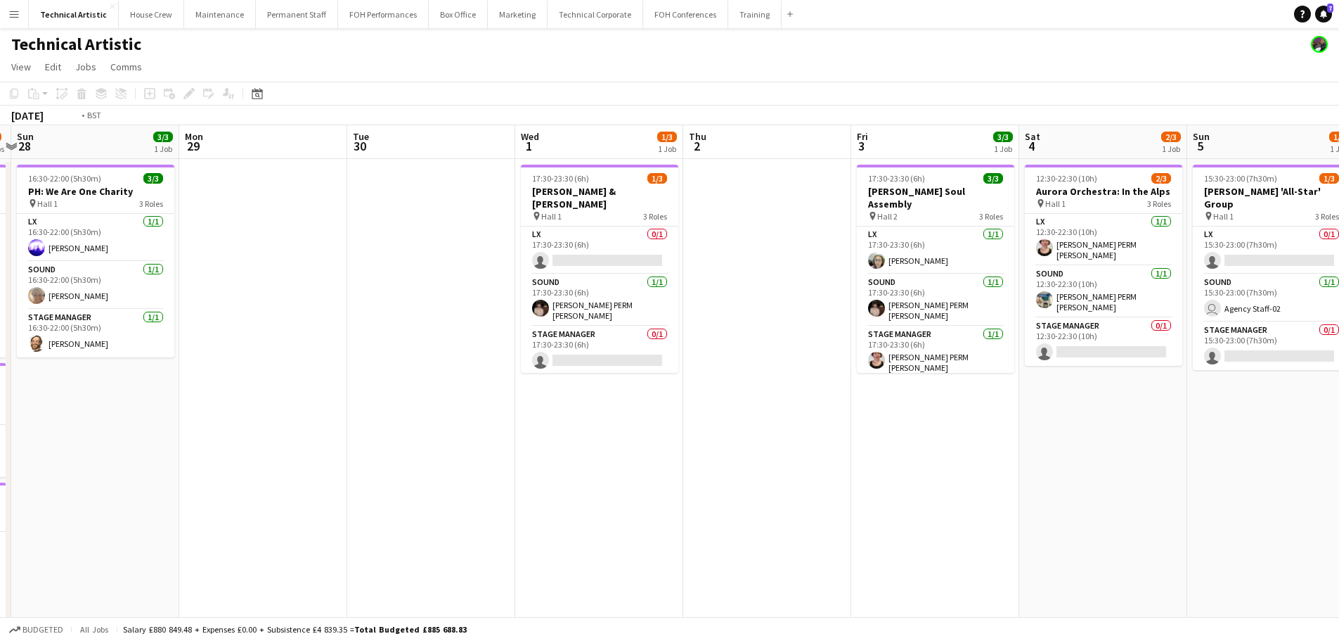
drag, startPoint x: 1129, startPoint y: 442, endPoint x: 341, endPoint y: 260, distance: 809.0
click at [341, 260] on app-calendar-viewport "Thu 25 6/7 1 Job Fri 26 5/5 2 Jobs Sat 27 6/7 3 Jobs Sun 28 3/3 1 Job Mon 29 Tu…" at bounding box center [669, 568] width 1339 height 886
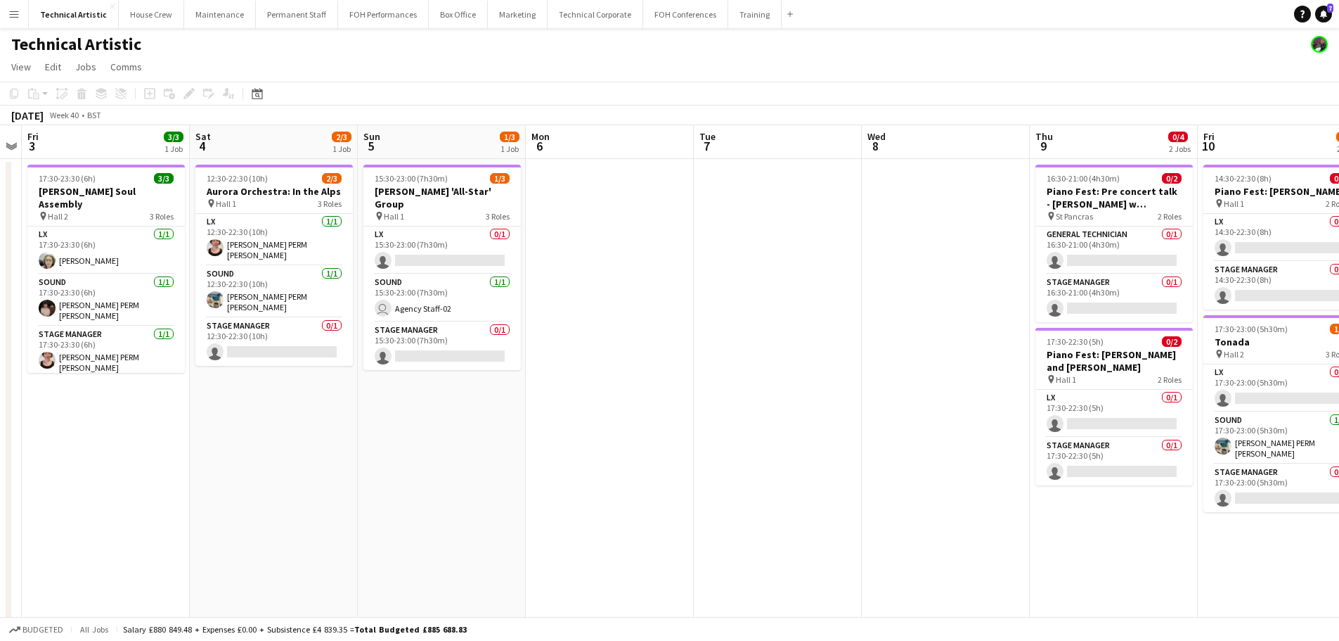
drag, startPoint x: 1044, startPoint y: 380, endPoint x: 428, endPoint y: 261, distance: 628.1
click at [424, 262] on app-calendar-viewport "Tue 30 Wed 1 1/3 1 Job Thu 2 Fri 3 3/3 1 Job Sat 4 2/3 1 Job Sun 5 1/3 1 Job Mo…" at bounding box center [669, 568] width 1339 height 886
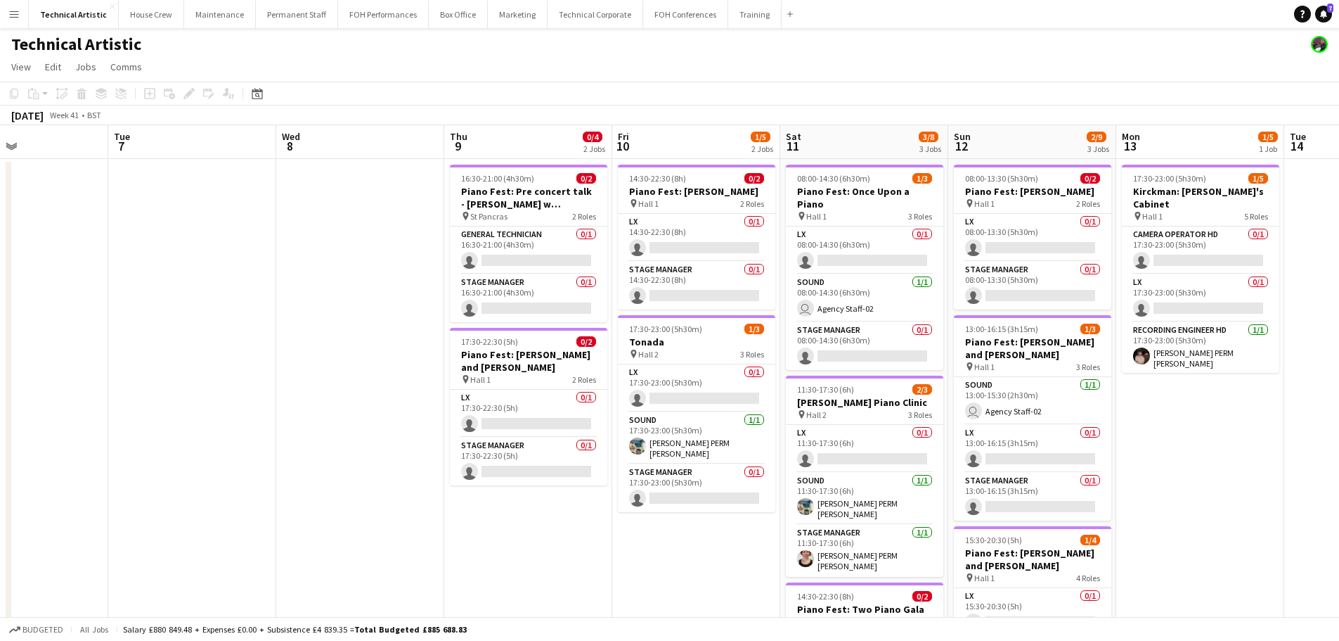
scroll to position [0, 416]
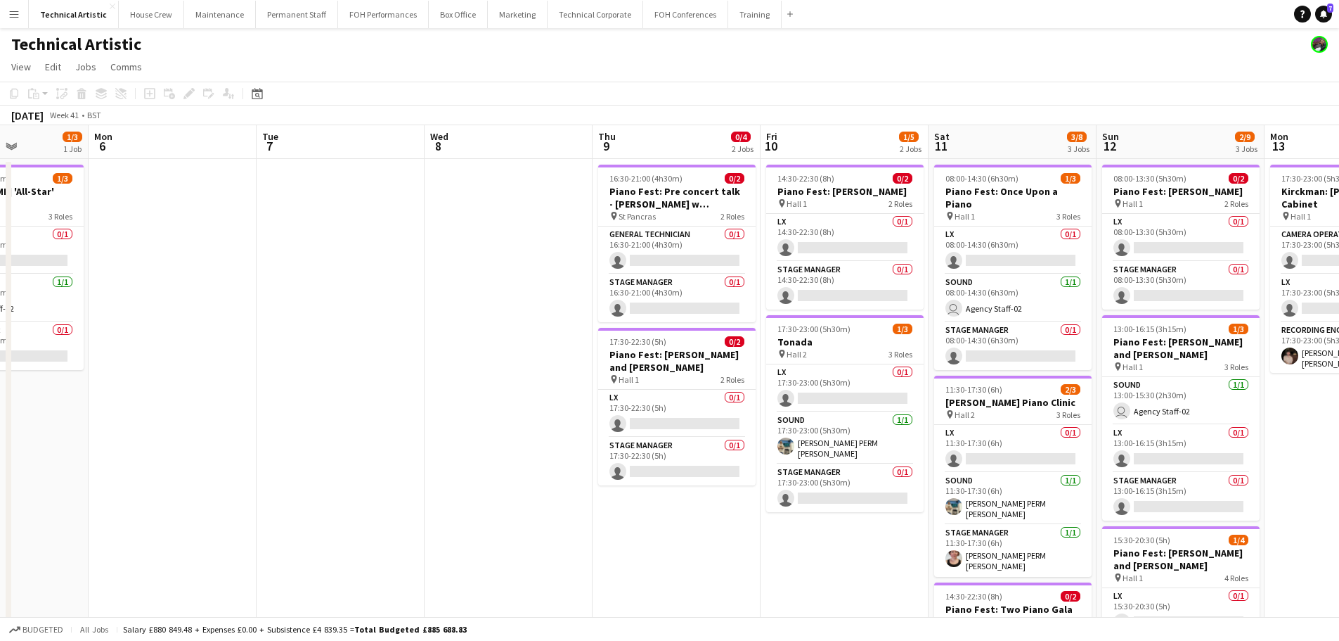
drag, startPoint x: 552, startPoint y: 227, endPoint x: 203, endPoint y: 169, distance: 354.3
click at [203, 169] on app-calendar-viewport "Fri 3 3/3 1 Job Sat 4 2/3 1 Job Sun 5 1/3 1 Job Mon 6 Tue 7 Wed 8 Thu 9 0/4 2 J…" at bounding box center [669, 568] width 1339 height 886
